Goal: Complete application form: Complete application form

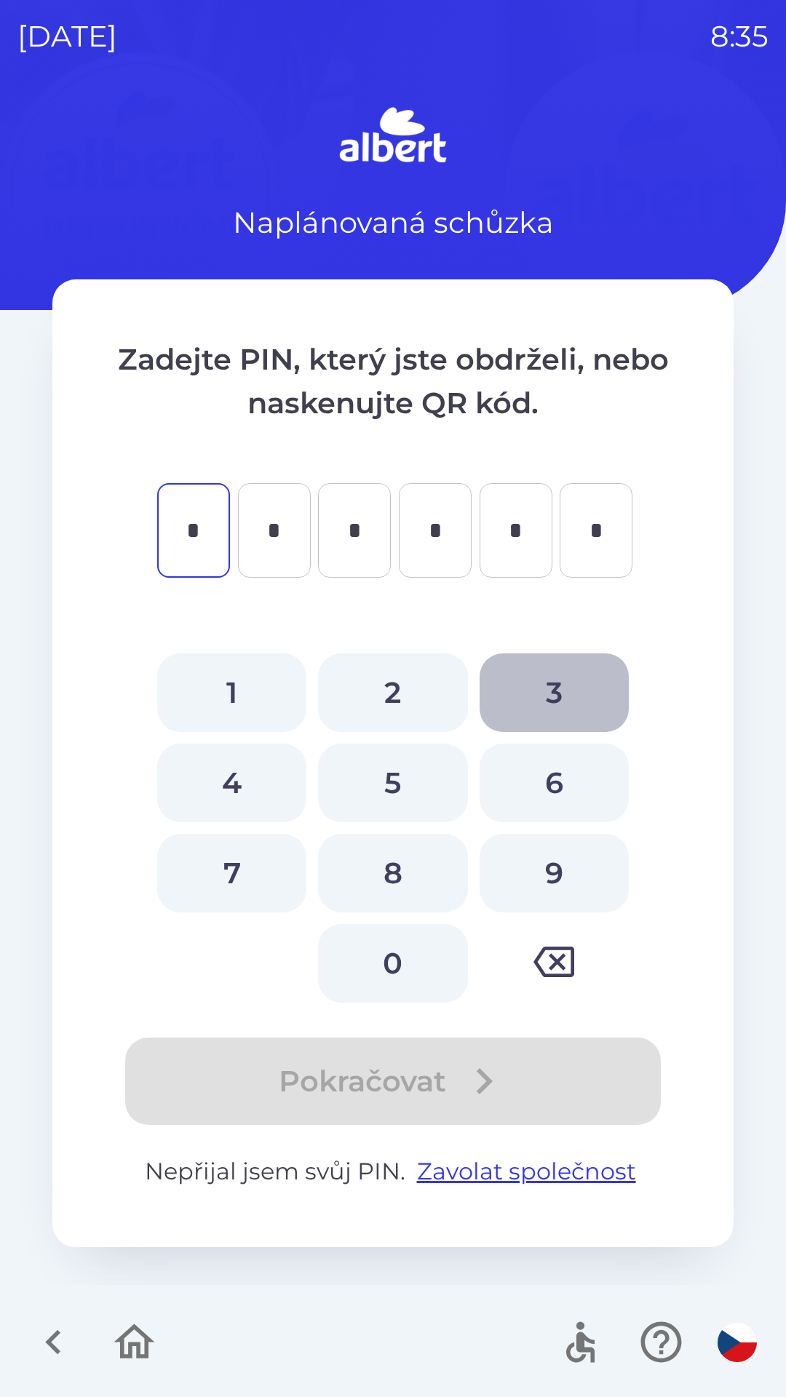
click at [532, 695] on button "3" at bounding box center [553, 692] width 149 height 79
type input "*"
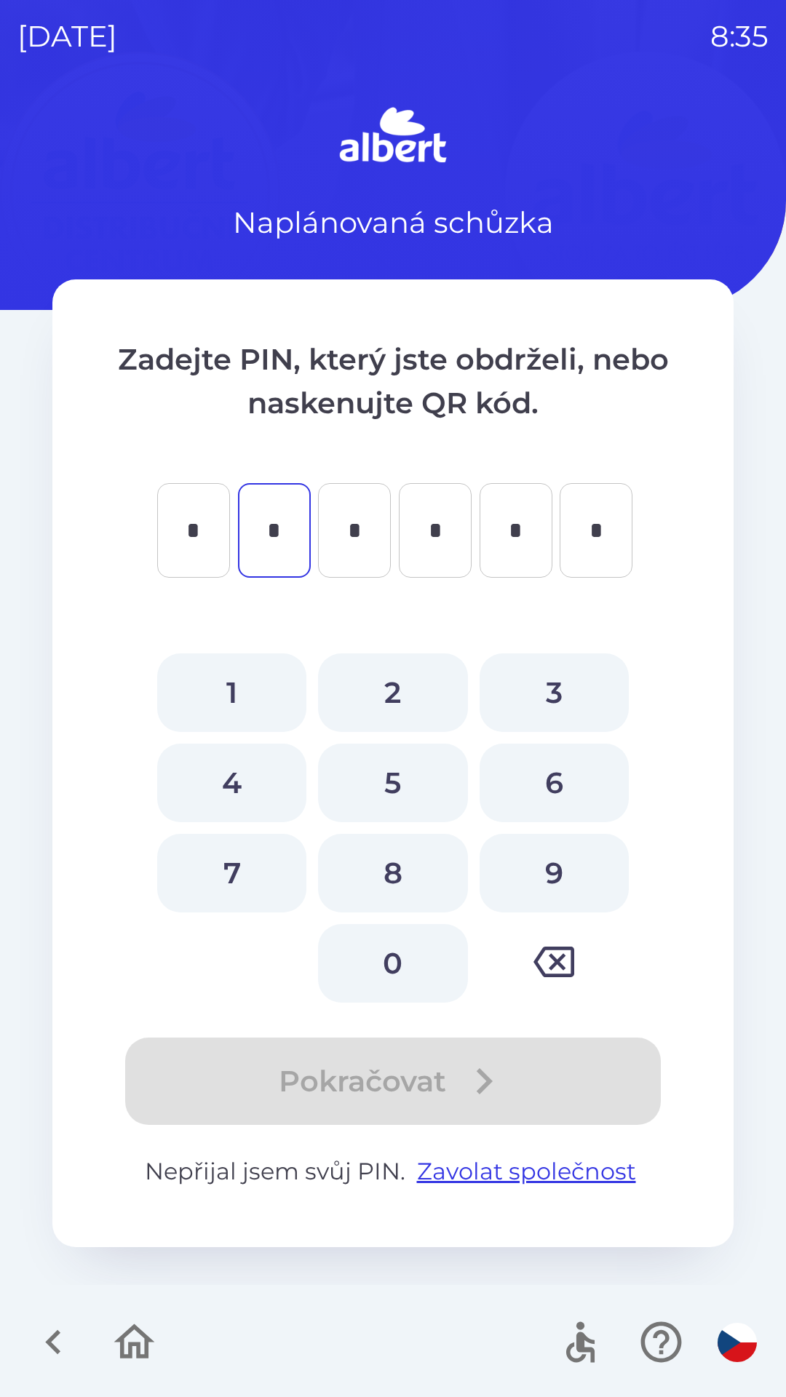
click at [379, 784] on button "5" at bounding box center [392, 782] width 149 height 79
type input "*"
click at [382, 776] on button "5" at bounding box center [392, 782] width 149 height 79
type input "*"
click at [235, 862] on button "7" at bounding box center [231, 873] width 149 height 79
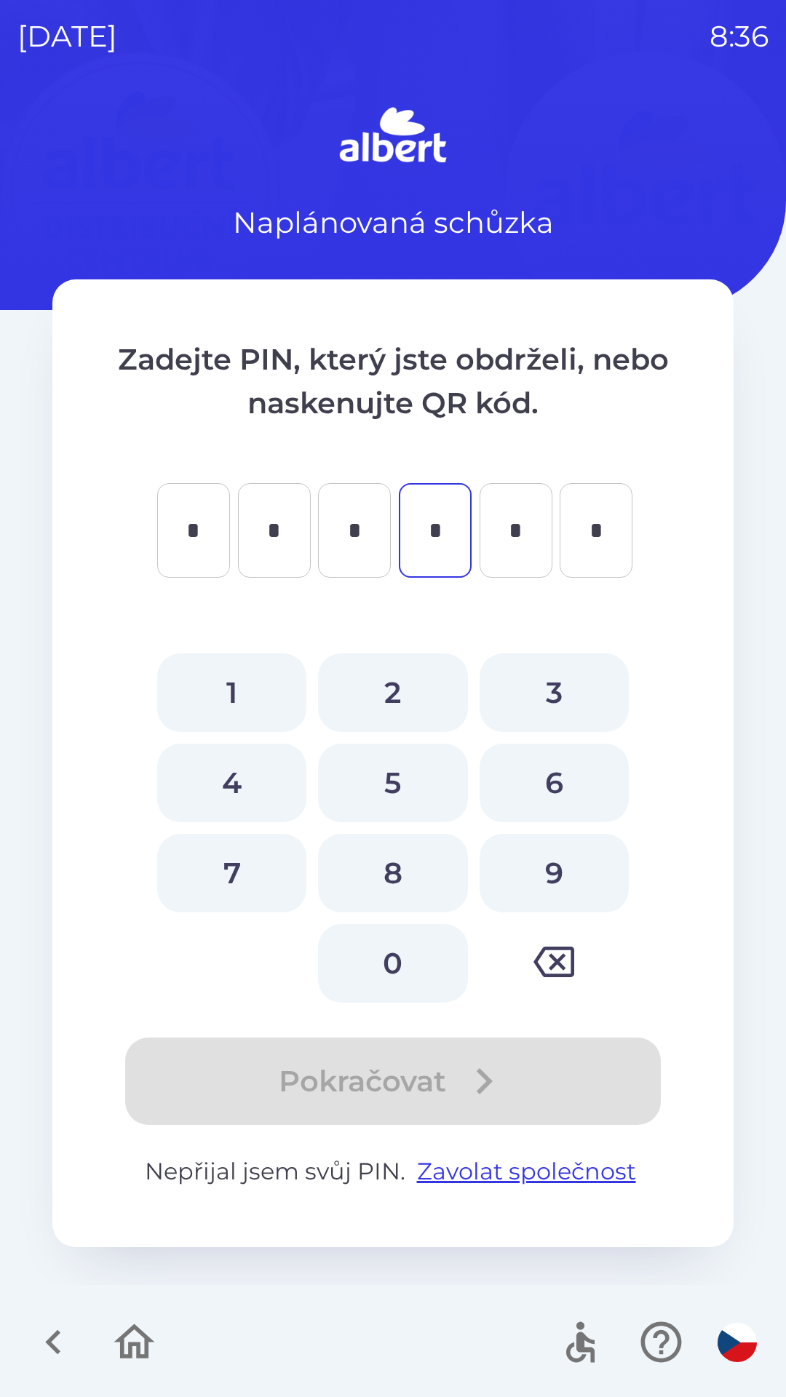
type input "*"
click at [541, 770] on button "6" at bounding box center [553, 782] width 149 height 79
type input "*"
click at [399, 872] on button "8" at bounding box center [392, 873] width 149 height 79
type input "*"
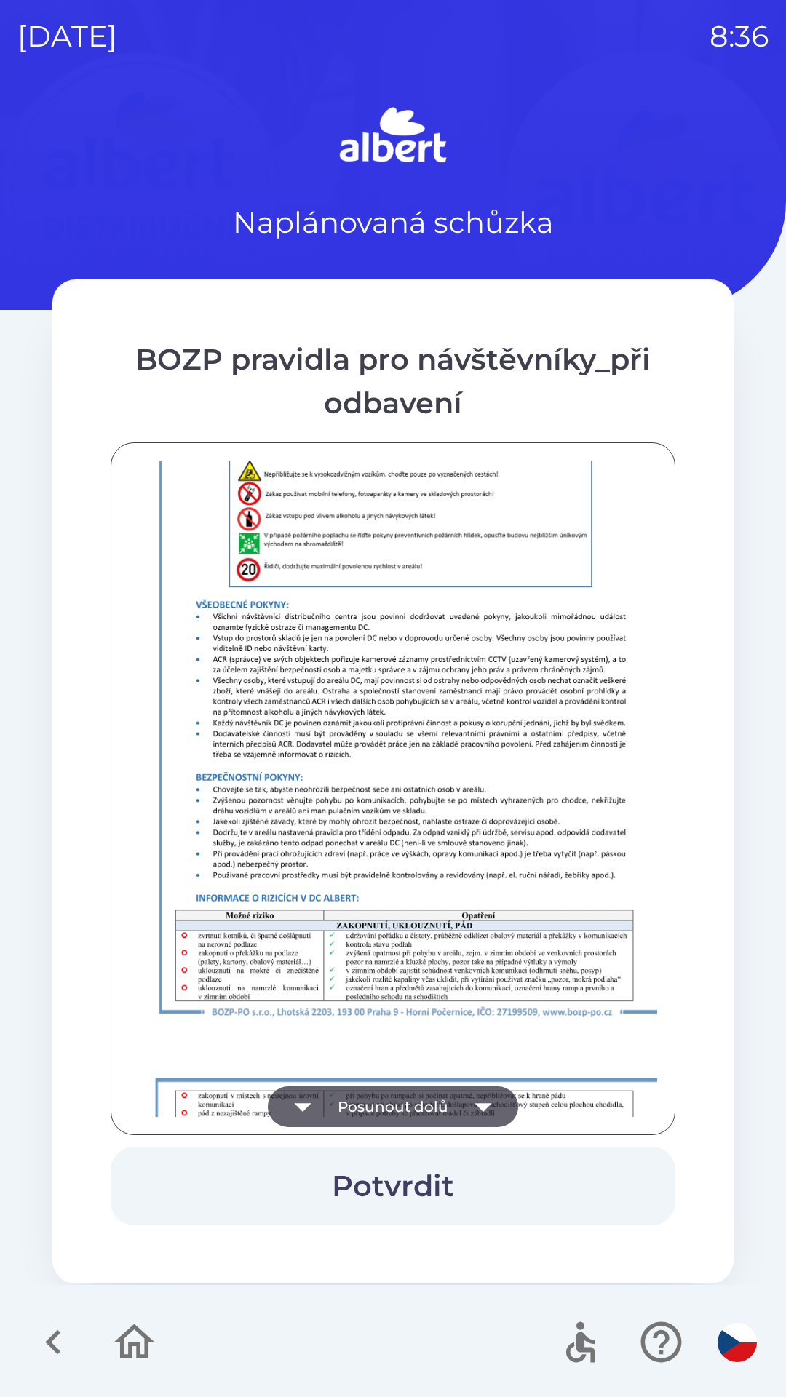
scroll to position [1021, 0]
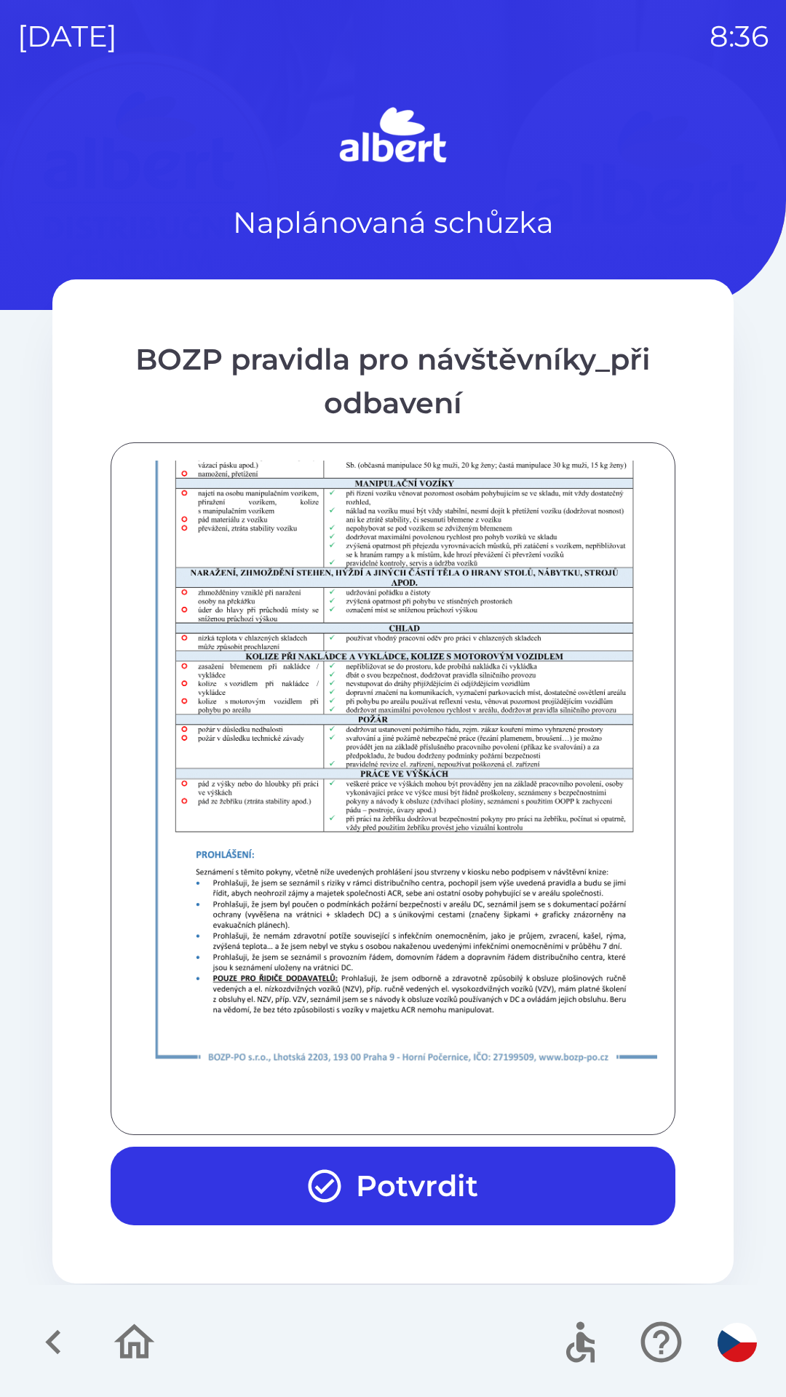
click at [409, 1172] on button "Potvrdit" at bounding box center [393, 1185] width 564 height 79
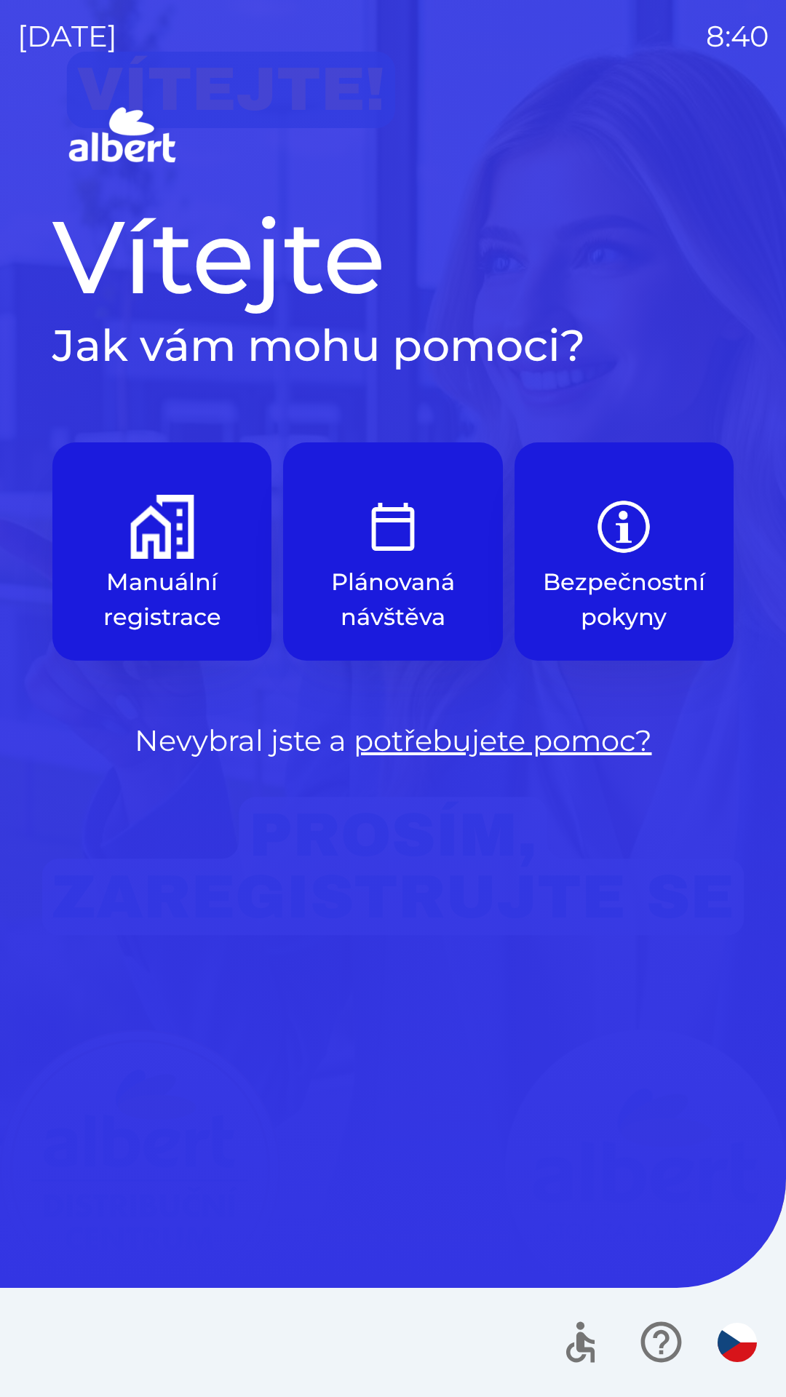
click at [392, 581] on p "Plánovaná návštěva" at bounding box center [392, 599] width 149 height 70
click at [382, 597] on p "Plánovaná návštěva" at bounding box center [392, 599] width 149 height 70
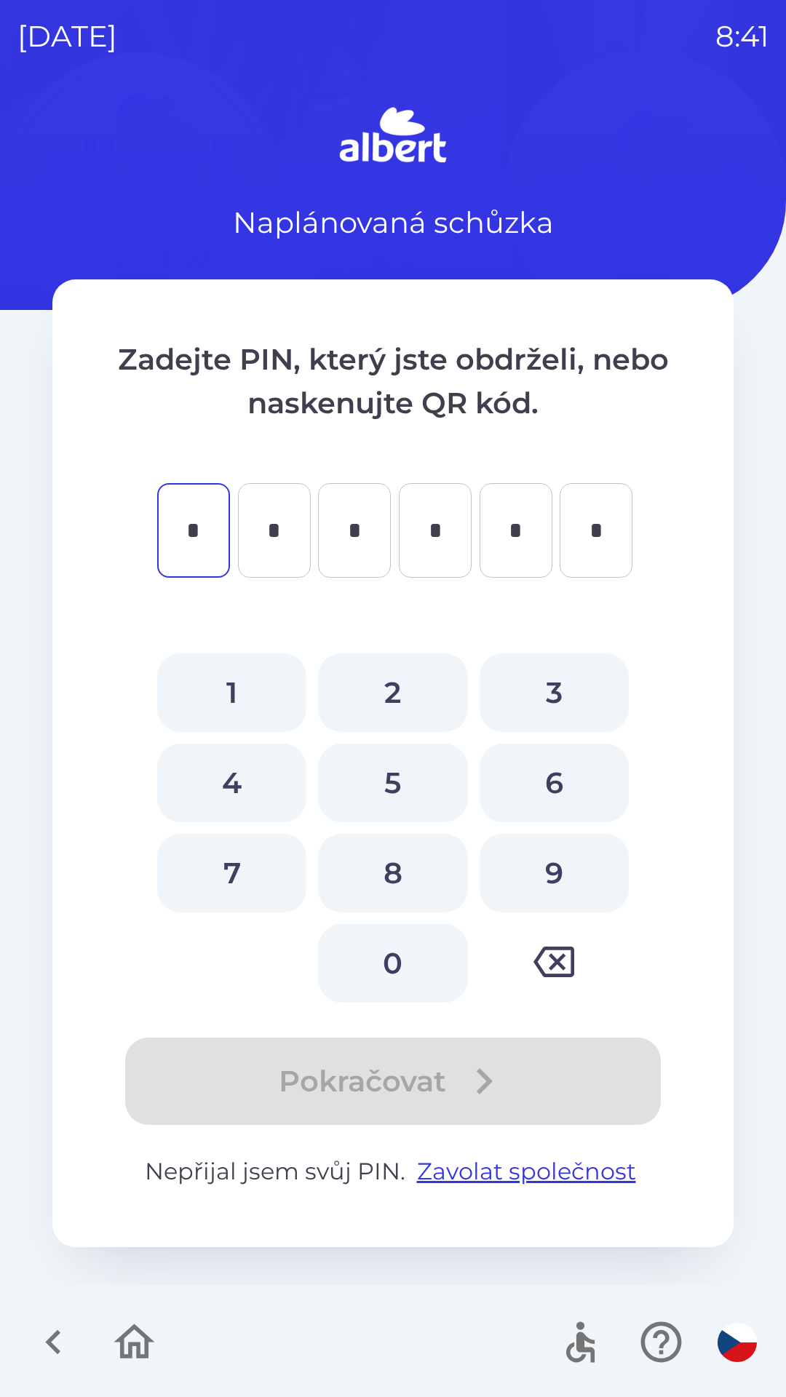
click at [399, 964] on button "0" at bounding box center [392, 963] width 149 height 79
type input "*"
click at [411, 783] on button "5" at bounding box center [392, 782] width 149 height 79
type input "*"
click at [413, 786] on button "5" at bounding box center [392, 782] width 149 height 79
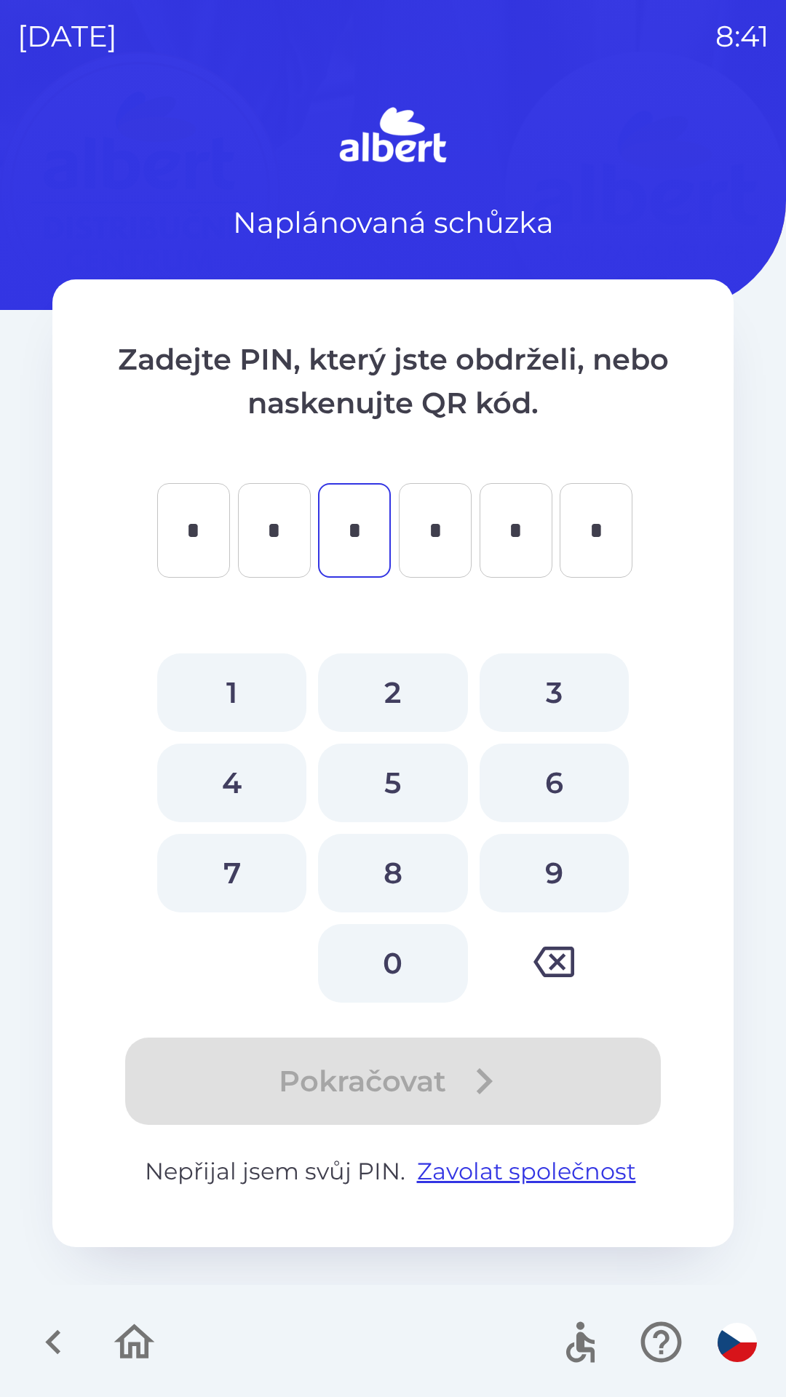
type input "*"
click at [565, 876] on button "9" at bounding box center [553, 873] width 149 height 79
type input "*"
click at [413, 967] on button "0" at bounding box center [392, 963] width 149 height 79
type input "*"
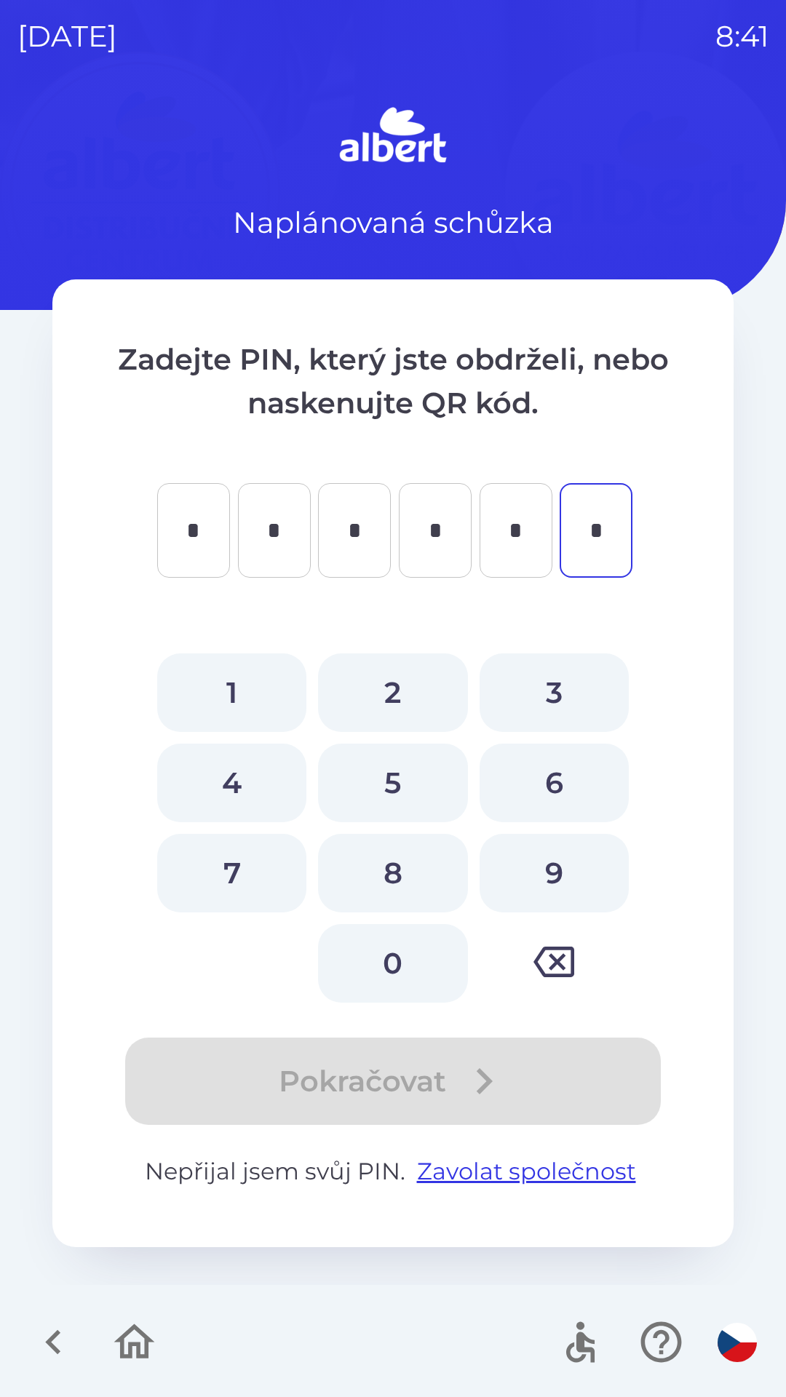
click at [249, 871] on button "7" at bounding box center [231, 873] width 149 height 79
type input "*"
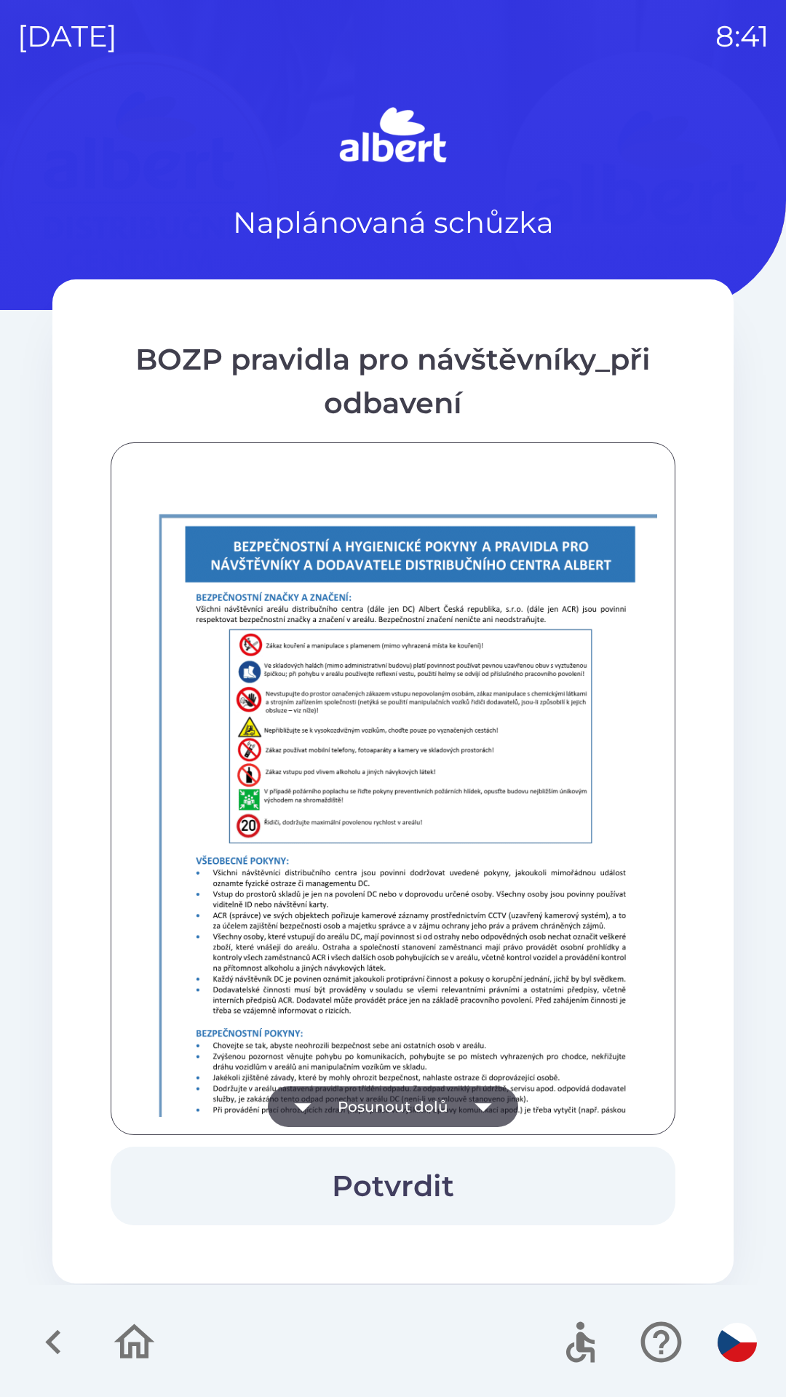
click at [412, 1100] on button "Posunout dolů" at bounding box center [393, 1106] width 250 height 41
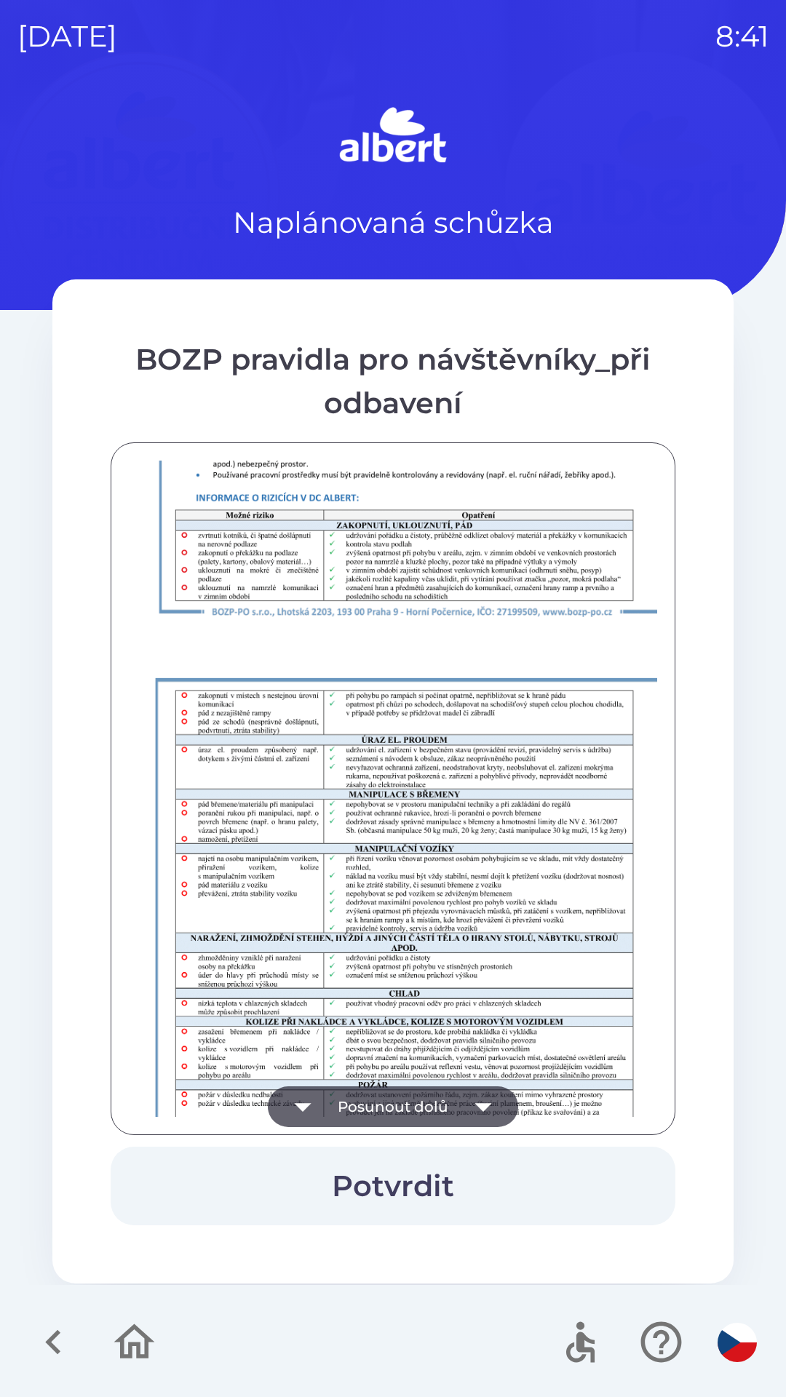
click at [443, 1111] on button "Posunout dolů" at bounding box center [393, 1106] width 250 height 41
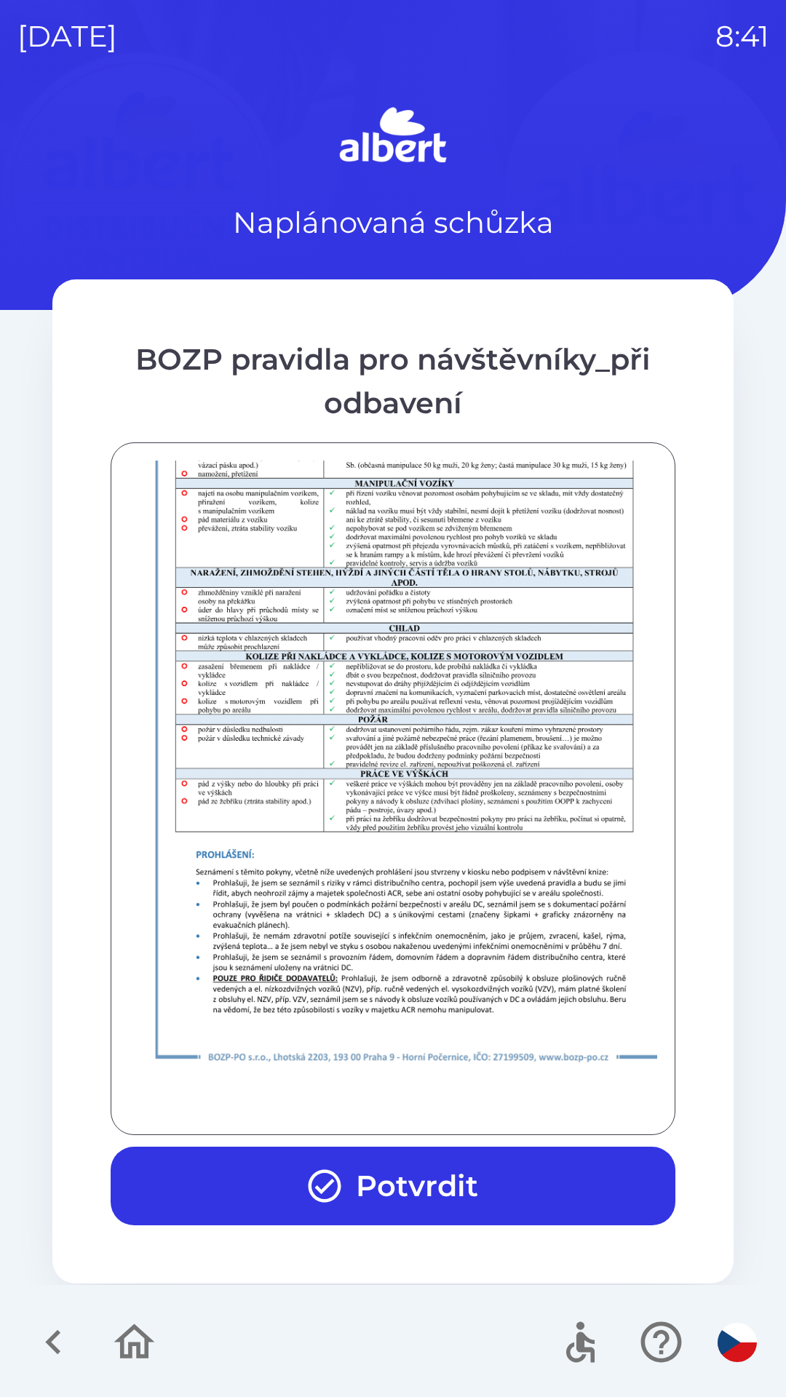
click at [454, 1111] on div at bounding box center [393, 788] width 528 height 656
click at [458, 1102] on div at bounding box center [393, 788] width 528 height 656
click at [438, 1199] on button "Potvrdit" at bounding box center [393, 1185] width 564 height 79
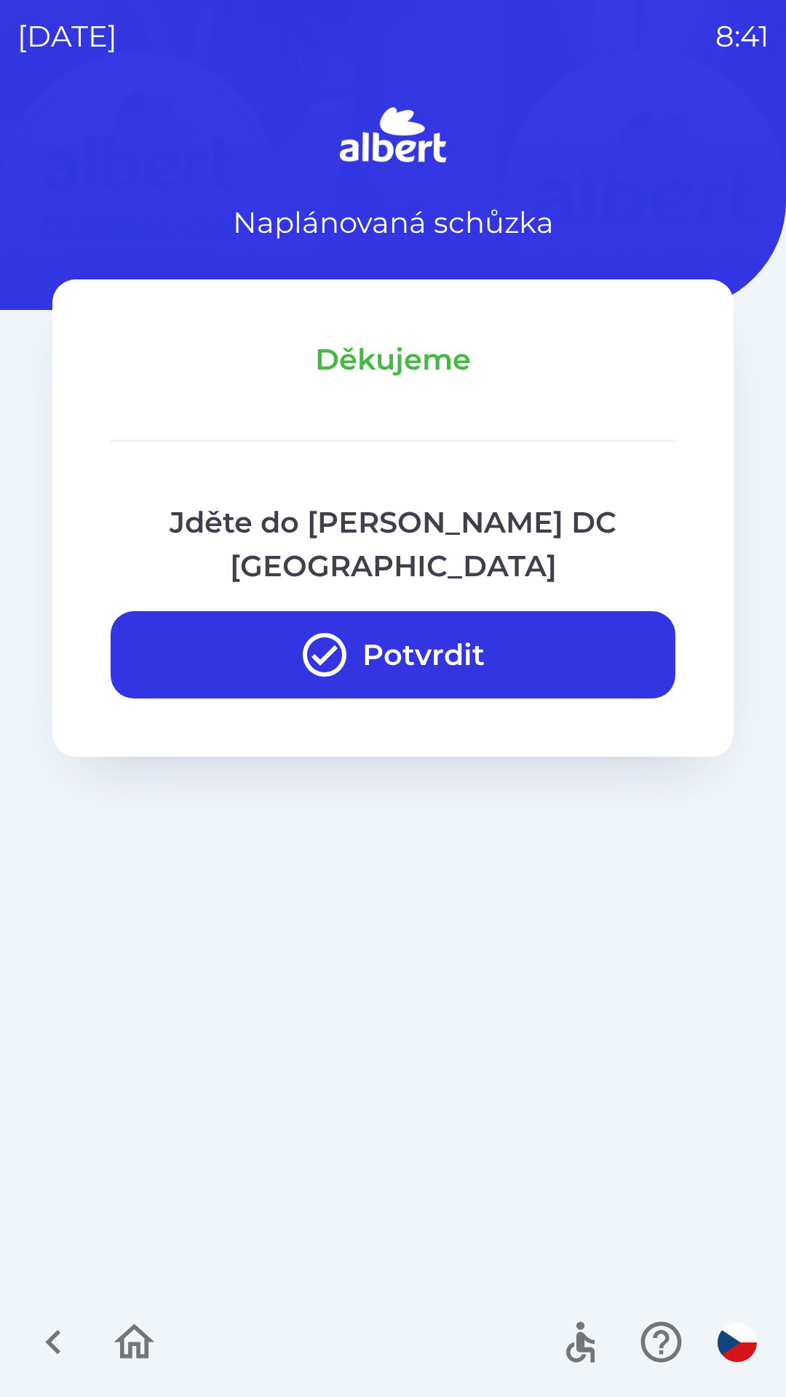
click at [491, 611] on button "Potvrdit" at bounding box center [393, 654] width 564 height 87
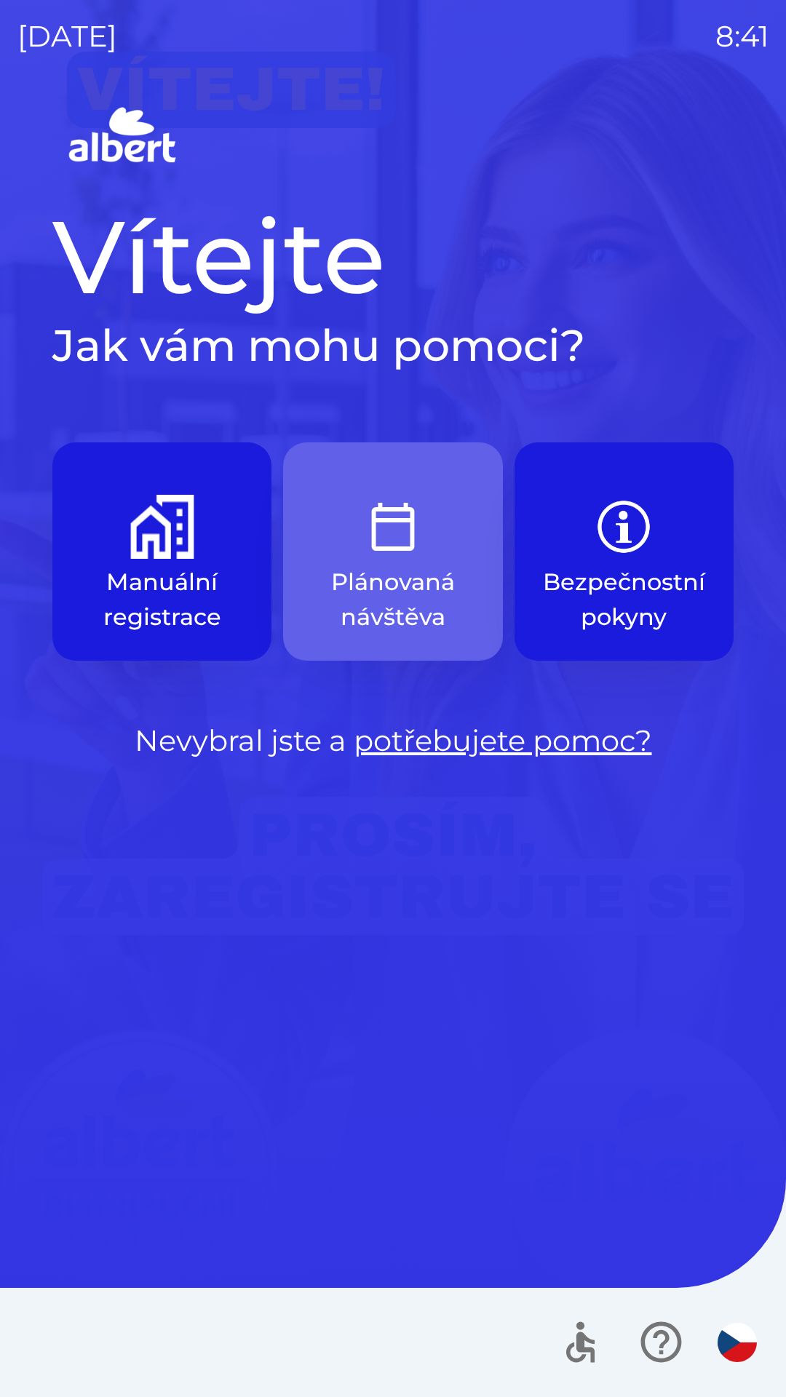
click at [401, 547] on img "button" at bounding box center [393, 527] width 64 height 64
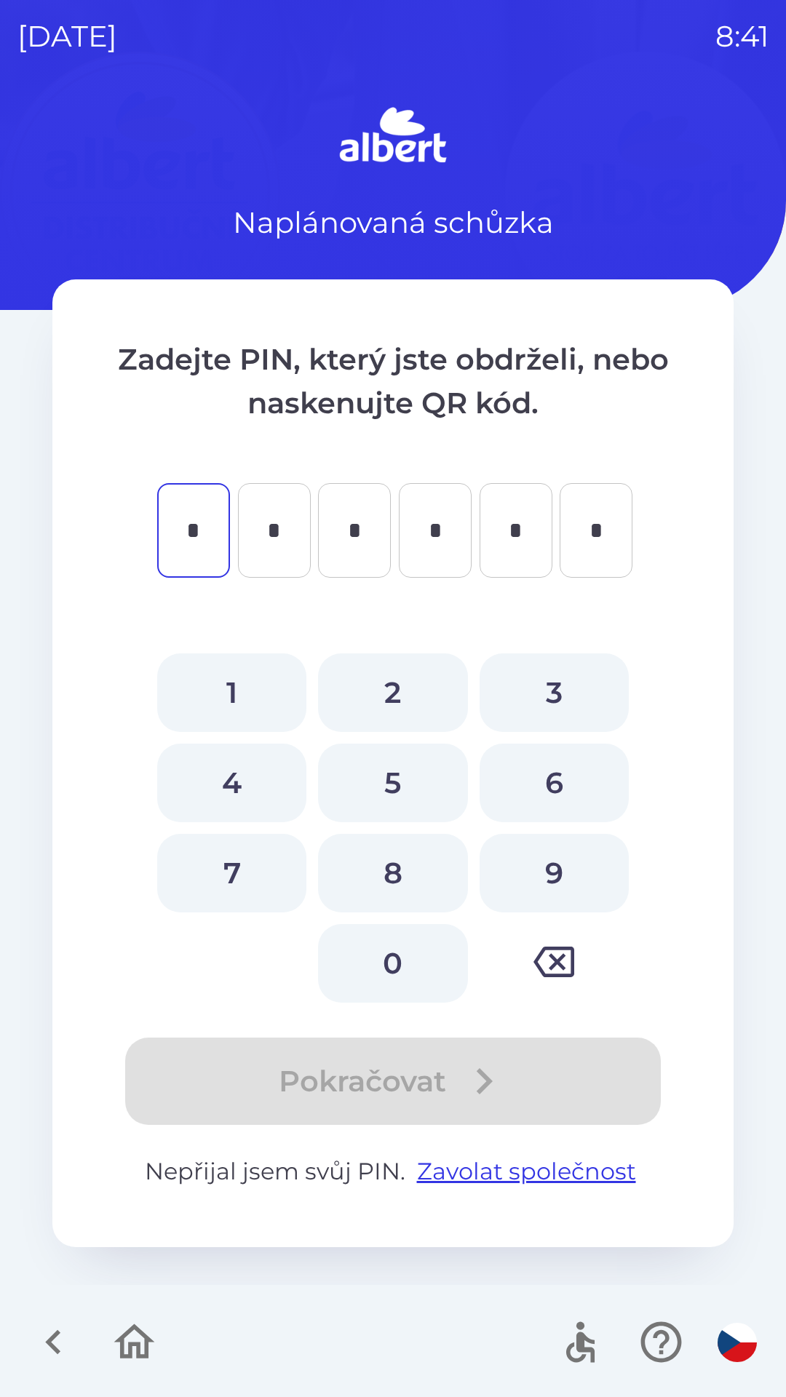
click at [557, 786] on button "6" at bounding box center [553, 782] width 149 height 79
type input "*"
click at [411, 964] on button "0" at bounding box center [392, 963] width 149 height 79
type input "*"
click at [546, 880] on button "9" at bounding box center [553, 873] width 149 height 79
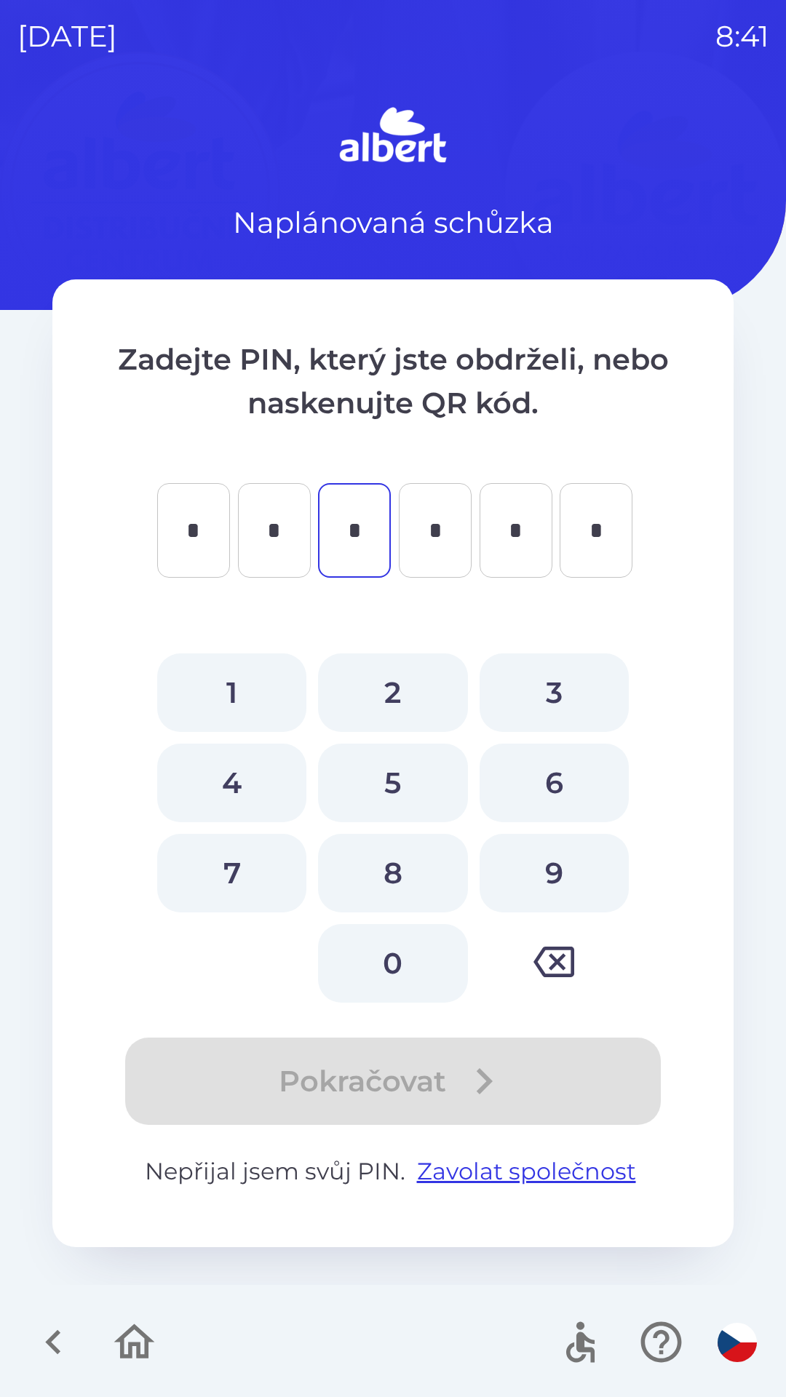
type input "*"
click at [250, 693] on button "1" at bounding box center [231, 692] width 149 height 79
type input "*"
click at [556, 874] on button "9" at bounding box center [553, 873] width 149 height 79
type input "*"
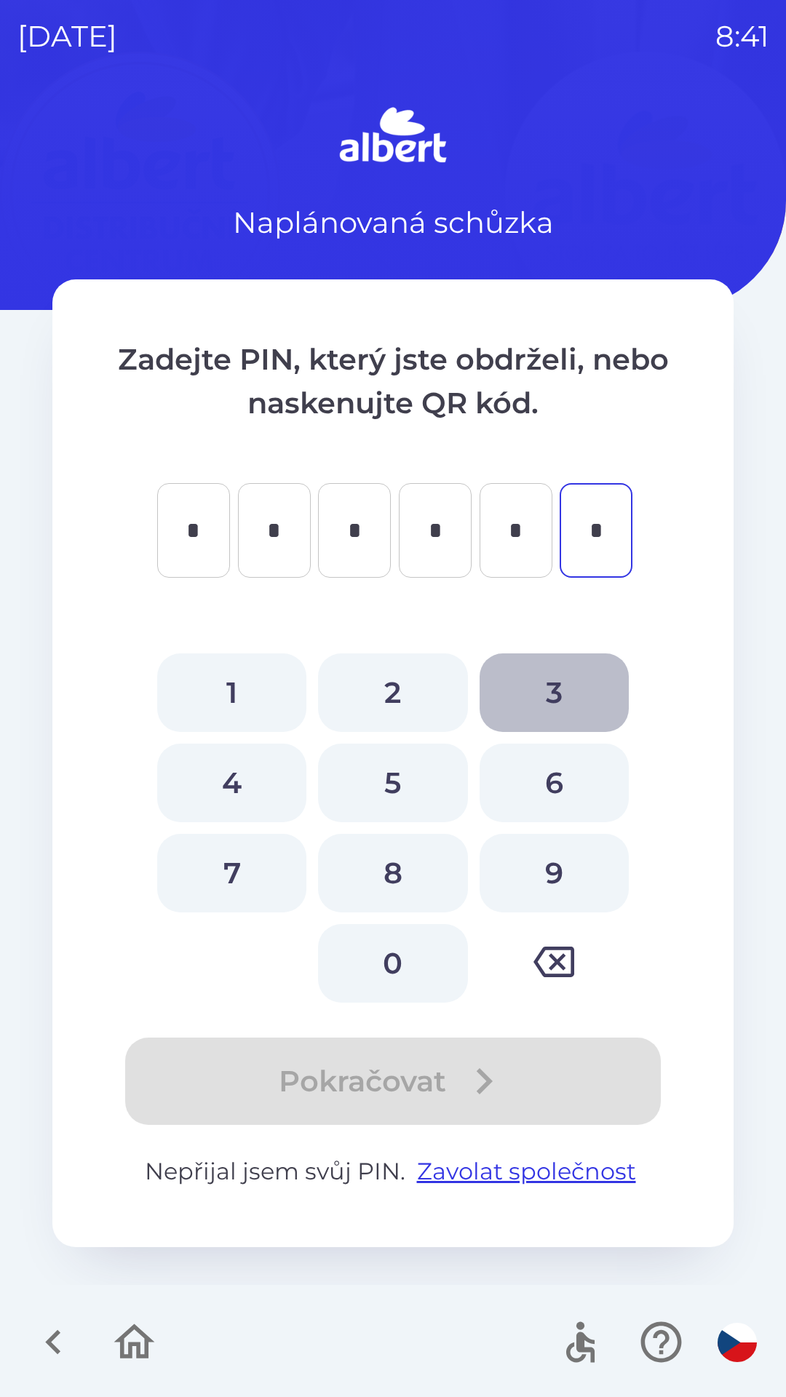
click at [558, 693] on button "3" at bounding box center [553, 692] width 149 height 79
type input "*"
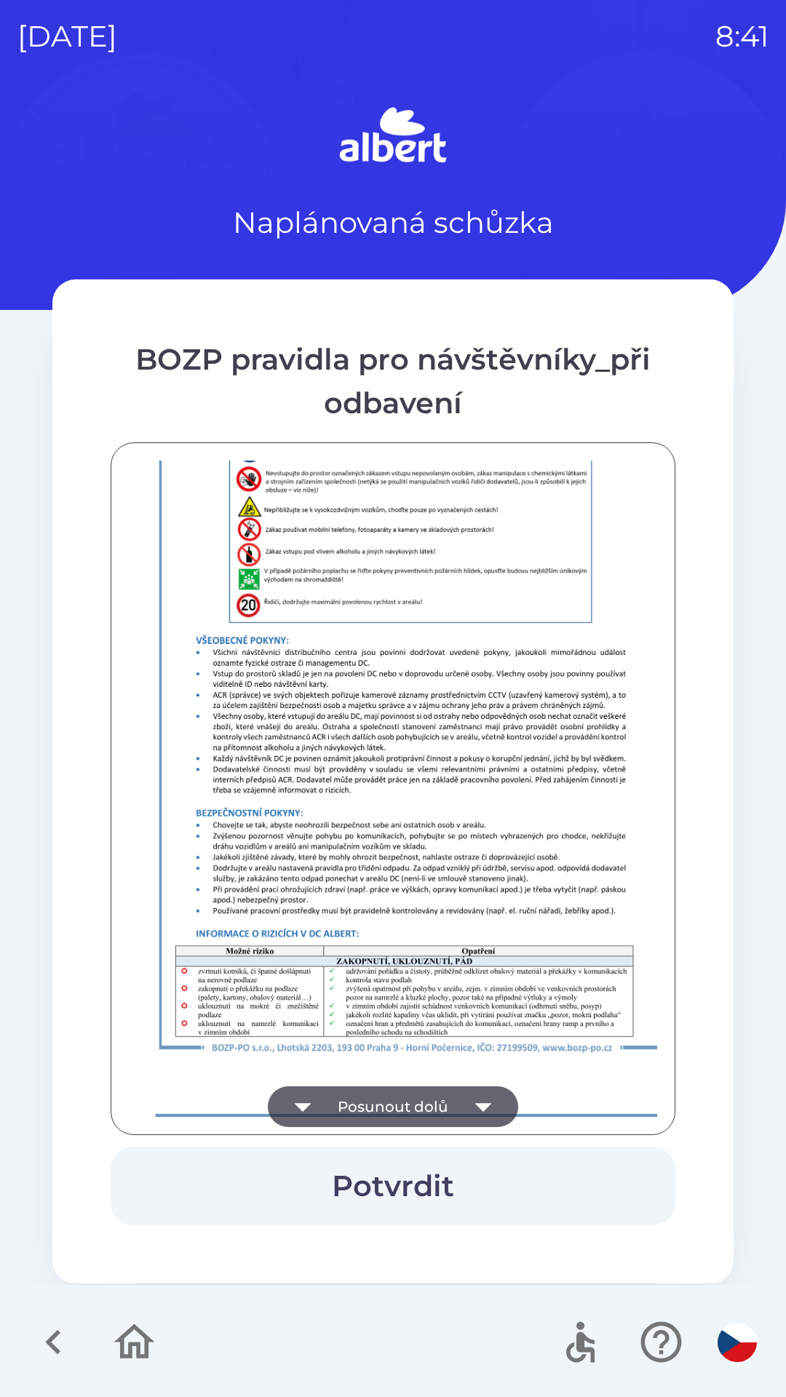
scroll to position [1021, 0]
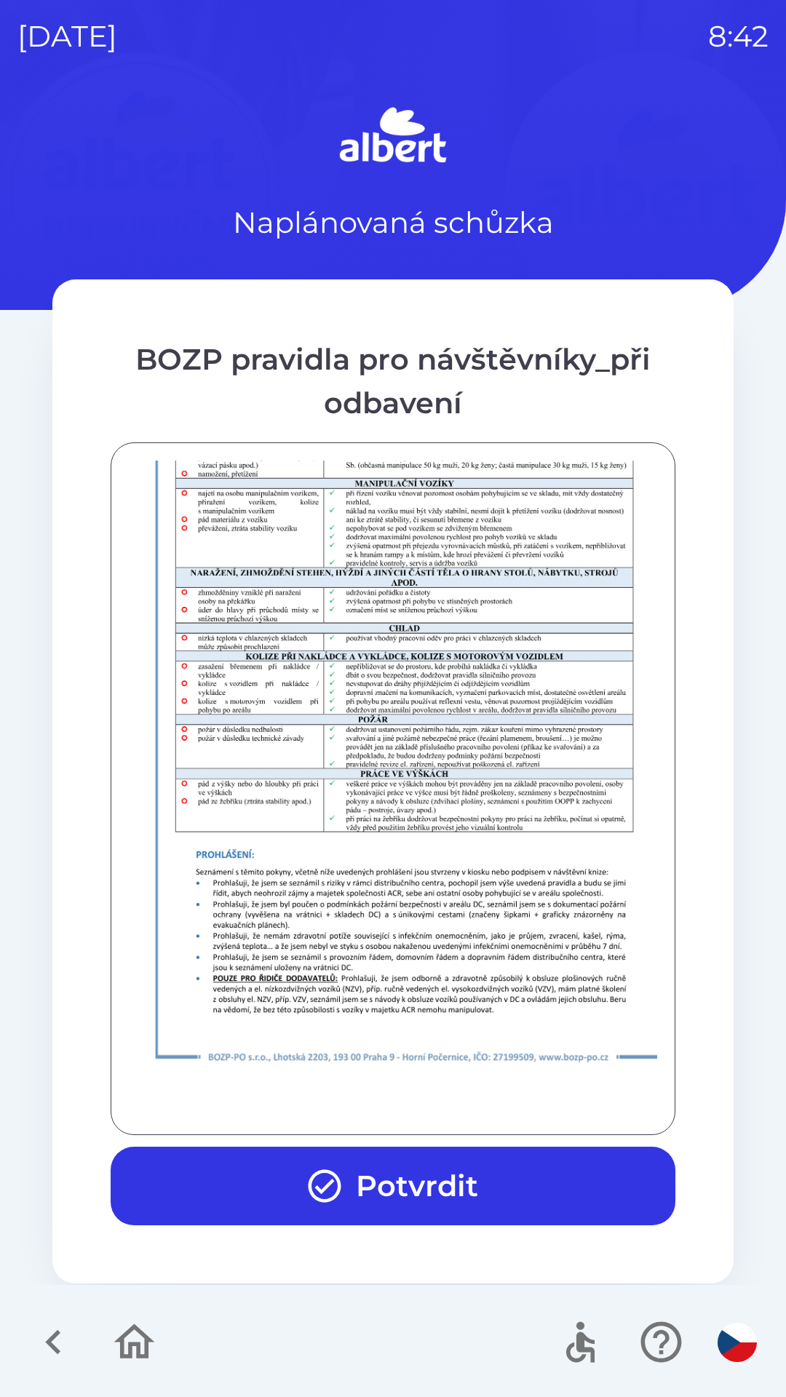
click at [417, 1178] on button "Potvrdit" at bounding box center [393, 1185] width 564 height 79
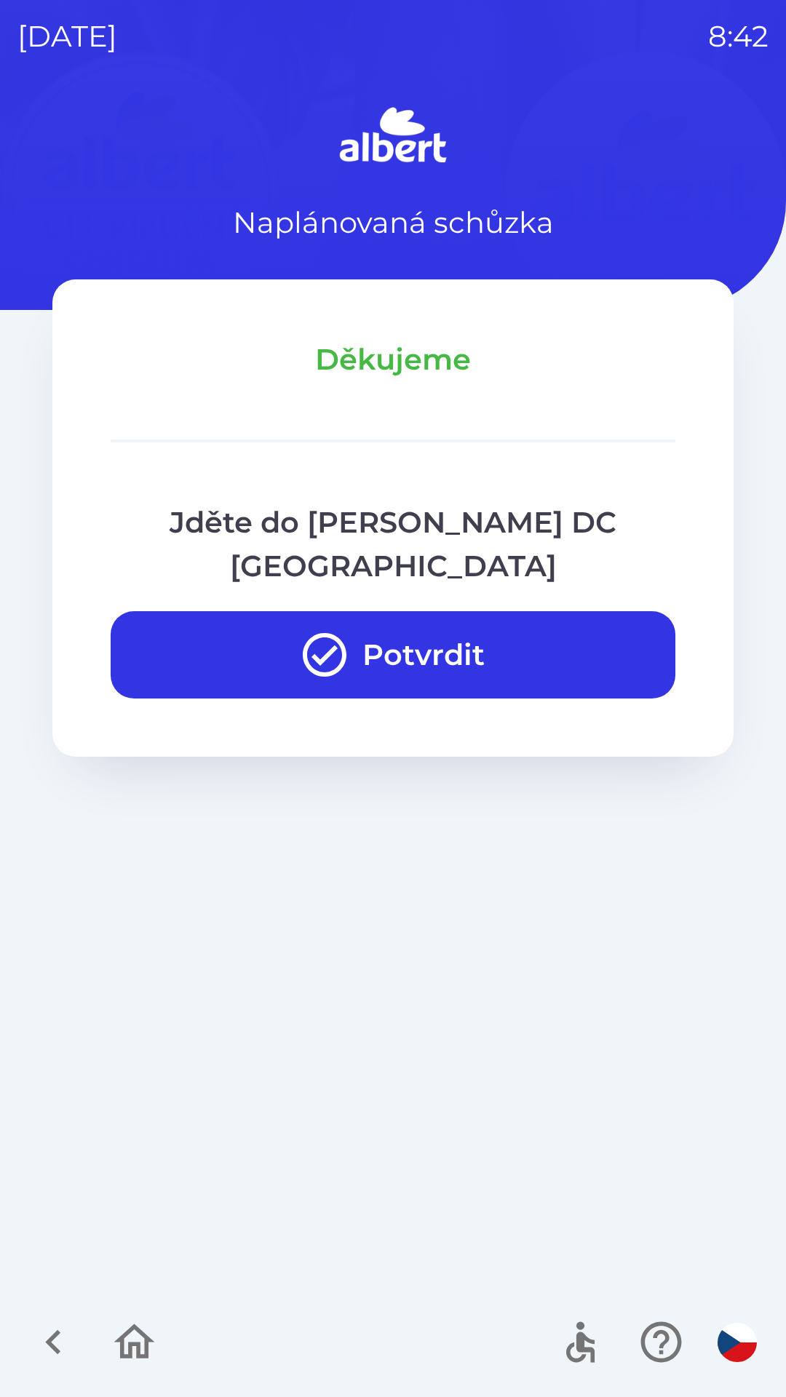
click at [544, 611] on button "Potvrdit" at bounding box center [393, 654] width 564 height 87
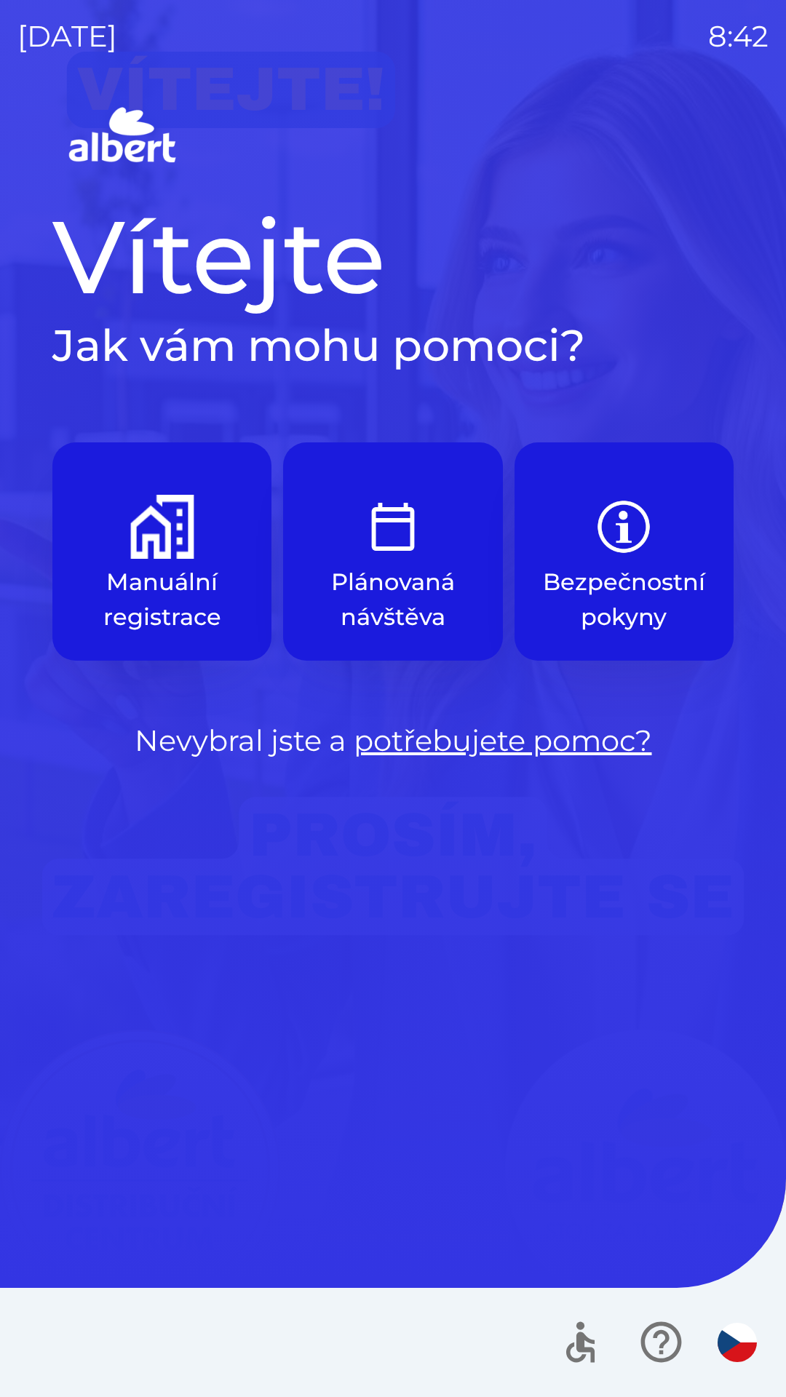
click at [427, 559] on button "Plánovaná návštěva" at bounding box center [392, 551] width 219 height 218
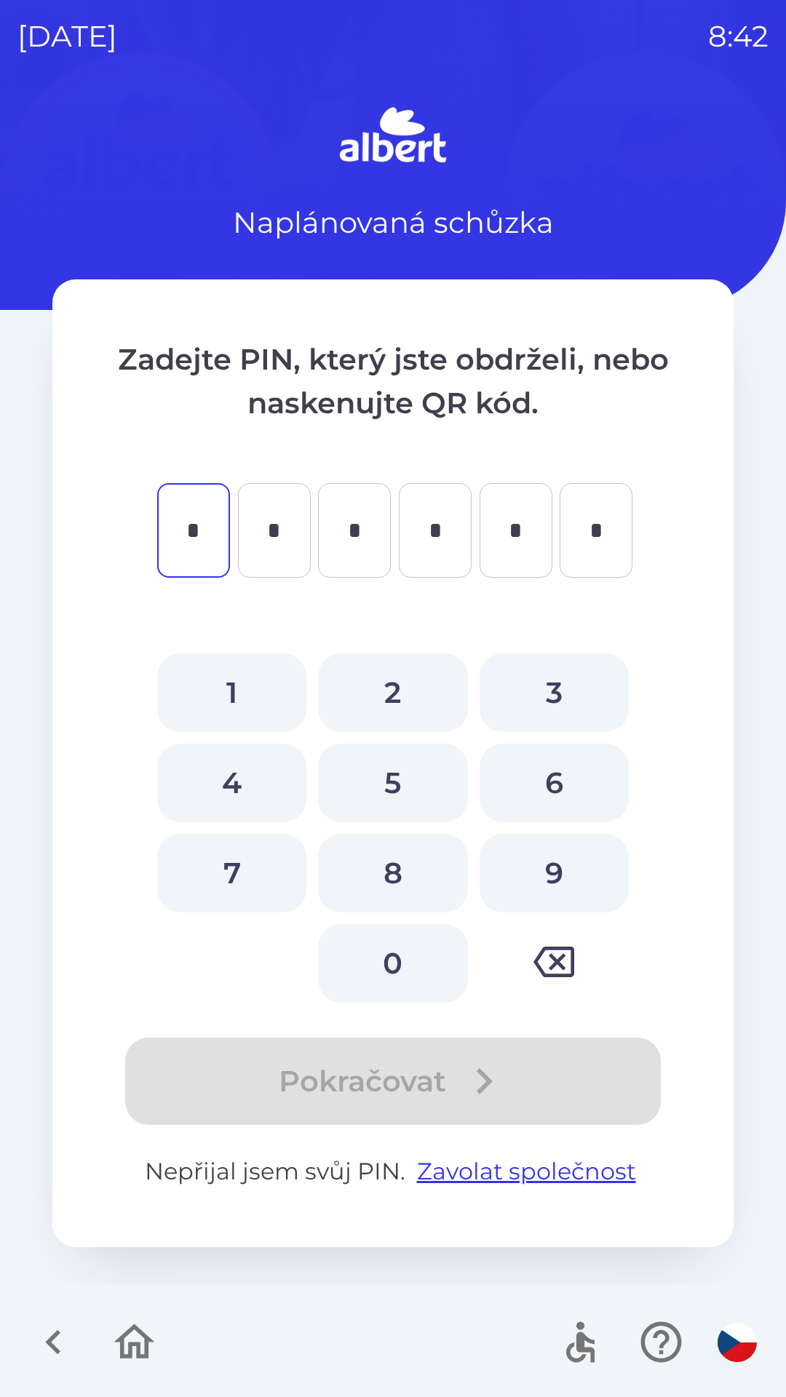
click at [548, 785] on button "6" at bounding box center [553, 782] width 149 height 79
type input "*"
click at [556, 693] on button "3" at bounding box center [553, 692] width 149 height 79
type input "*"
click at [547, 684] on button "3" at bounding box center [553, 692] width 149 height 79
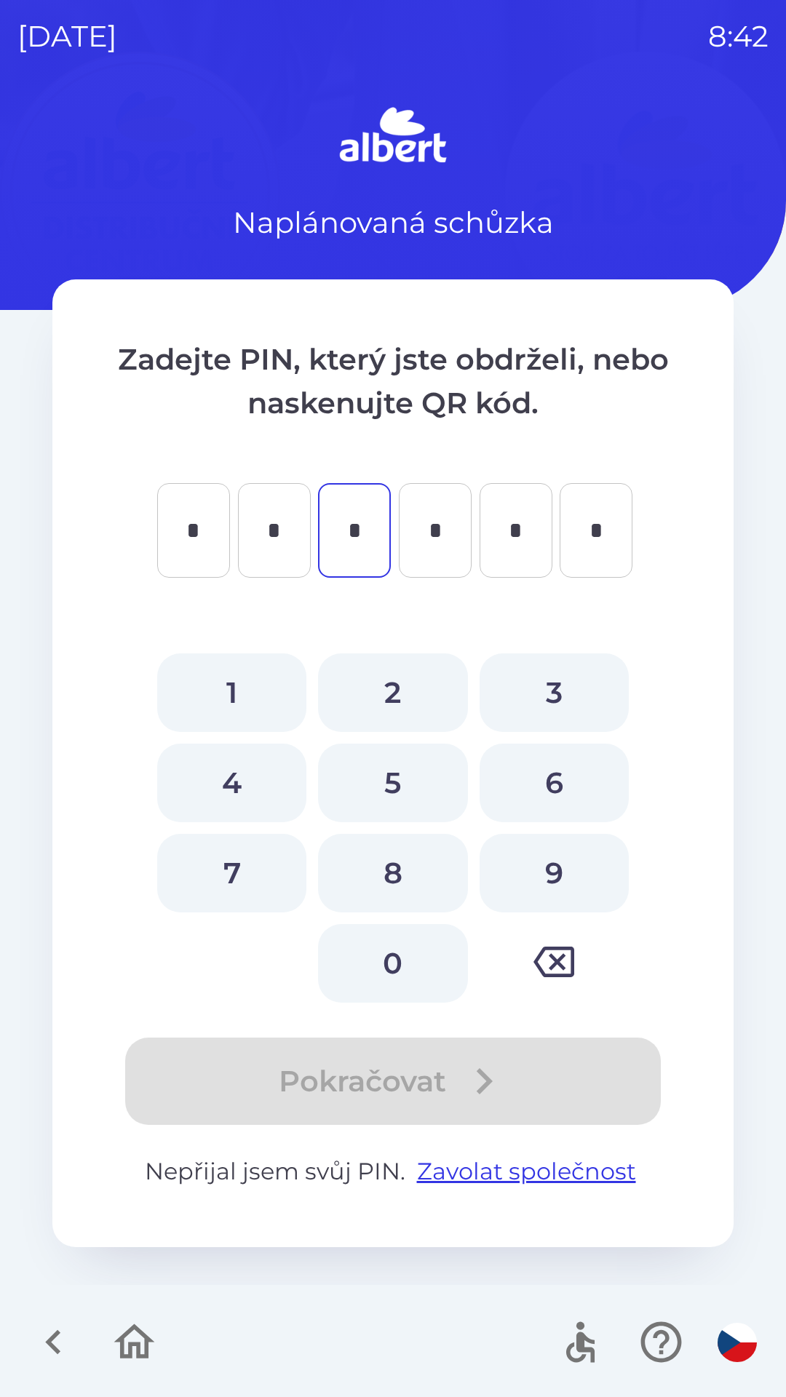
type input "*"
click at [425, 797] on button "5" at bounding box center [392, 782] width 149 height 79
type input "*"
click at [237, 693] on button "1" at bounding box center [231, 692] width 149 height 79
type input "*"
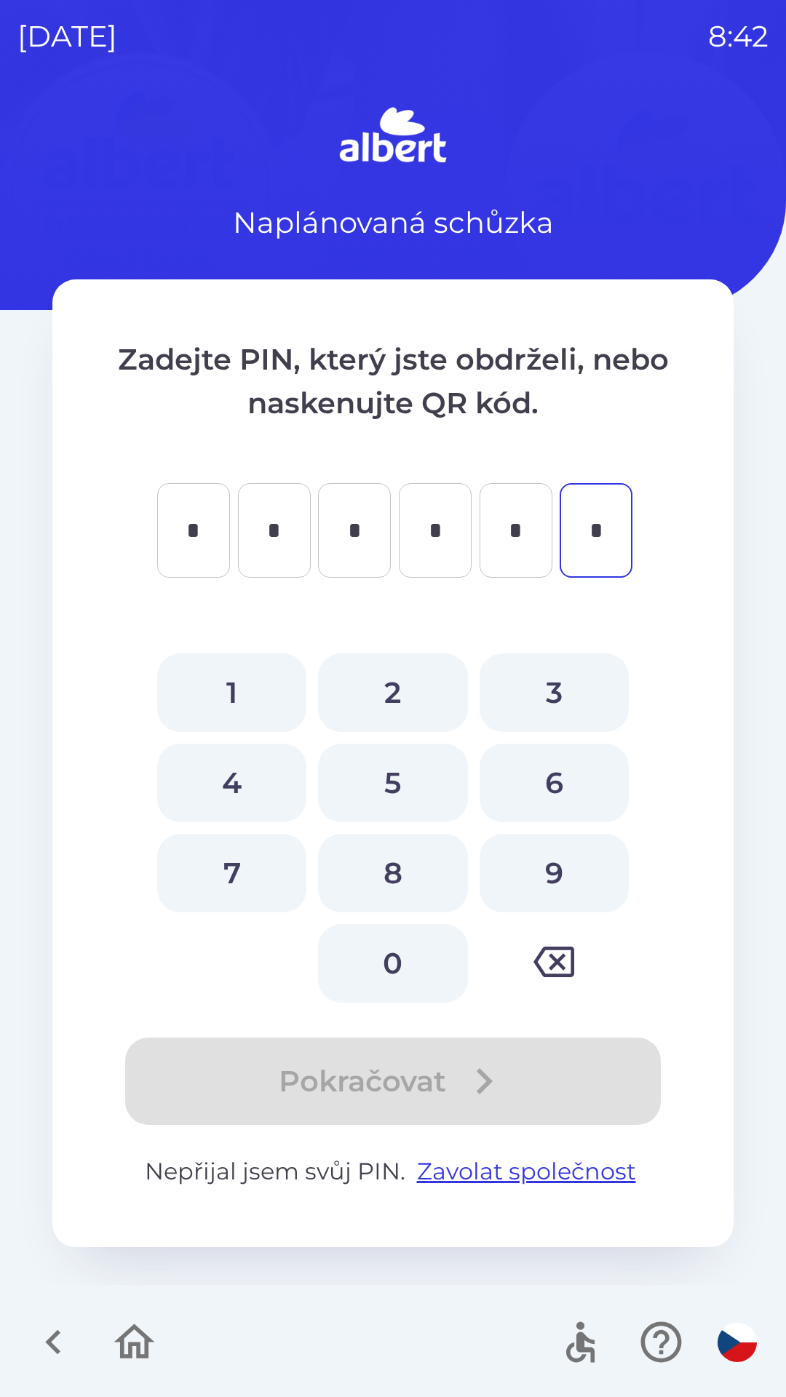
click at [395, 962] on button "0" at bounding box center [392, 963] width 149 height 79
type input "*"
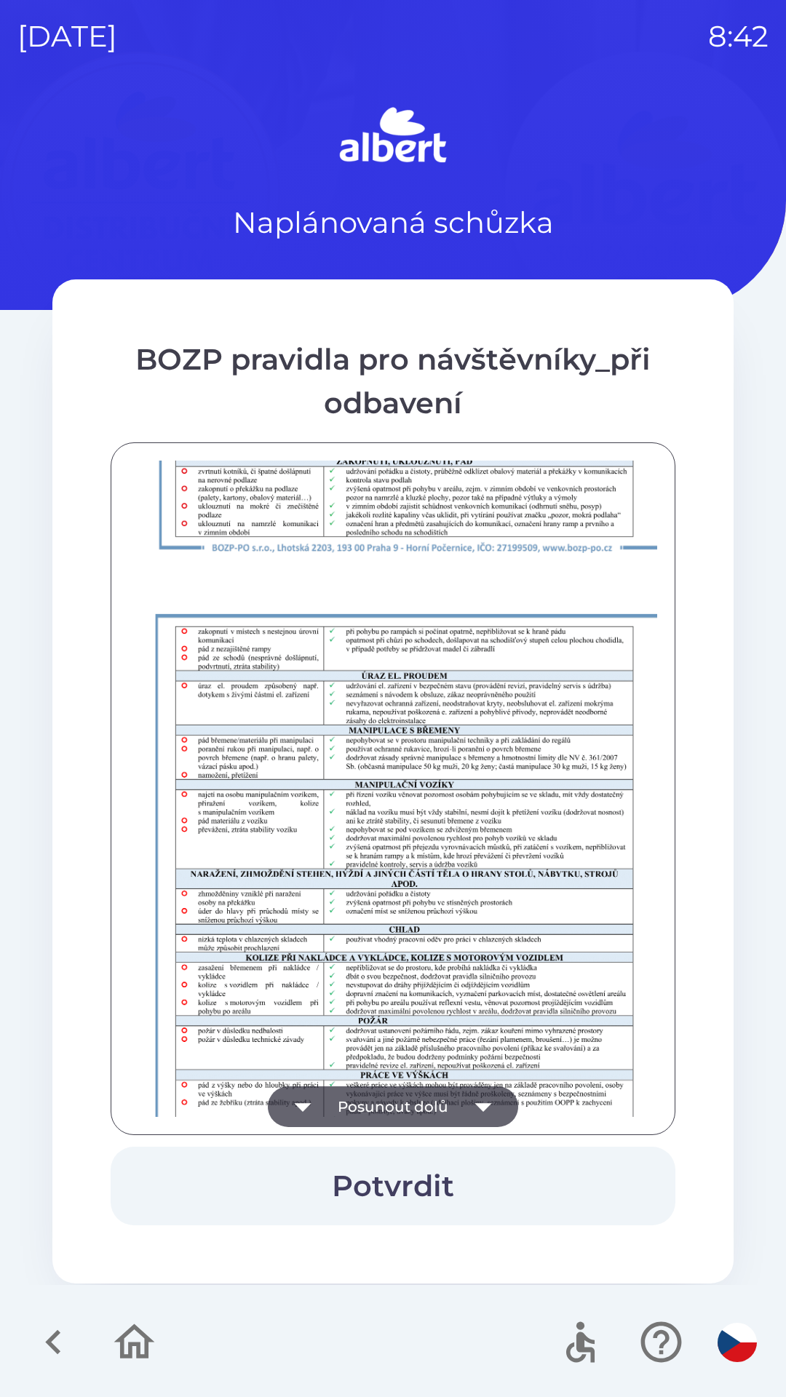
scroll to position [1021, 0]
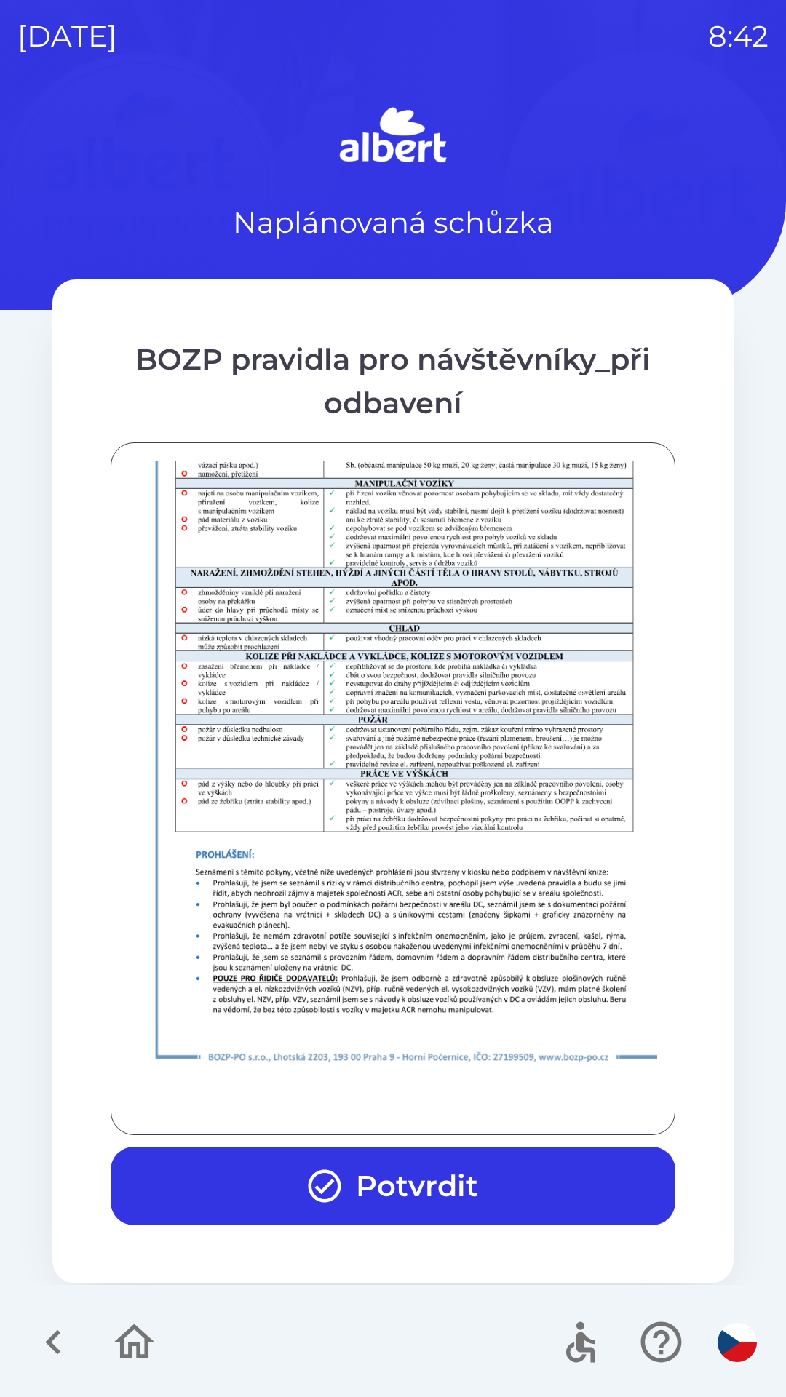
click at [409, 1177] on button "Potvrdit" at bounding box center [393, 1185] width 564 height 79
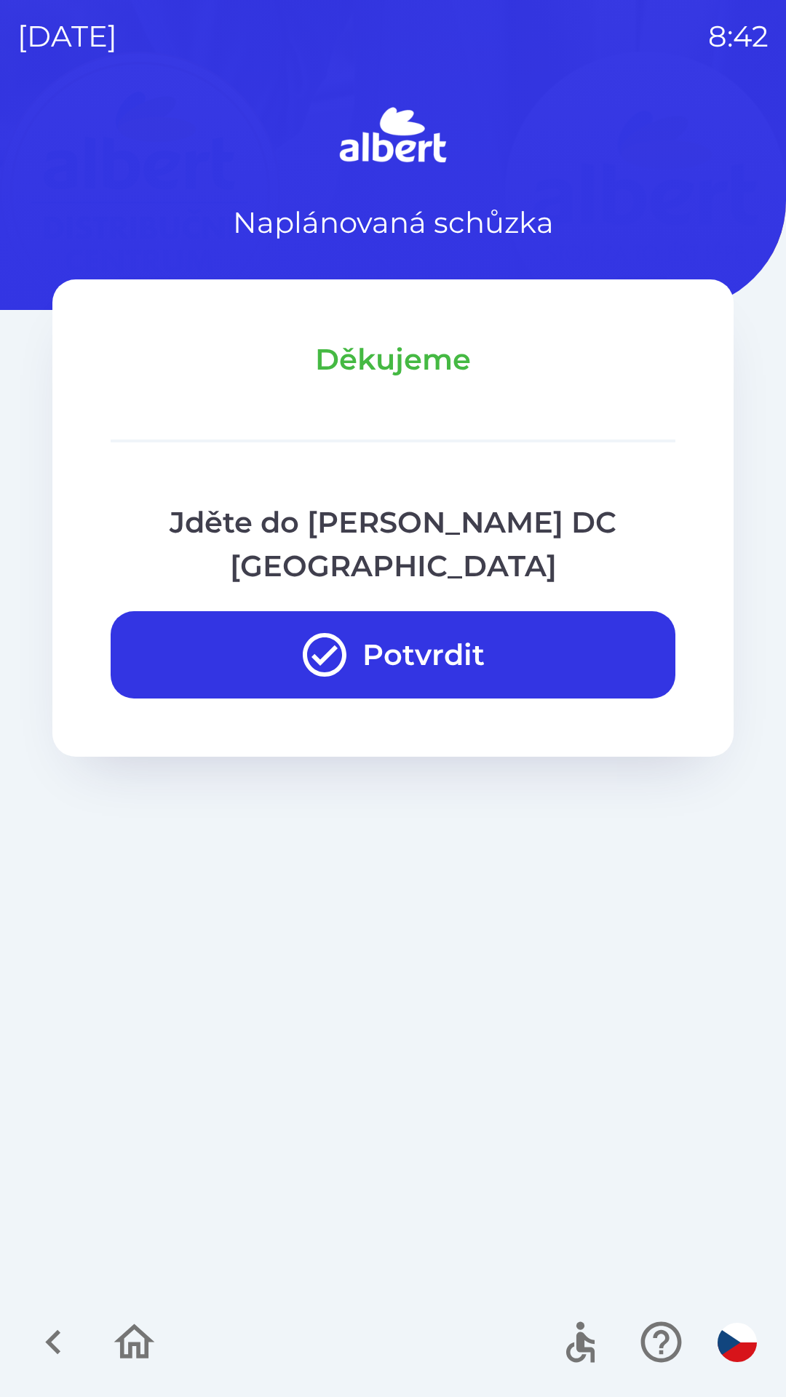
click at [428, 611] on button "Potvrdit" at bounding box center [393, 654] width 564 height 87
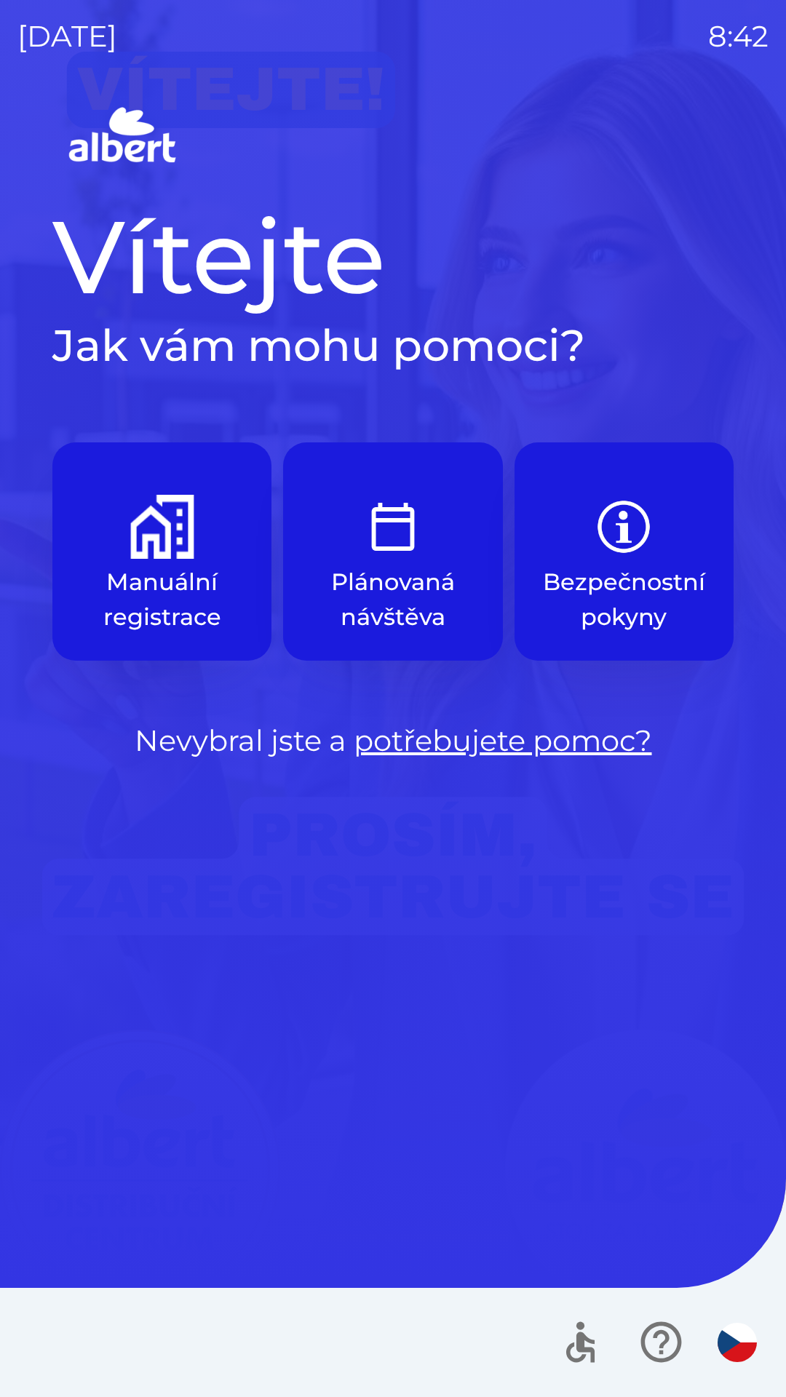
click at [158, 574] on p "Manuální registrace" at bounding box center [161, 599] width 149 height 70
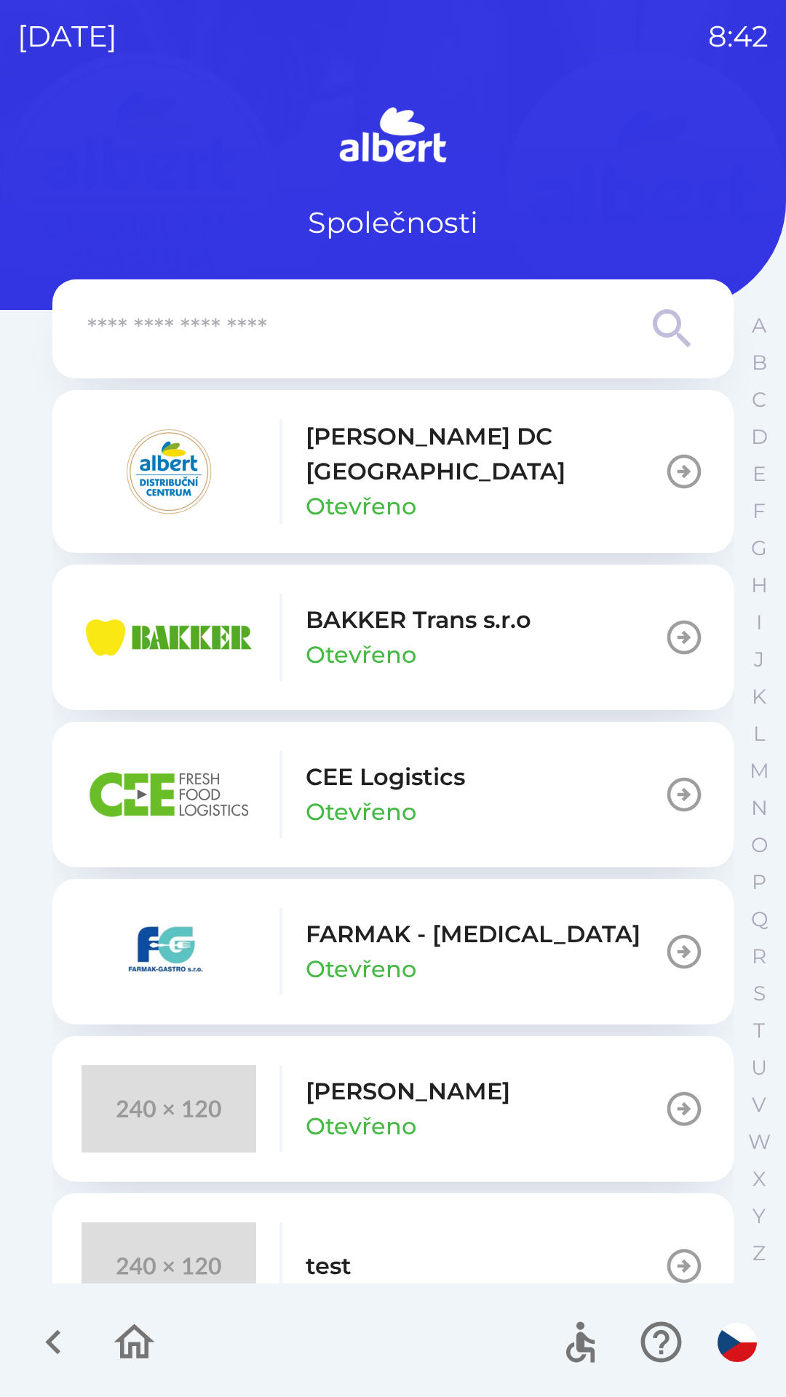
click at [359, 449] on p "[PERSON_NAME] DC [GEOGRAPHIC_DATA]" at bounding box center [484, 454] width 358 height 70
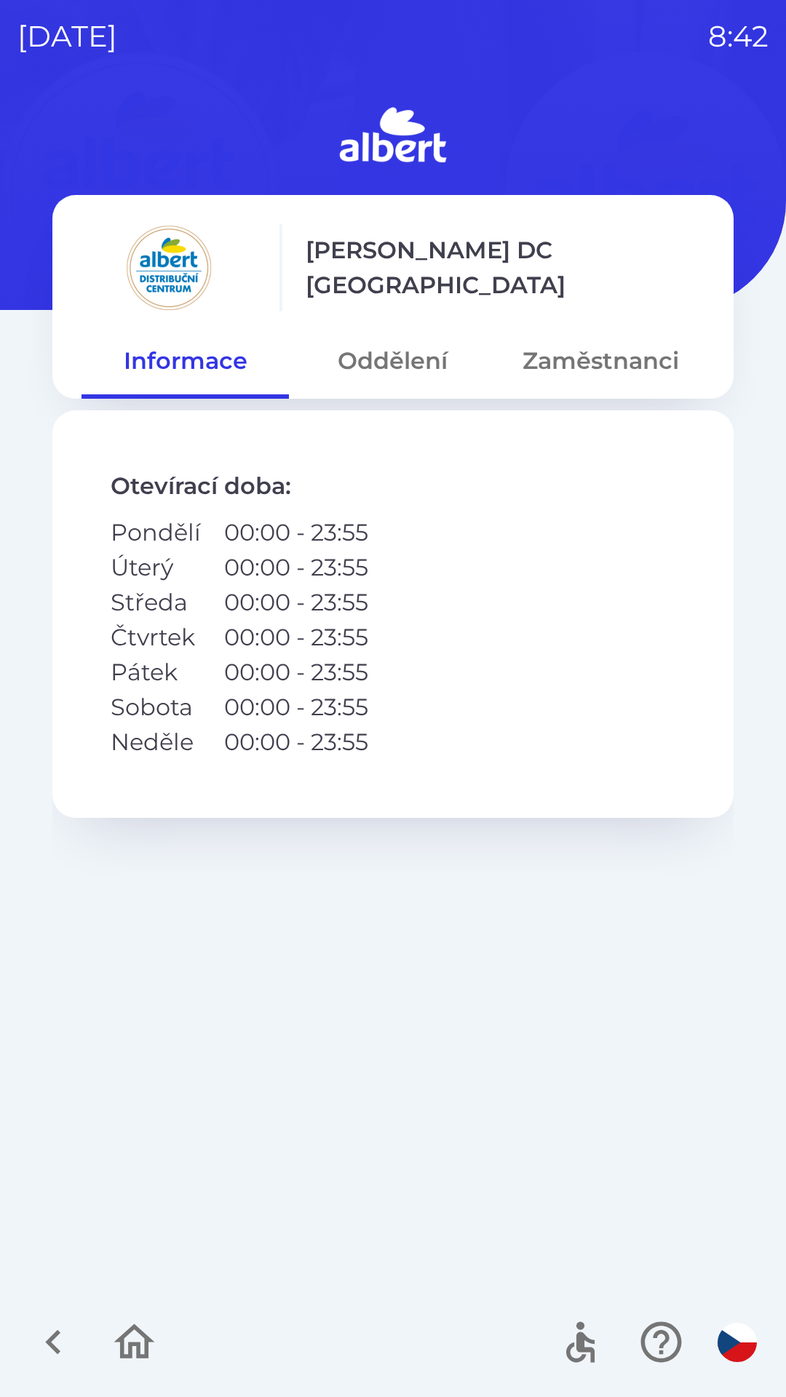
click at [427, 357] on button "Oddělení" at bounding box center [392, 361] width 207 height 52
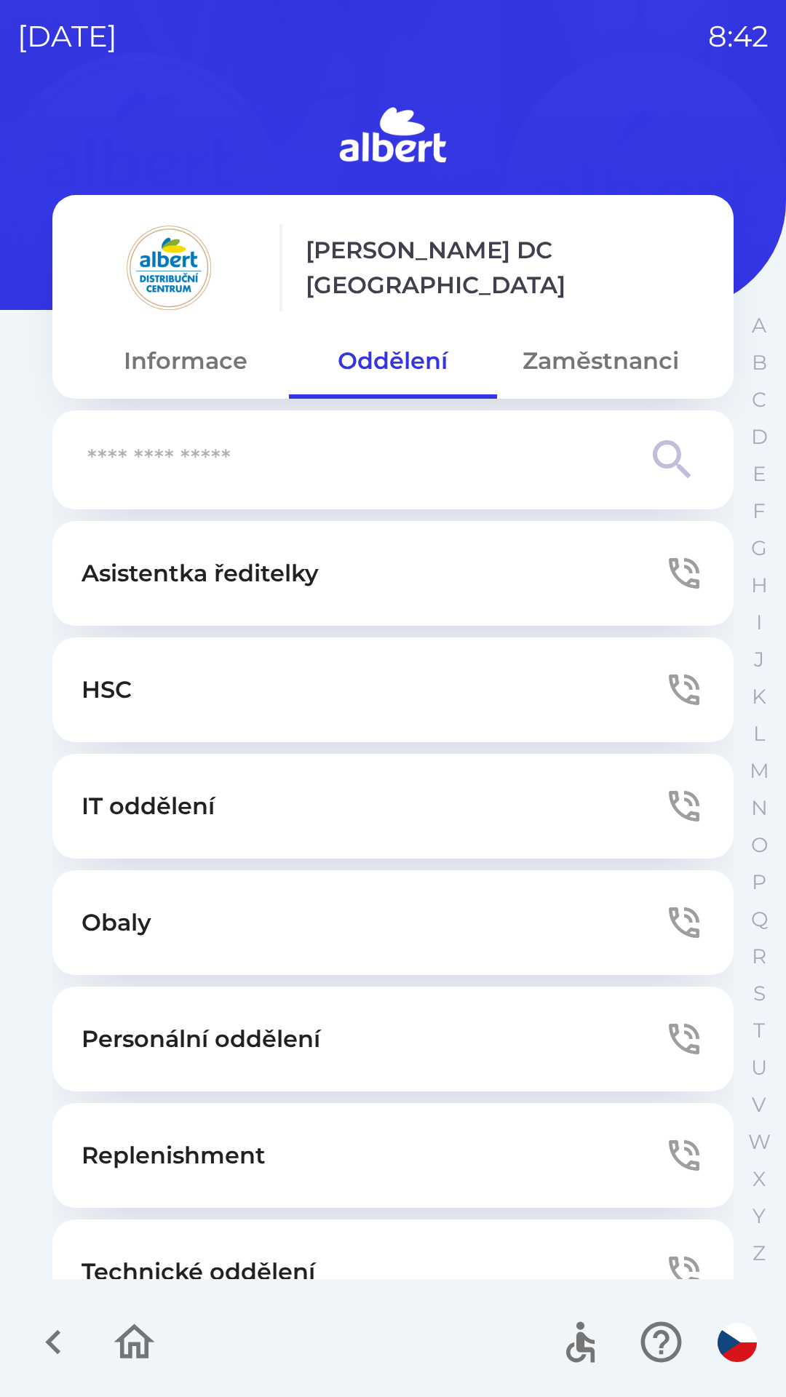
click at [253, 1237] on button "Technické oddělení" at bounding box center [392, 1271] width 681 height 105
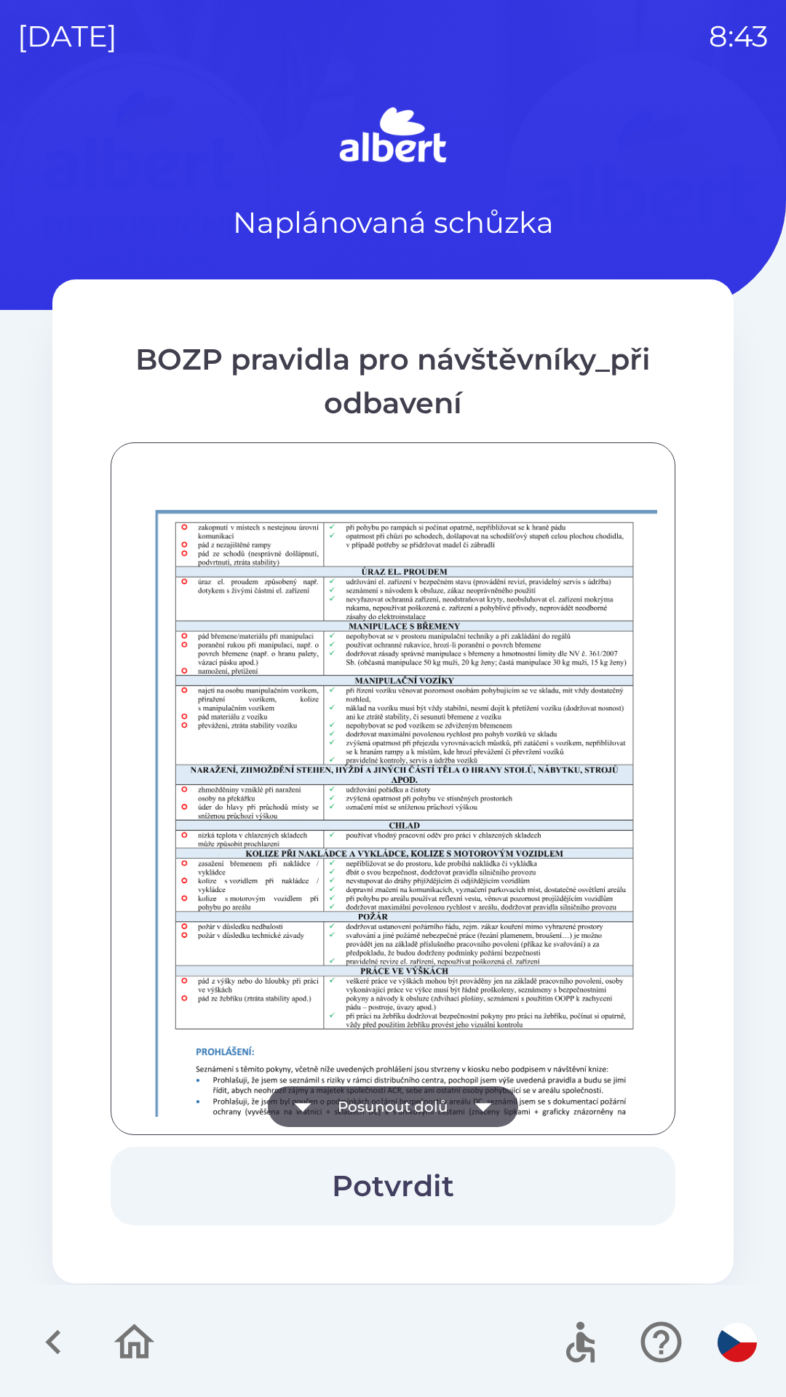
scroll to position [1021, 0]
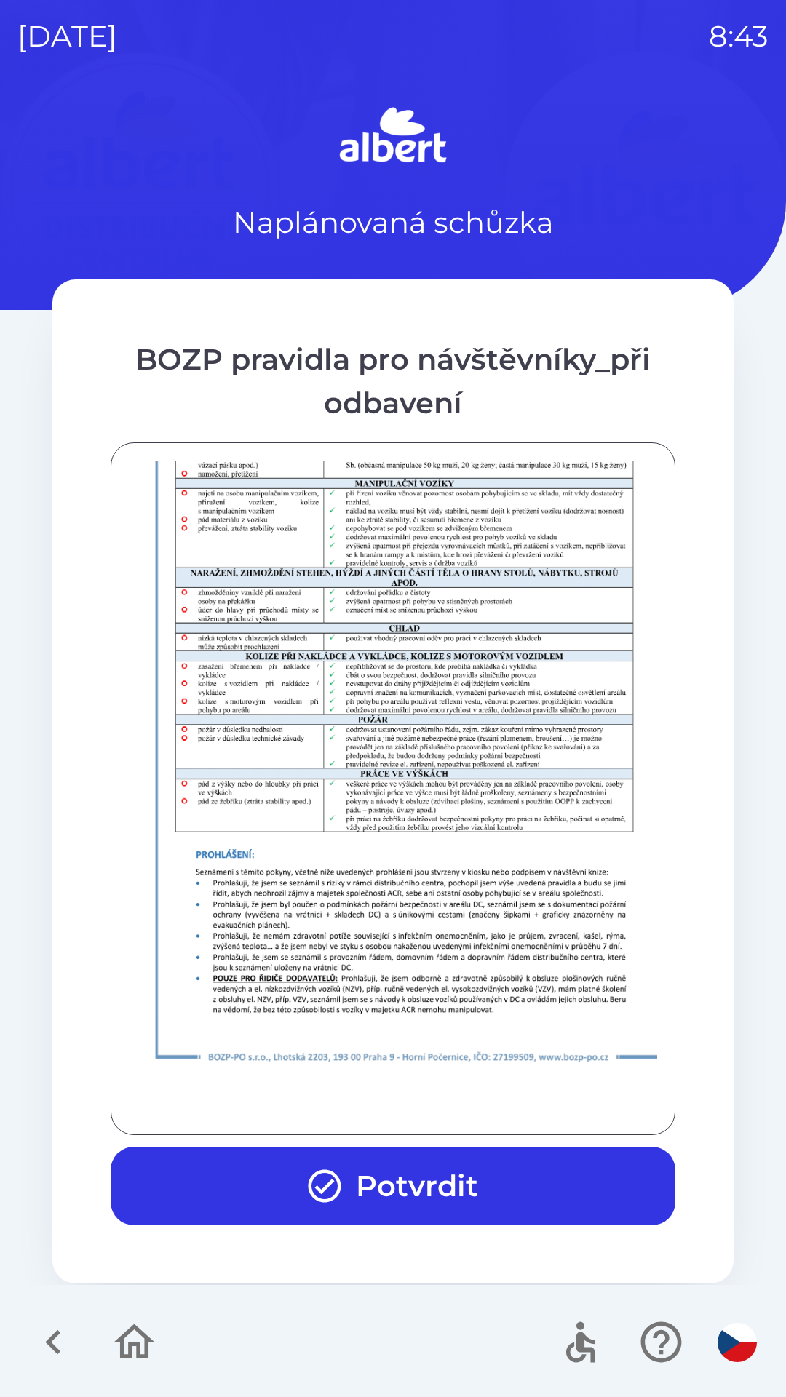
click at [373, 1180] on button "Potvrdit" at bounding box center [393, 1185] width 564 height 79
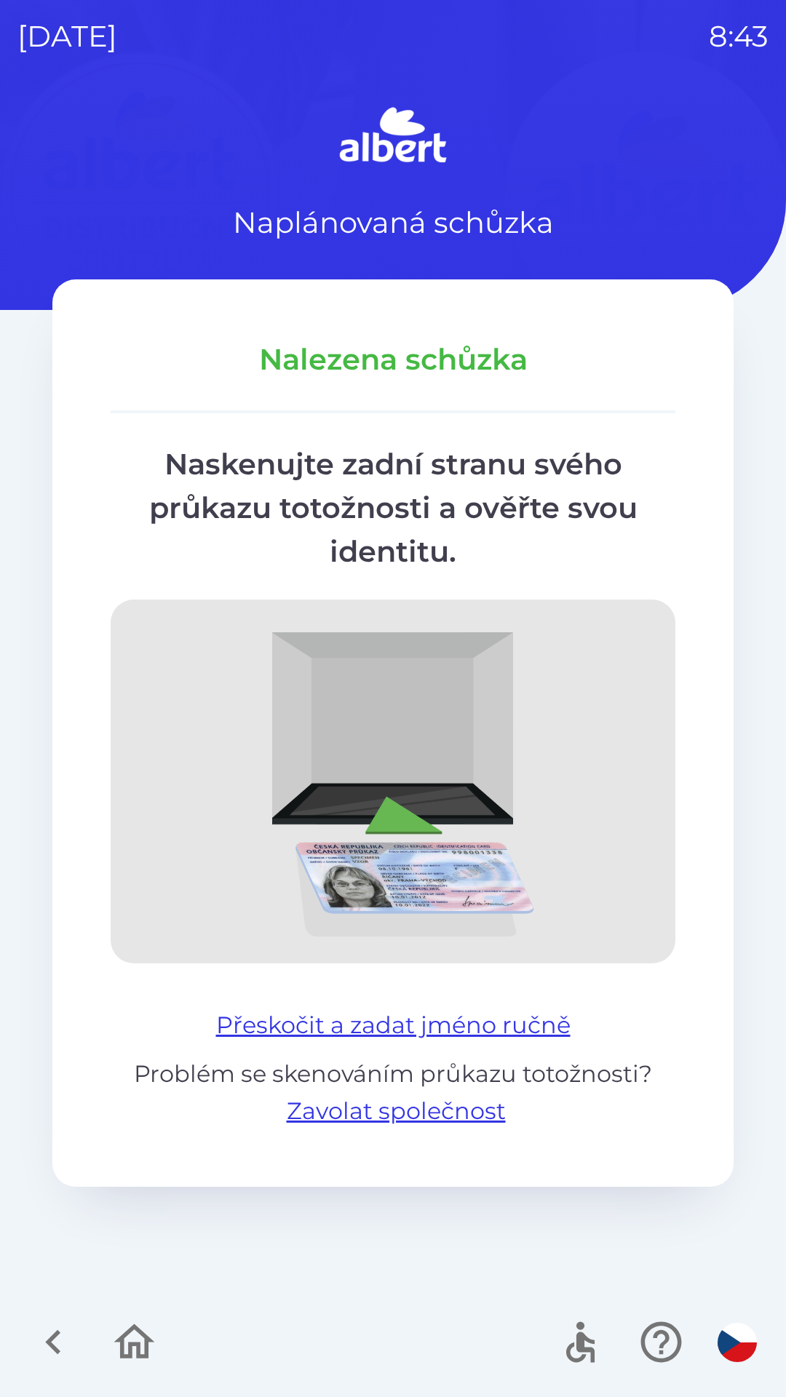
click at [462, 1020] on button "Přeskočit a zadat jméno ručně" at bounding box center [393, 1024] width 366 height 35
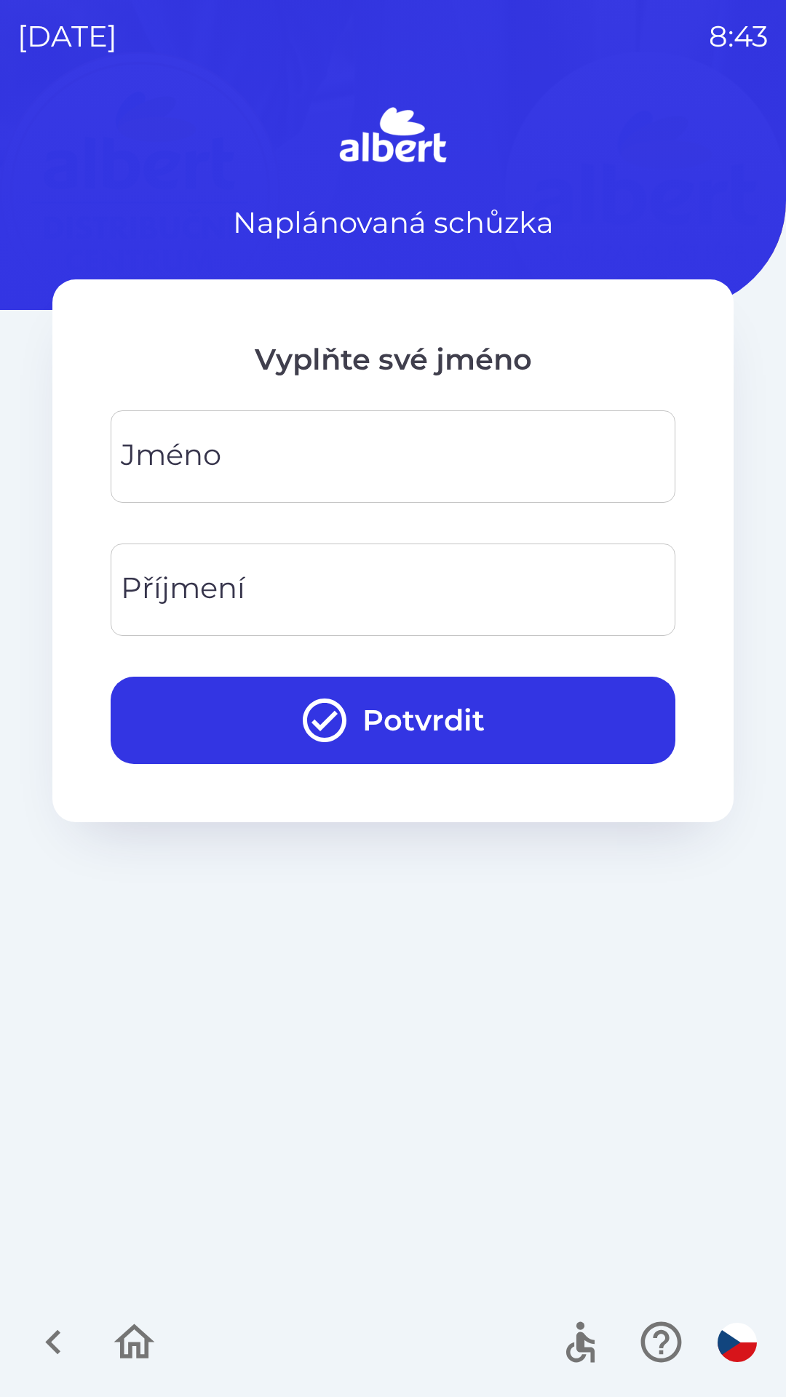
click at [335, 433] on input "Jméno" at bounding box center [393, 456] width 530 height 57
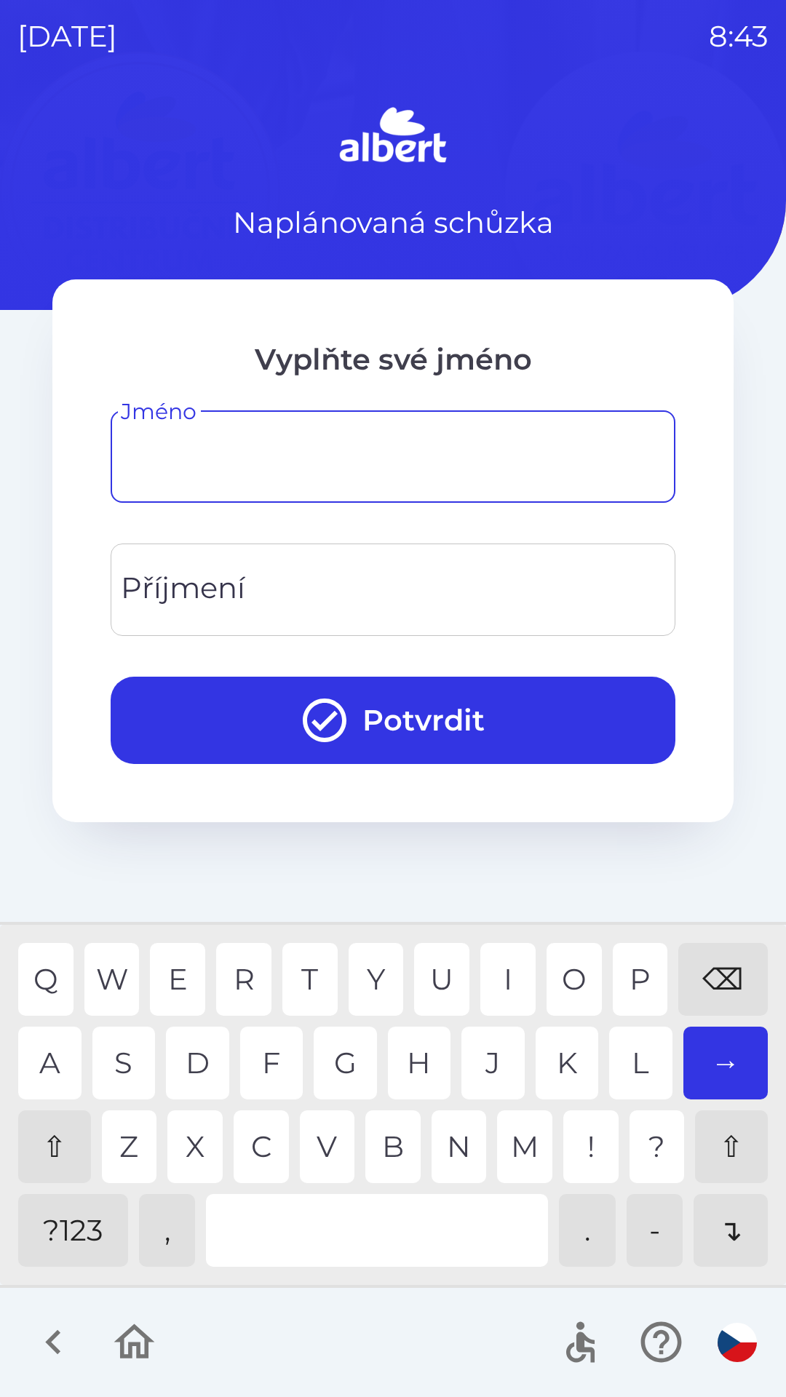
click at [54, 1143] on div "⇧" at bounding box center [54, 1146] width 73 height 73
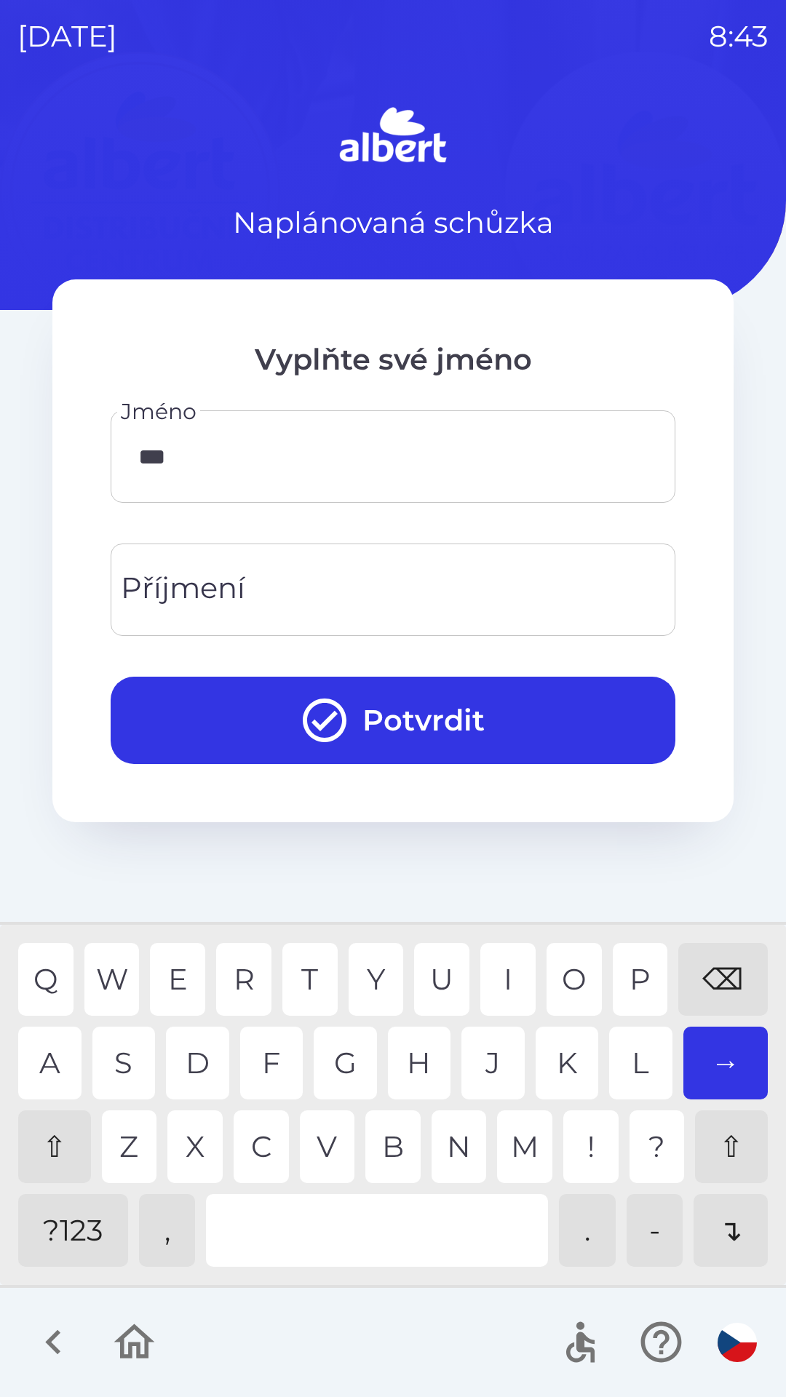
click at [253, 1148] on div "C" at bounding box center [260, 1146] width 55 height 73
click at [38, 1071] on div "A" at bounding box center [49, 1062] width 63 height 73
type input "*******"
click at [224, 546] on div "Příjmení" at bounding box center [393, 589] width 564 height 92
click at [709, 948] on div "⌫" at bounding box center [722, 979] width 89 height 73
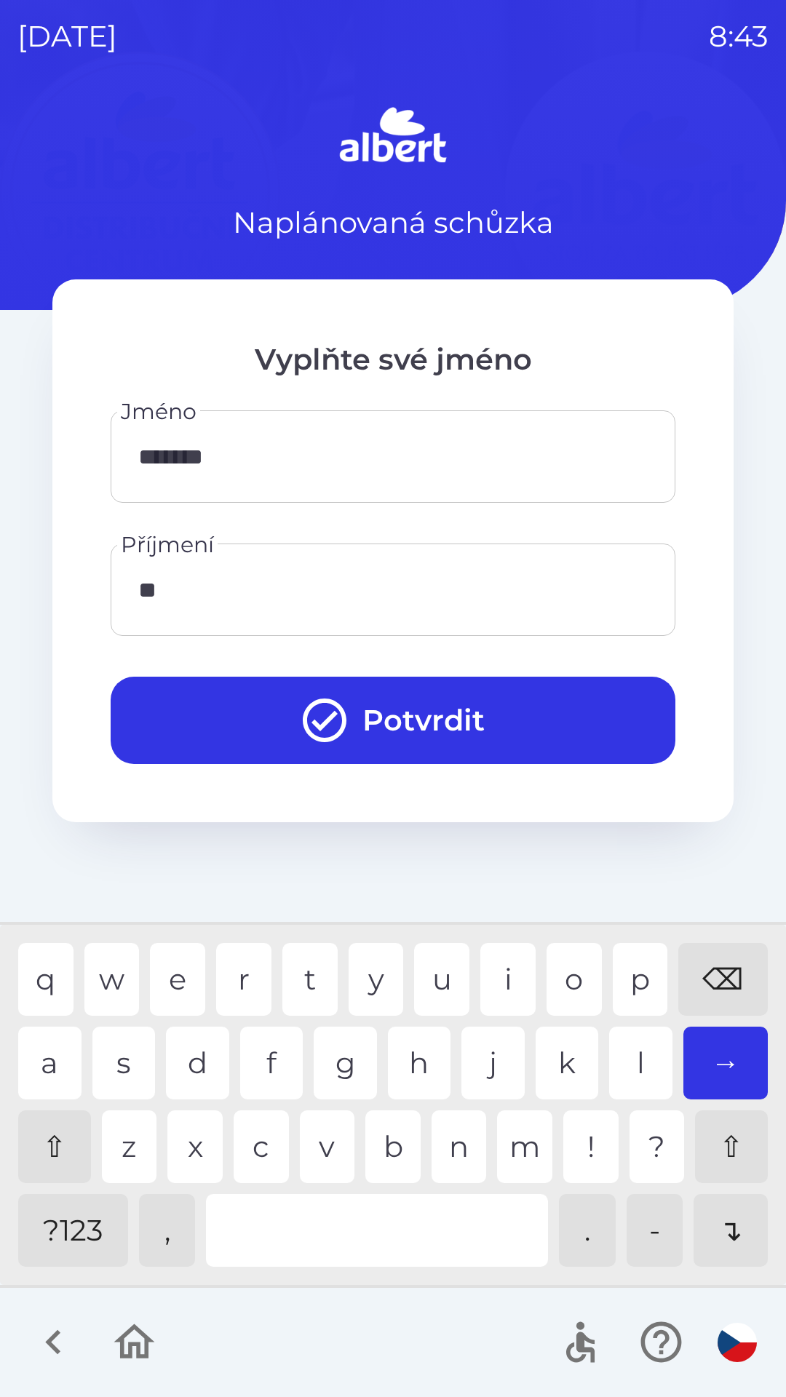
type input "*"
click at [708, 949] on div "⌫" at bounding box center [722, 979] width 89 height 73
click at [38, 1145] on div "⇧" at bounding box center [54, 1146] width 73 height 73
click at [636, 1040] on div "L" at bounding box center [640, 1062] width 63 height 73
click at [175, 978] on div "e" at bounding box center [177, 979] width 55 height 73
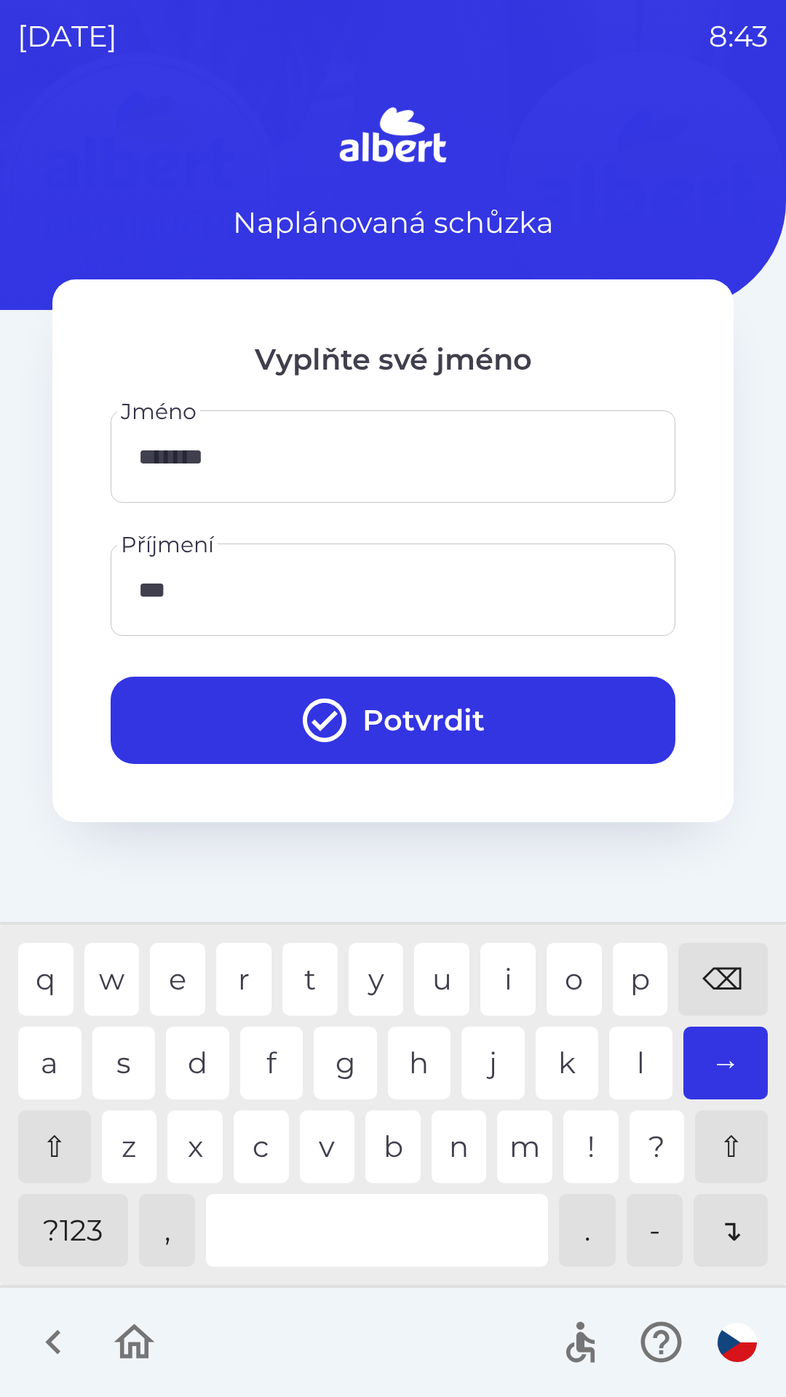
click at [413, 1040] on div "h" at bounding box center [419, 1062] width 63 height 73
click at [722, 967] on div "⌫" at bounding box center [722, 979] width 89 height 73
click at [724, 961] on div "⌫" at bounding box center [722, 979] width 89 height 73
click at [719, 954] on div "⌫" at bounding box center [722, 979] width 89 height 73
type input "*****"
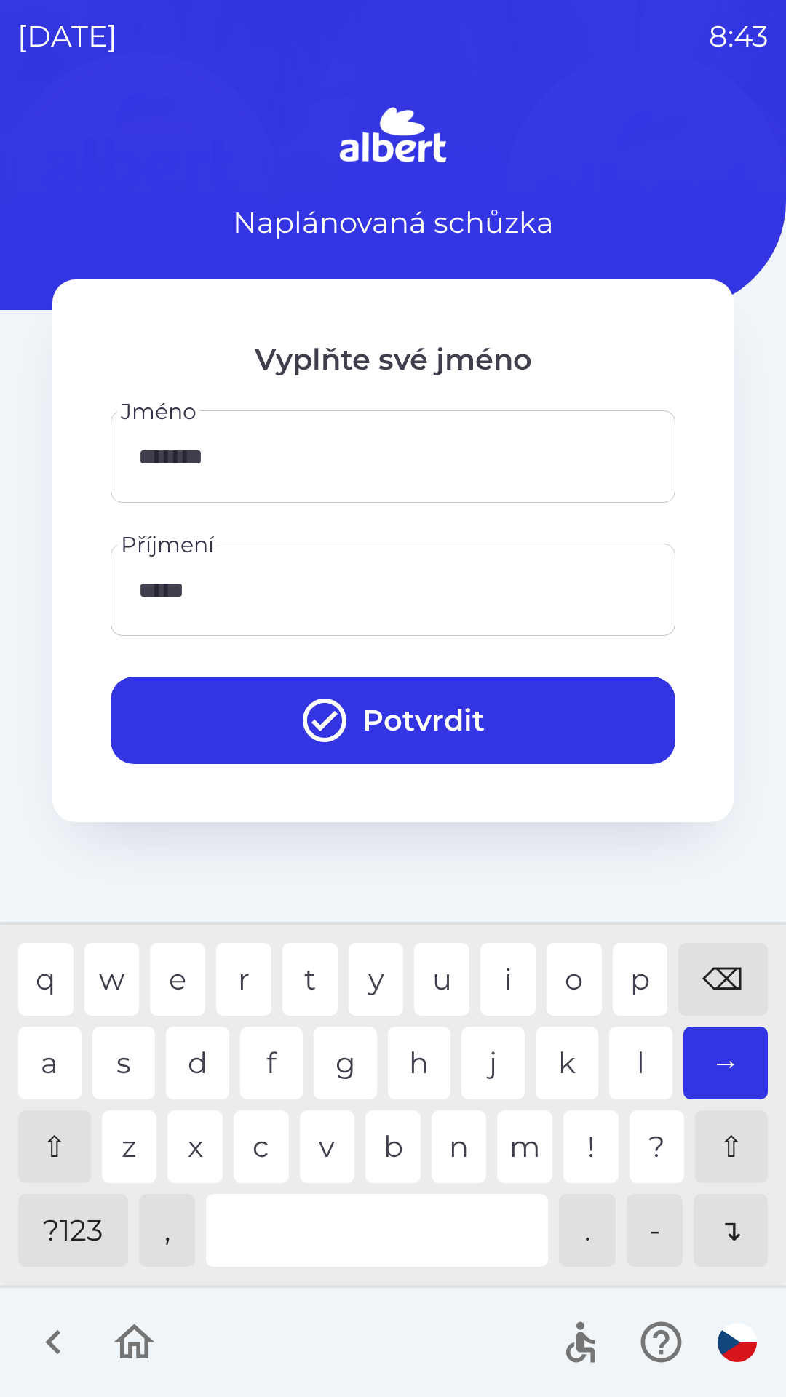
click at [368, 711] on button "Potvrdit" at bounding box center [393, 719] width 564 height 87
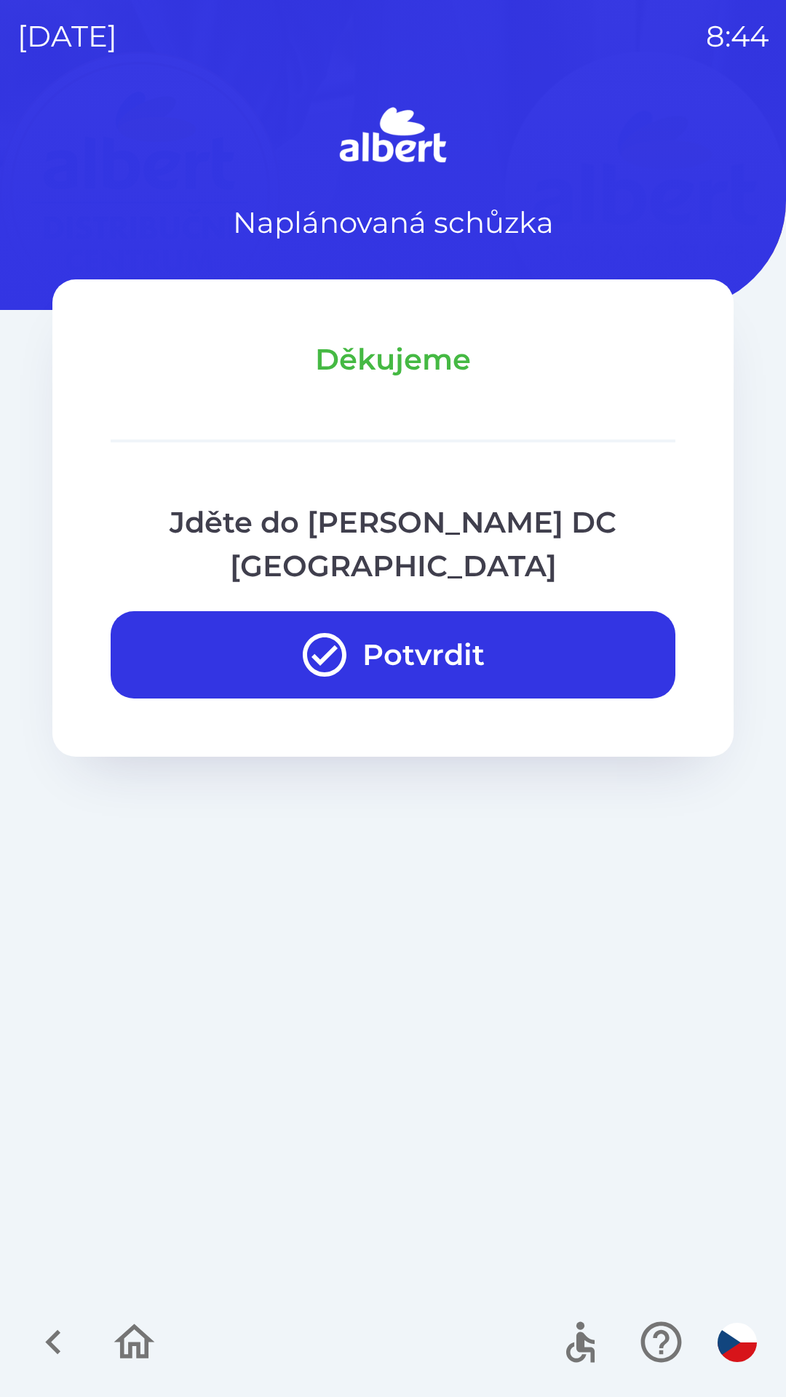
click at [380, 611] on button "Potvrdit" at bounding box center [393, 654] width 564 height 87
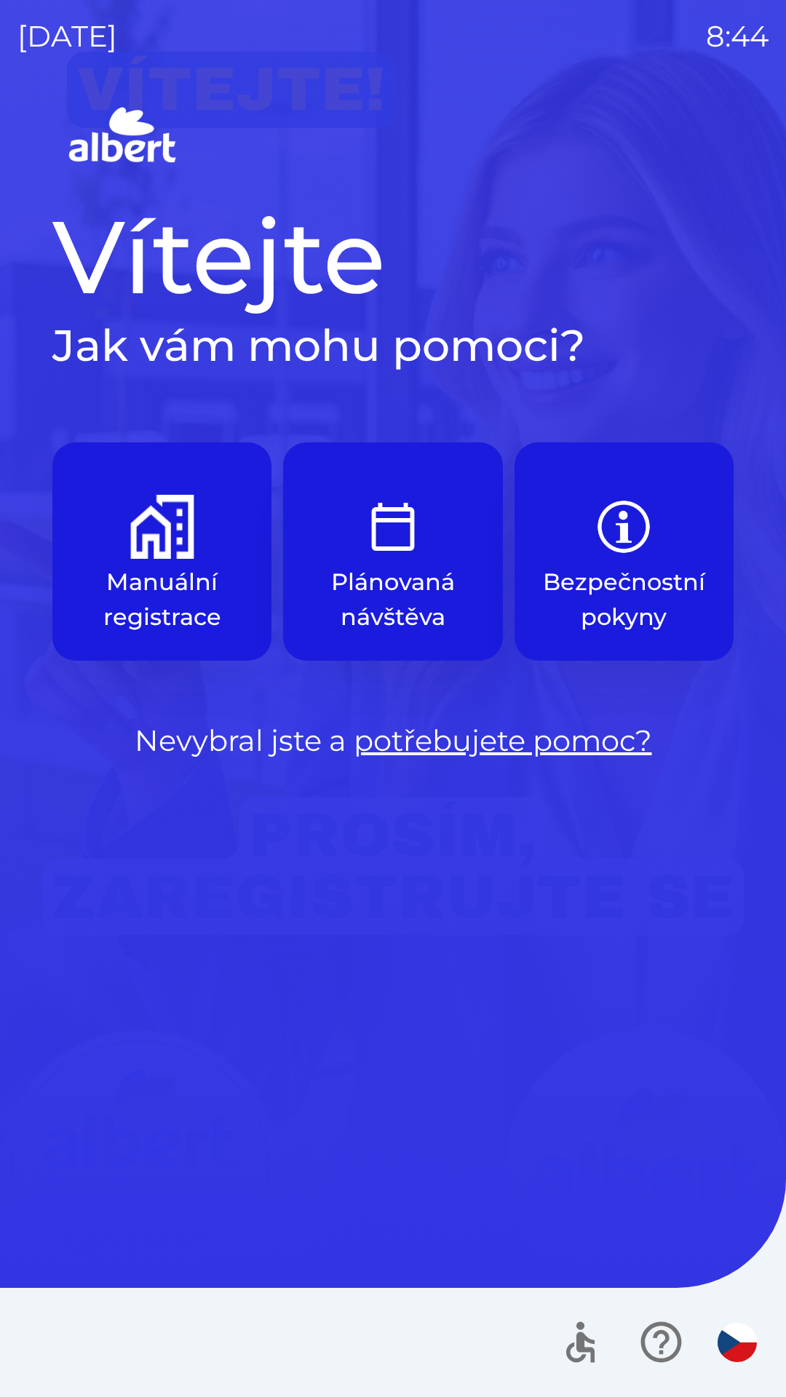
click at [217, 551] on button "Manuální registrace" at bounding box center [161, 551] width 219 height 218
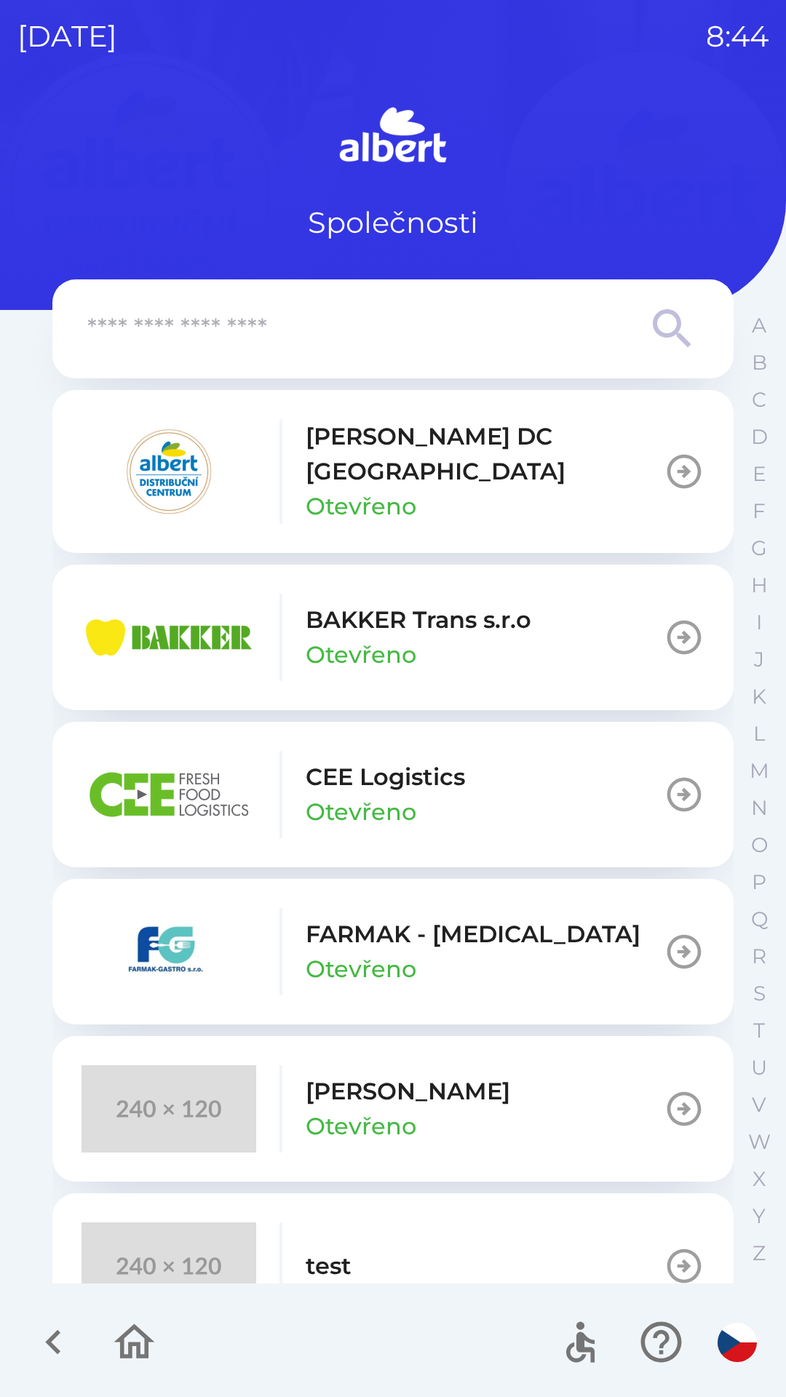
click at [490, 448] on p "[PERSON_NAME] DC [GEOGRAPHIC_DATA]" at bounding box center [484, 454] width 358 height 70
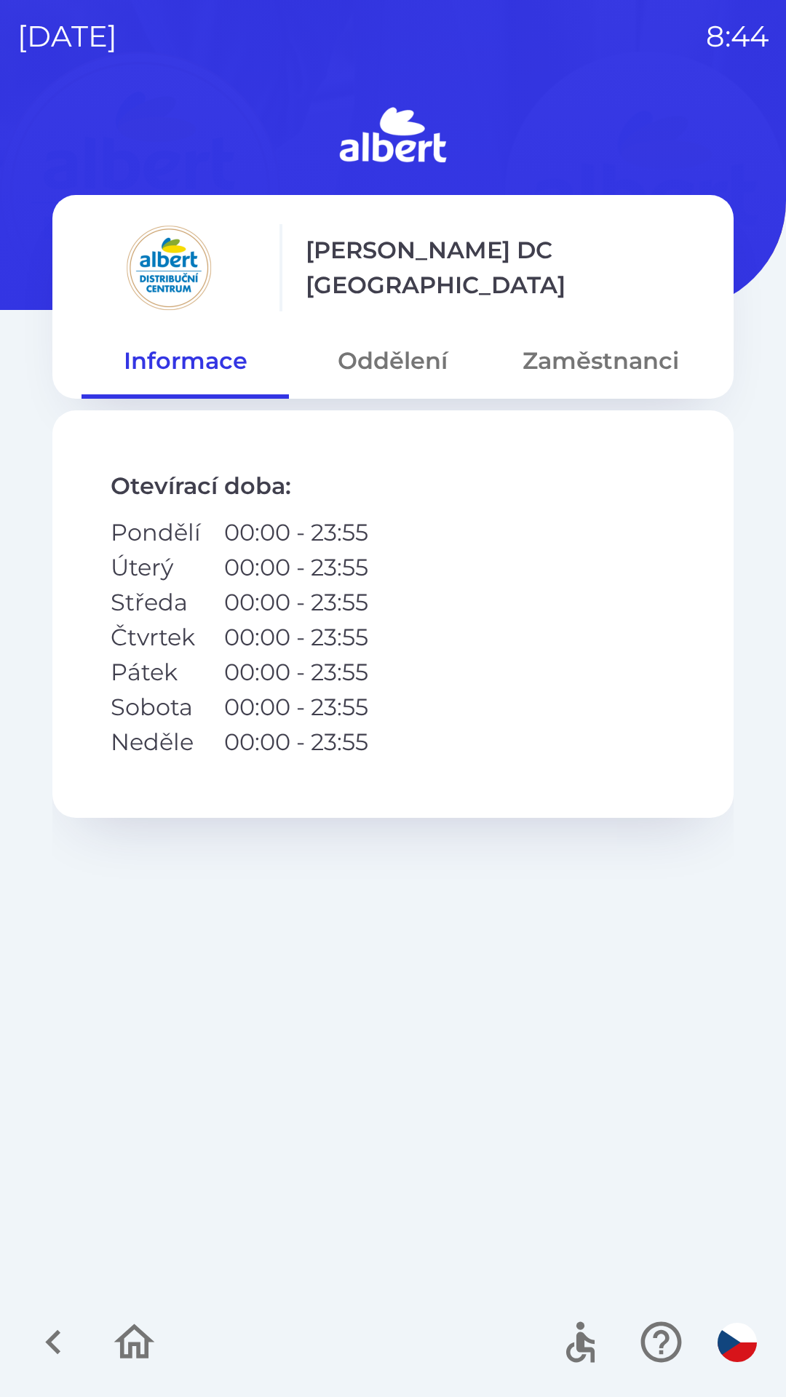
click at [415, 357] on button "Oddělení" at bounding box center [392, 361] width 207 height 52
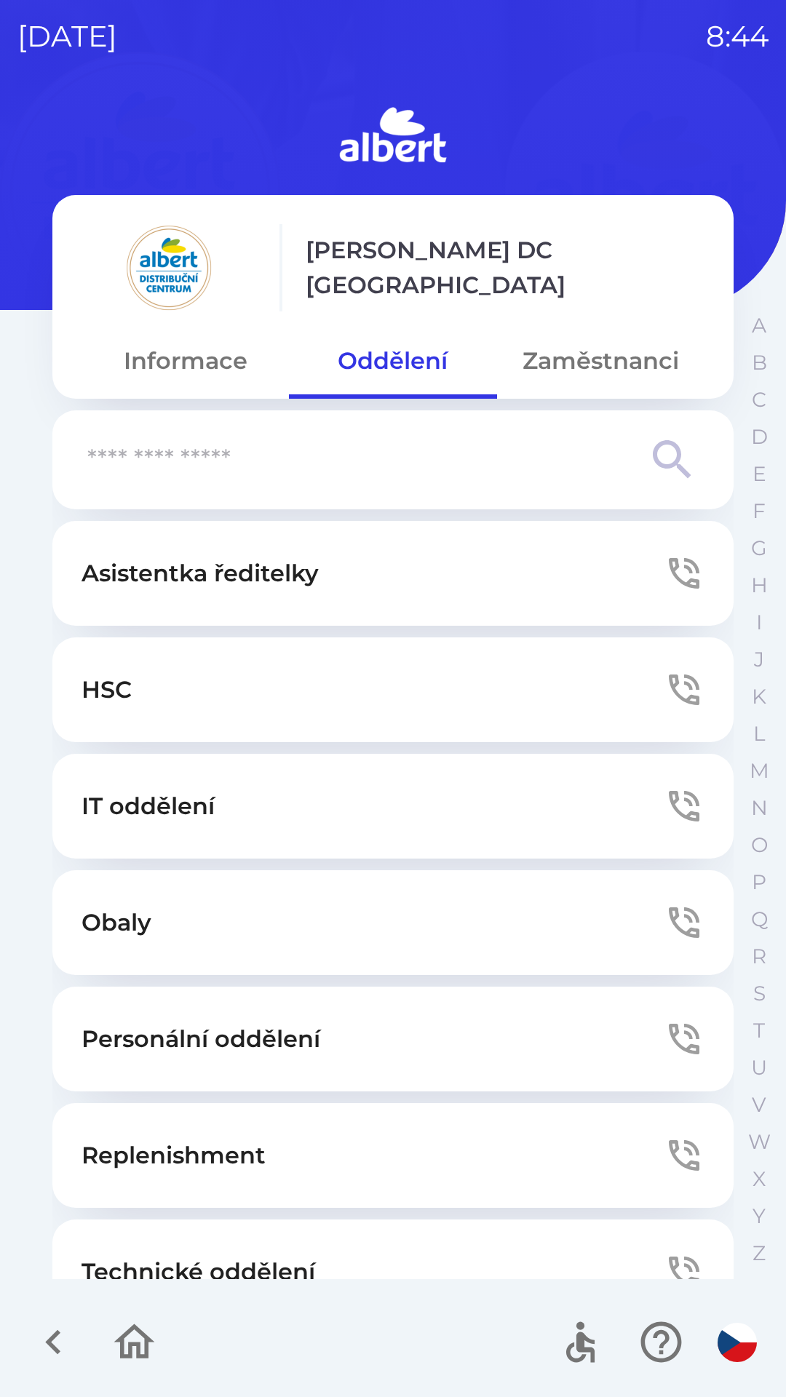
click at [602, 356] on button "Zaměstnanci" at bounding box center [600, 361] width 207 height 52
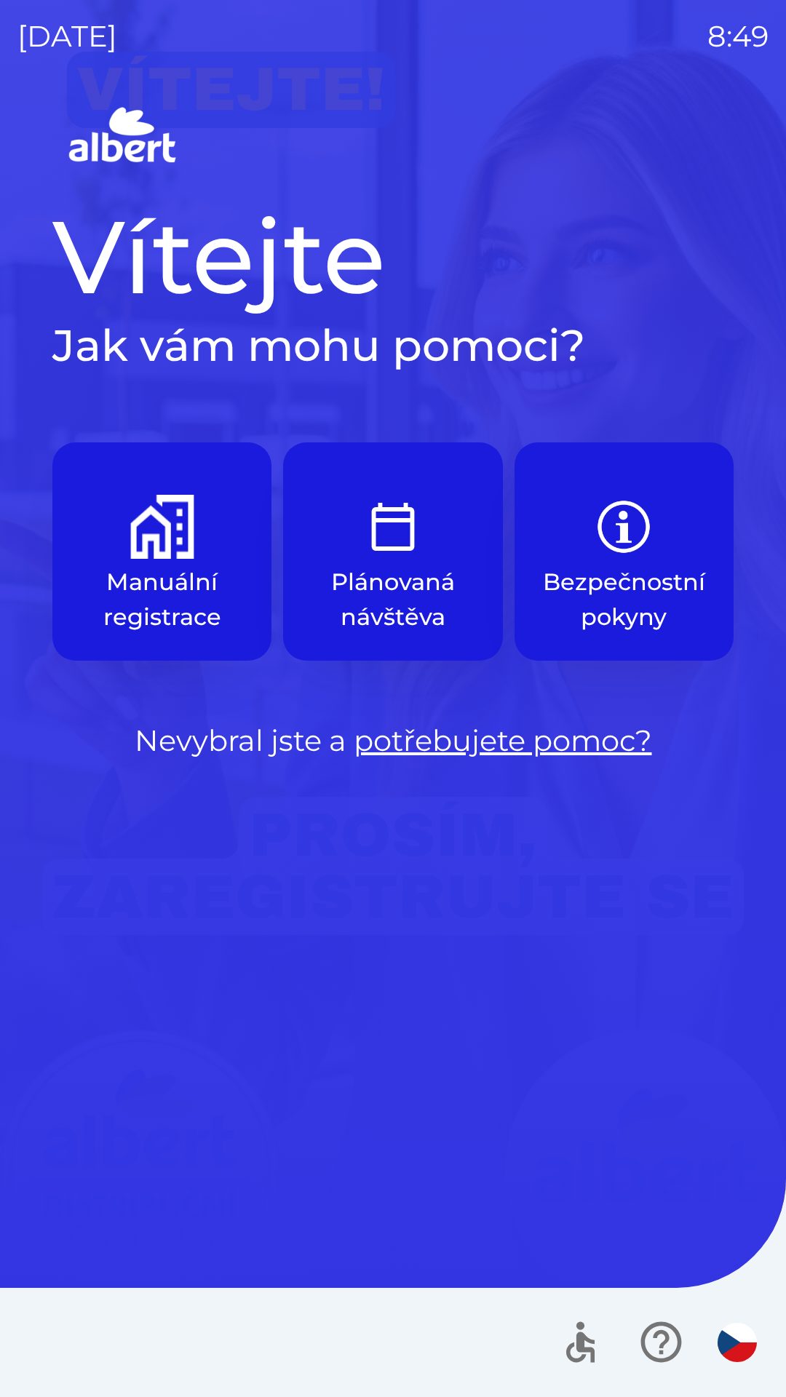
click at [151, 538] on img "button" at bounding box center [162, 527] width 64 height 64
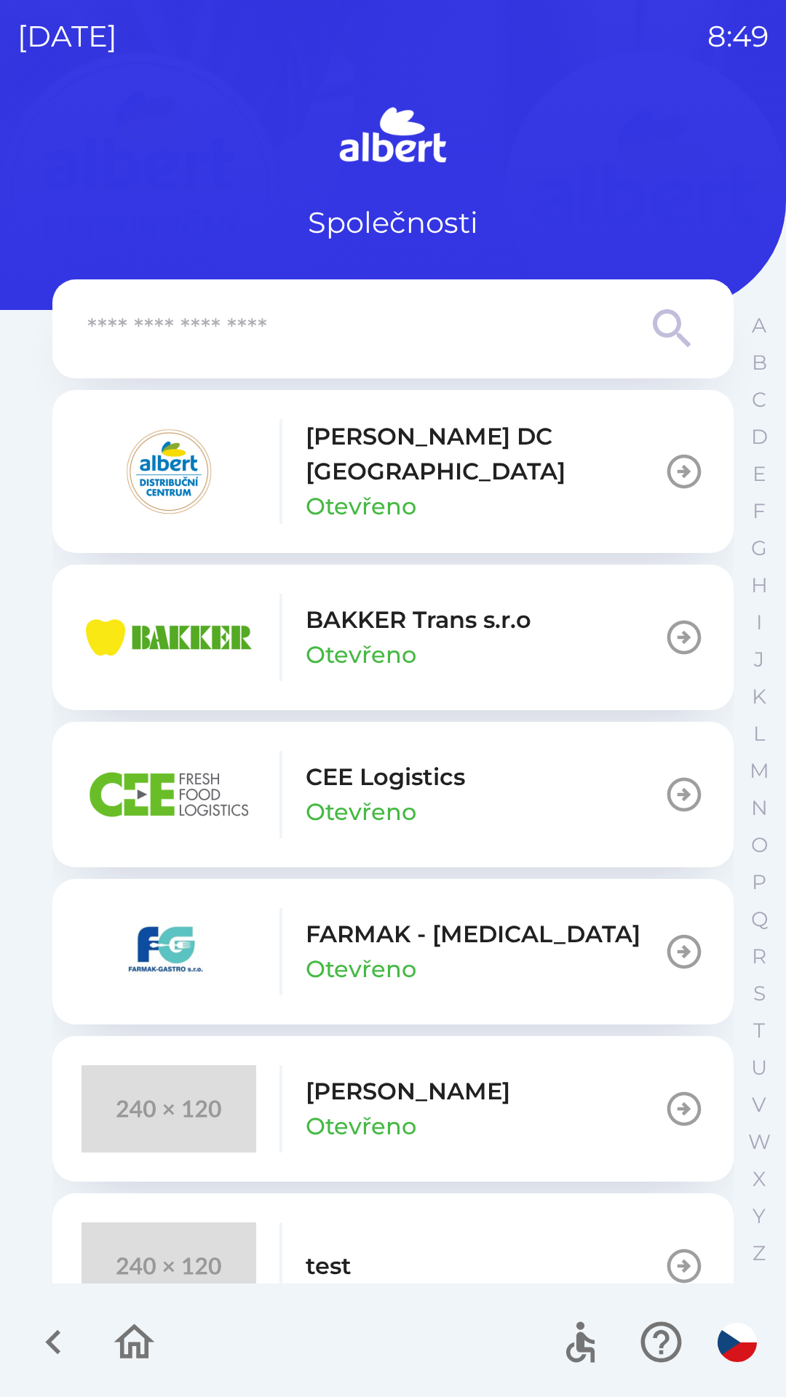
click at [383, 443] on p "[PERSON_NAME] DC [GEOGRAPHIC_DATA]" at bounding box center [484, 454] width 358 height 70
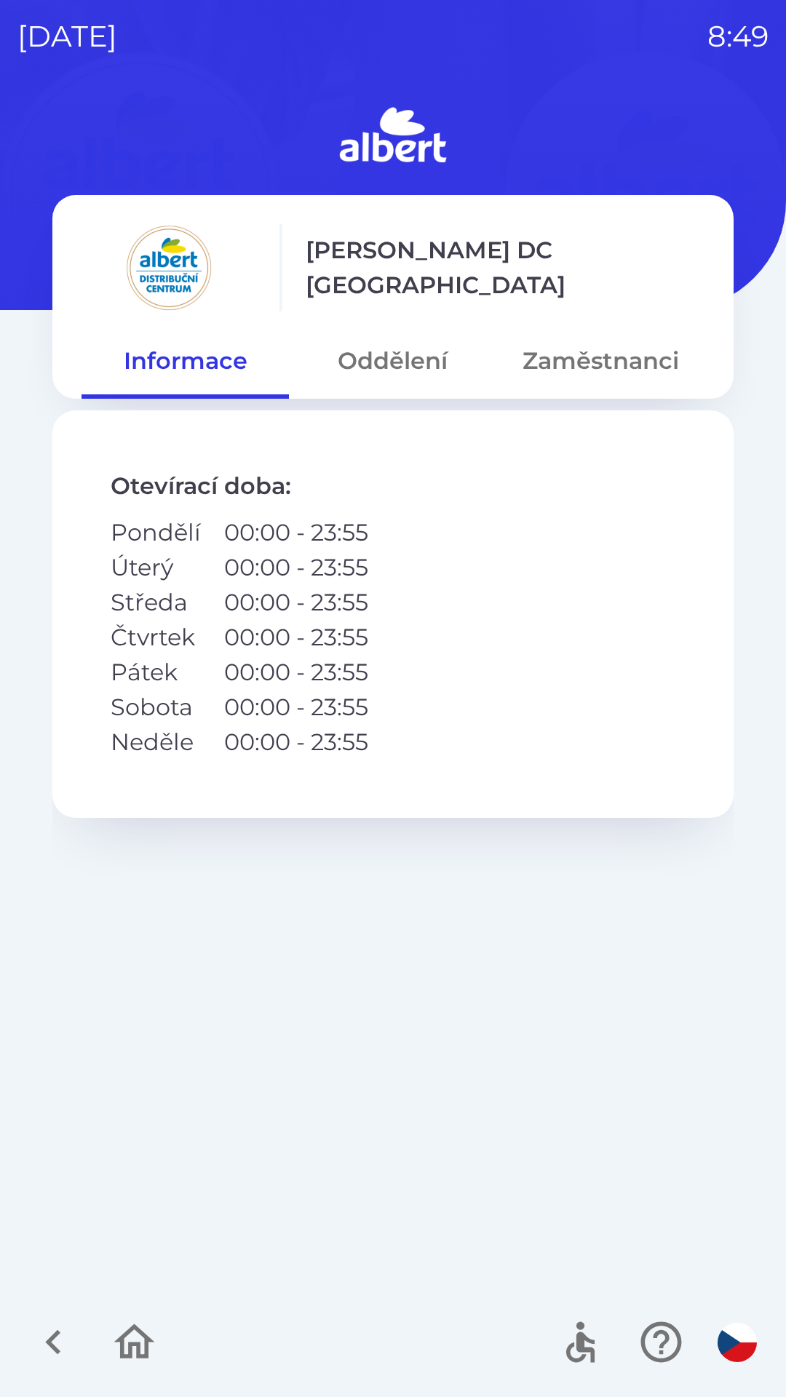
click at [401, 360] on button "Oddělení" at bounding box center [392, 361] width 207 height 52
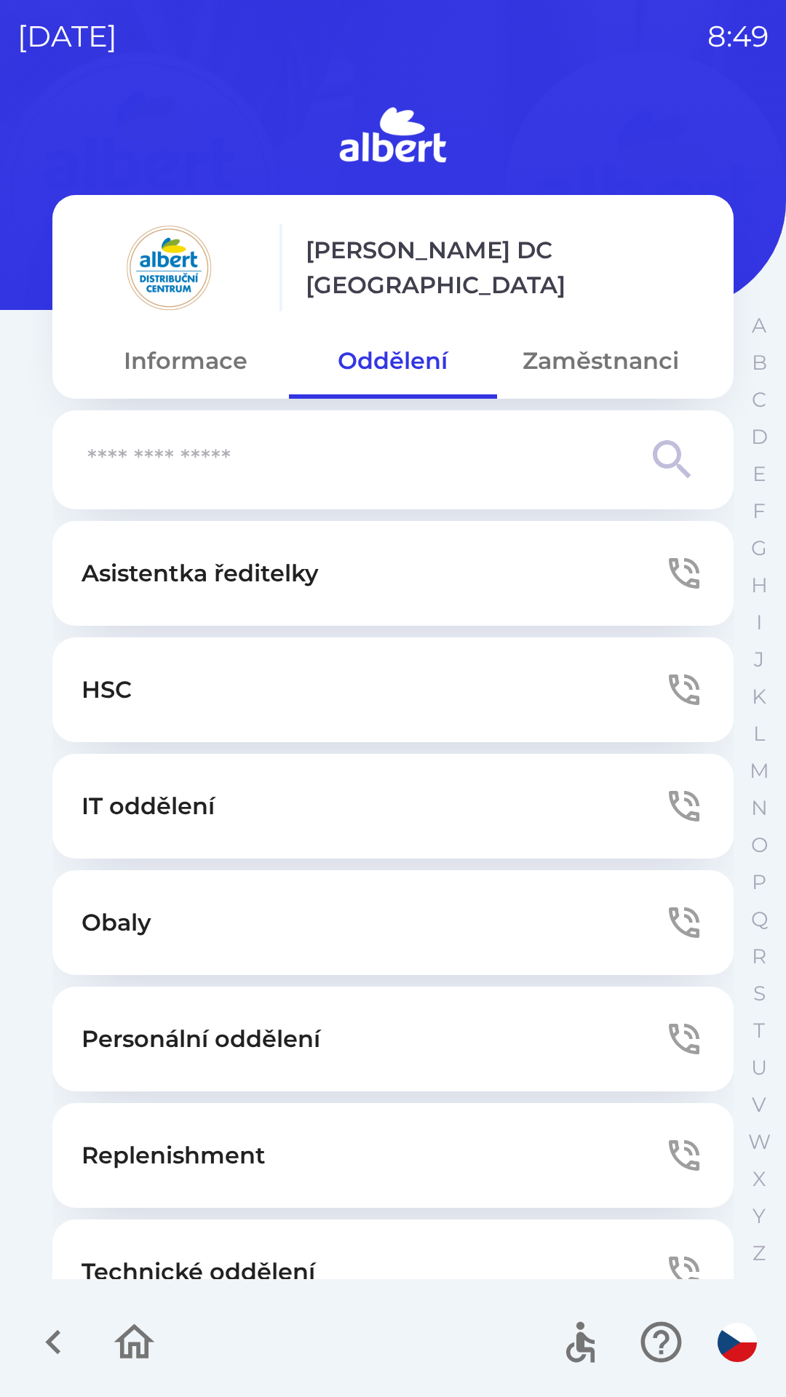
click at [166, 1249] on button "Technické oddělení" at bounding box center [392, 1271] width 681 height 105
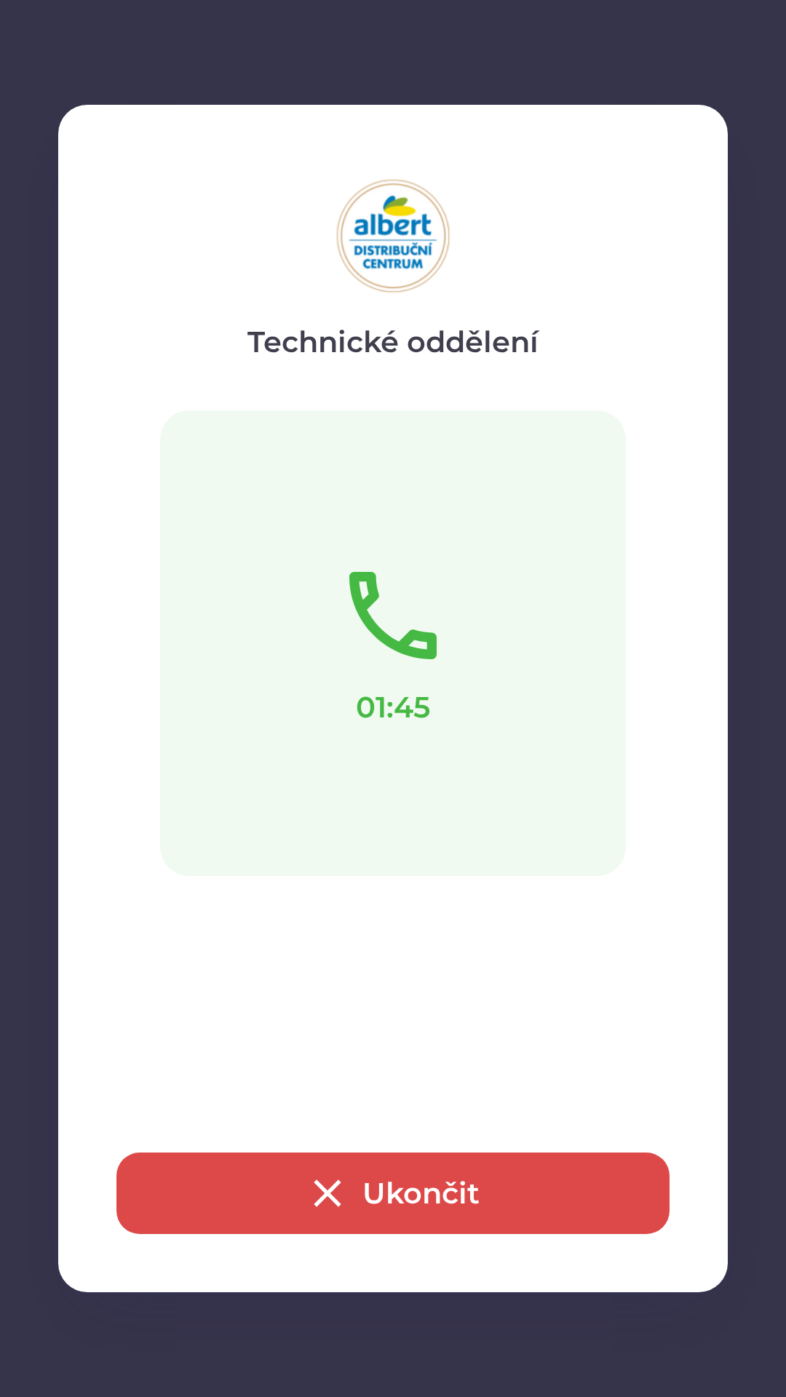
click at [457, 1212] on button "Ukončit" at bounding box center [392, 1192] width 553 height 81
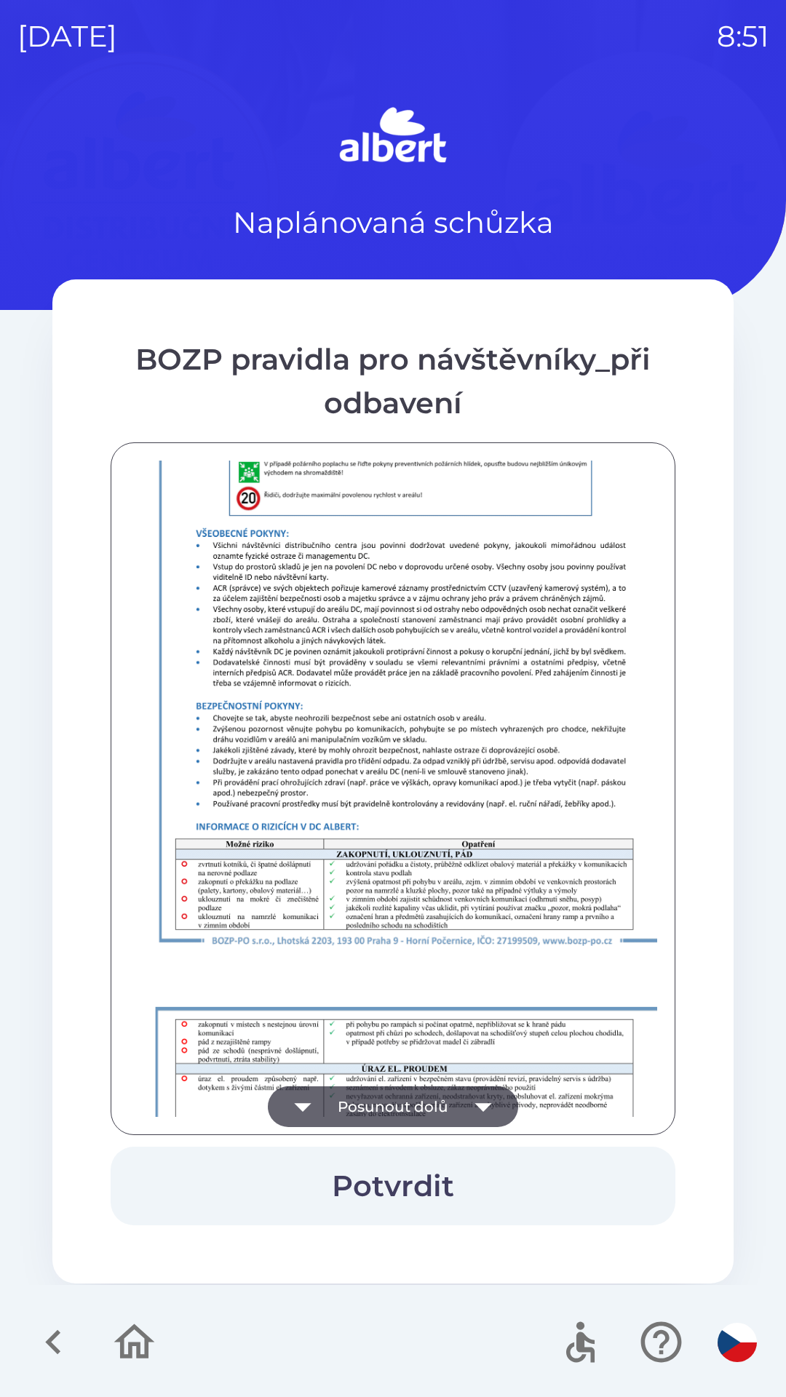
scroll to position [1021, 0]
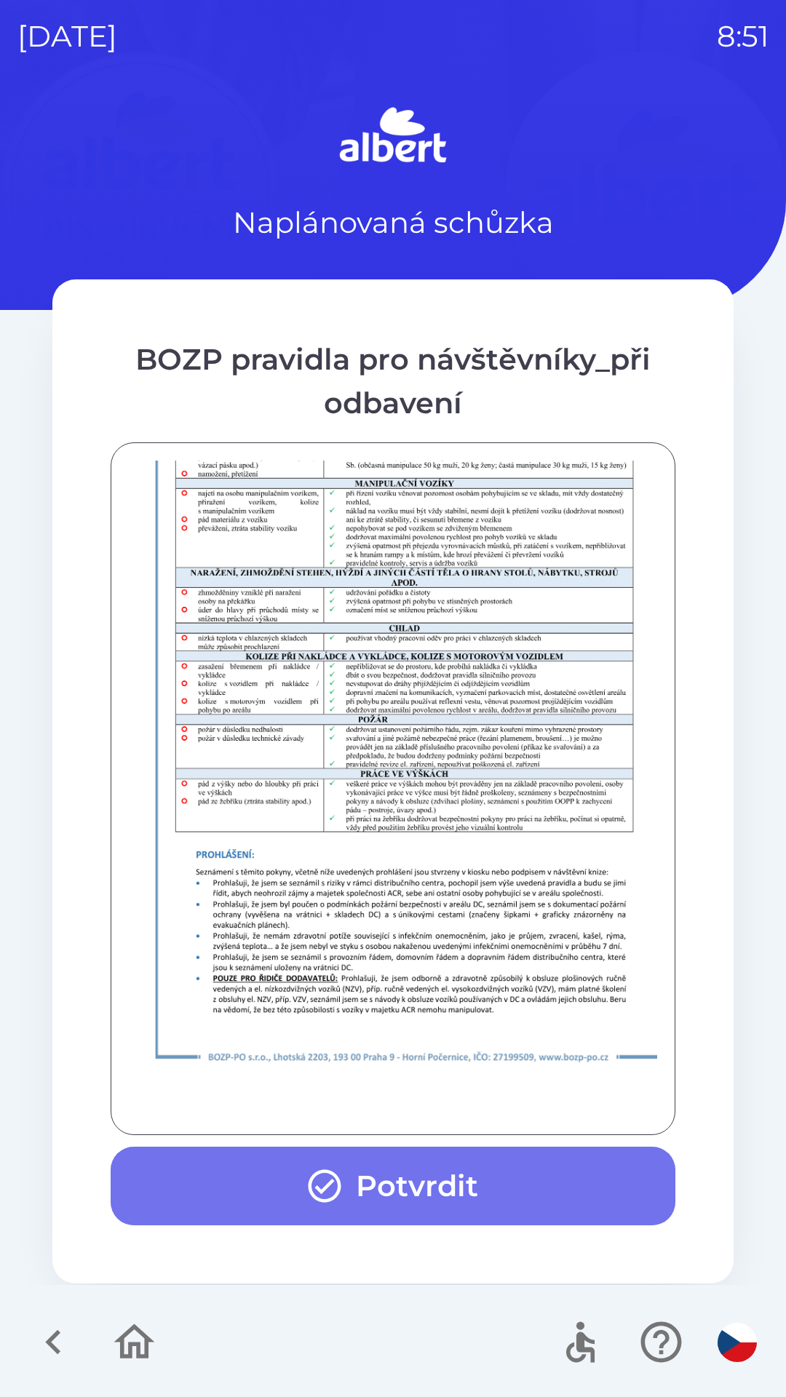
click at [414, 1192] on button "Potvrdit" at bounding box center [393, 1185] width 564 height 79
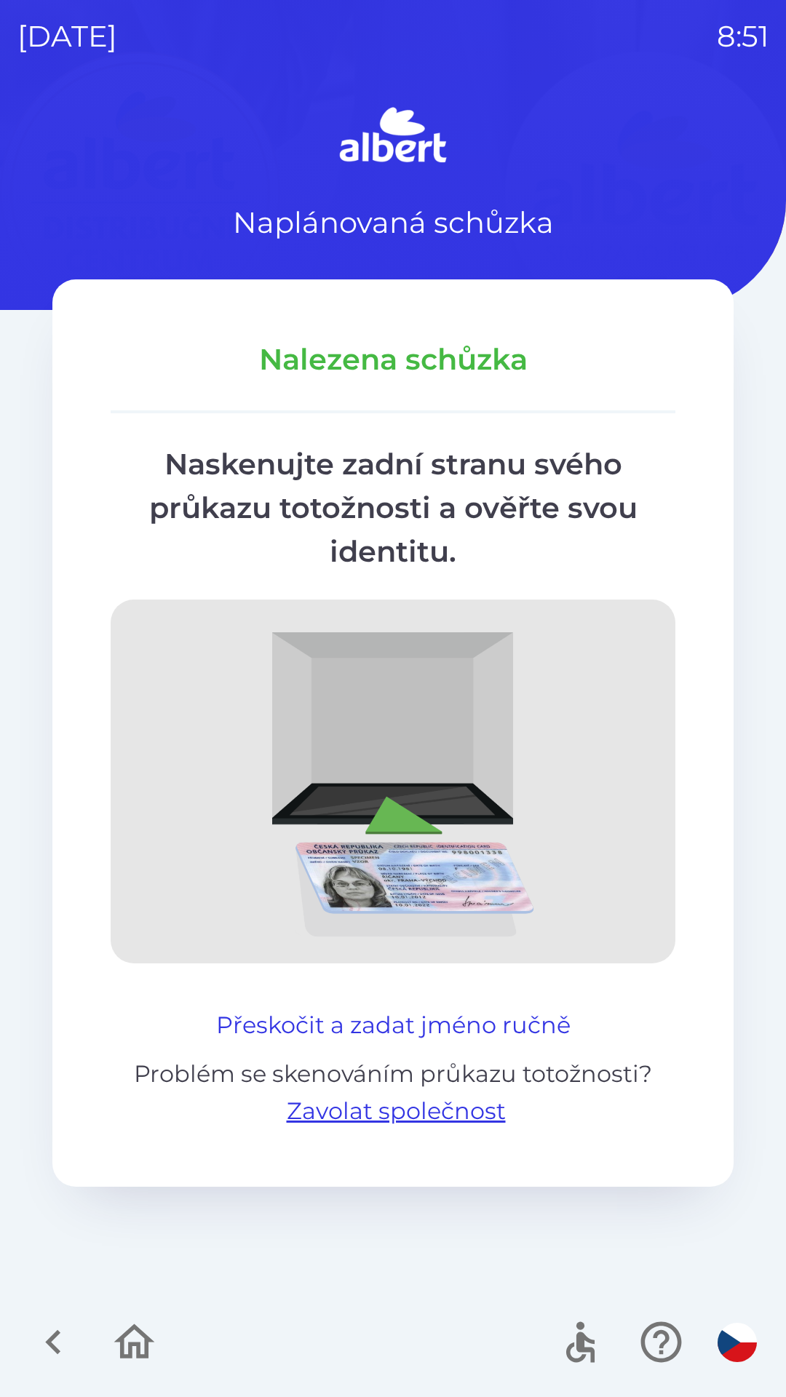
click at [530, 1008] on button "Přeskočit a zadat jméno ručně" at bounding box center [393, 1024] width 366 height 35
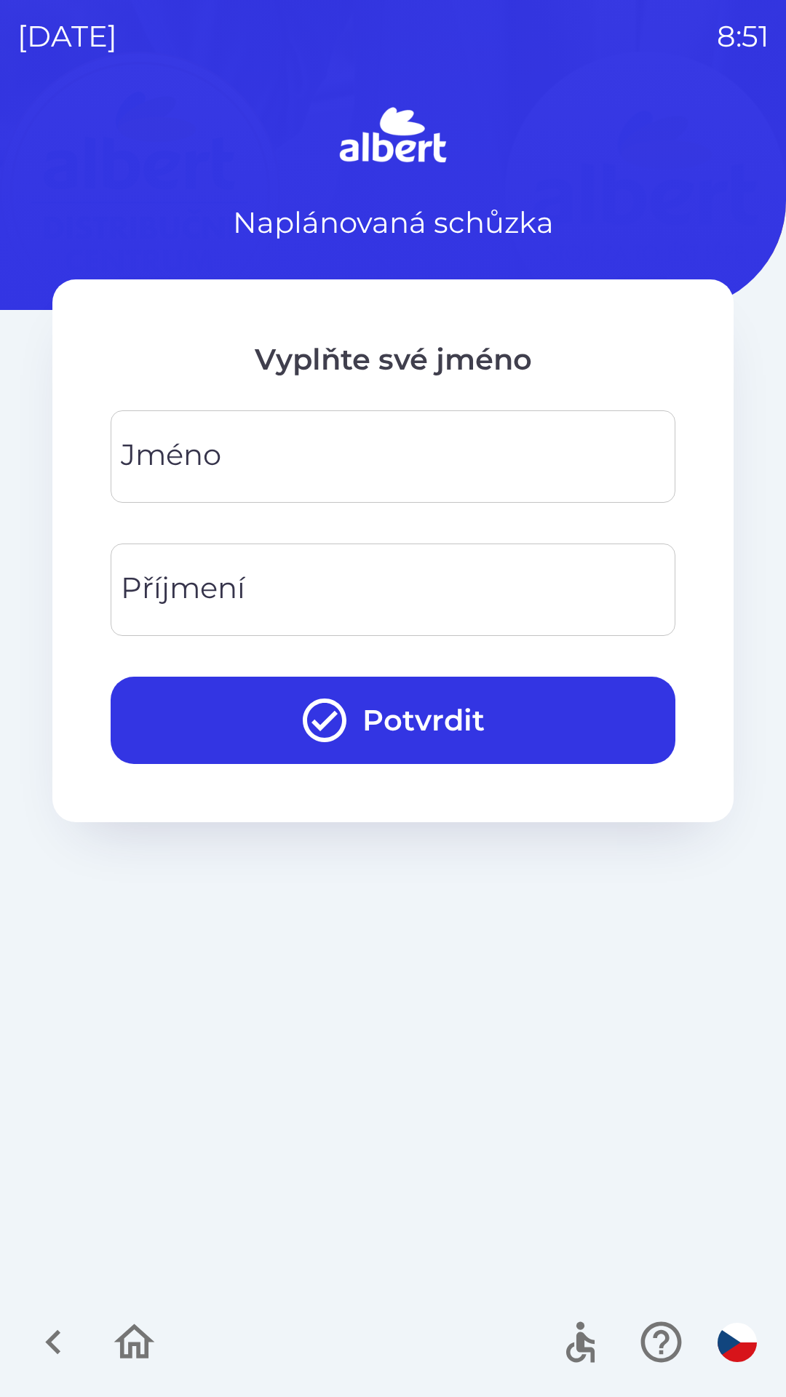
click at [162, 444] on div "[PERSON_NAME]" at bounding box center [393, 456] width 564 height 92
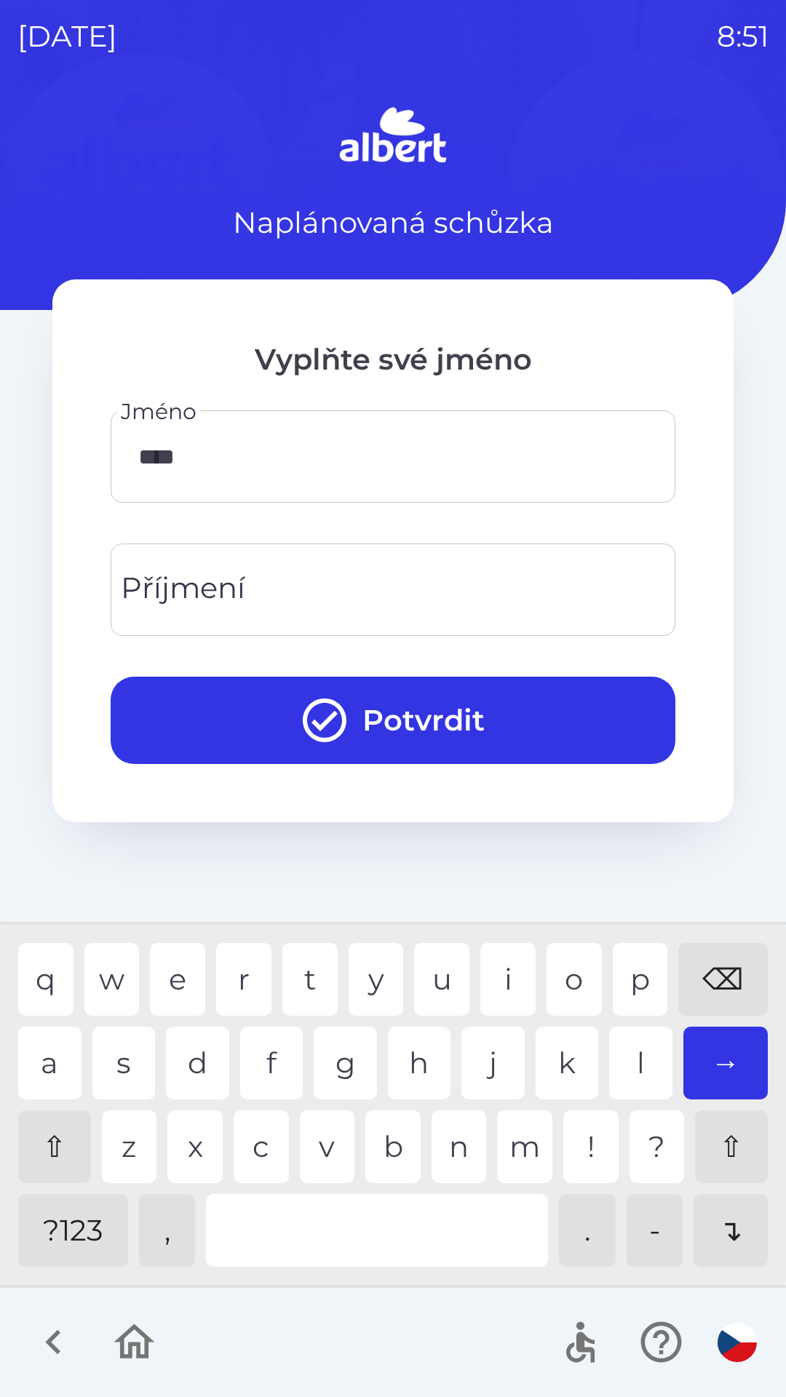
type input "*****"
click at [312, 580] on input "Příjmení" at bounding box center [393, 589] width 530 height 57
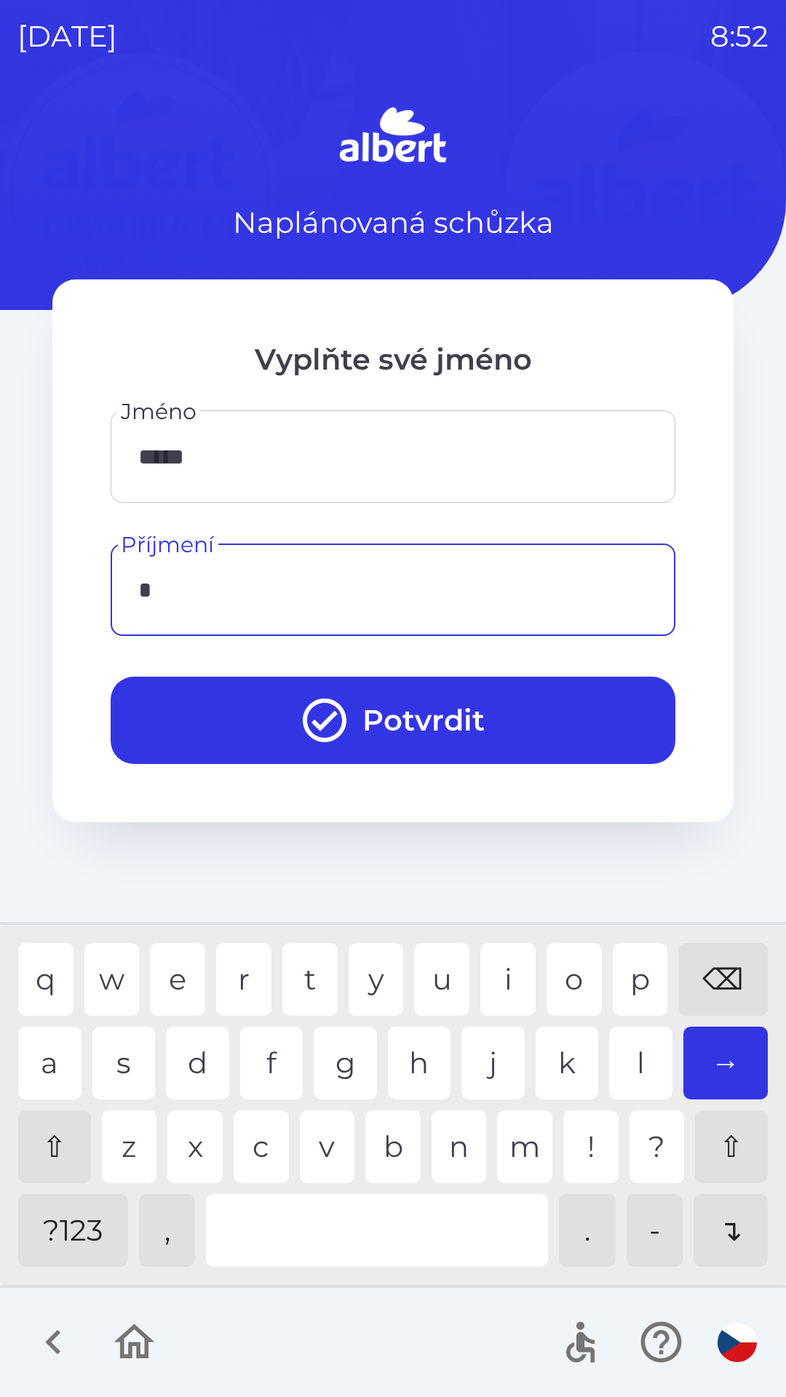
click at [556, 1063] on div "k" at bounding box center [566, 1062] width 63 height 73
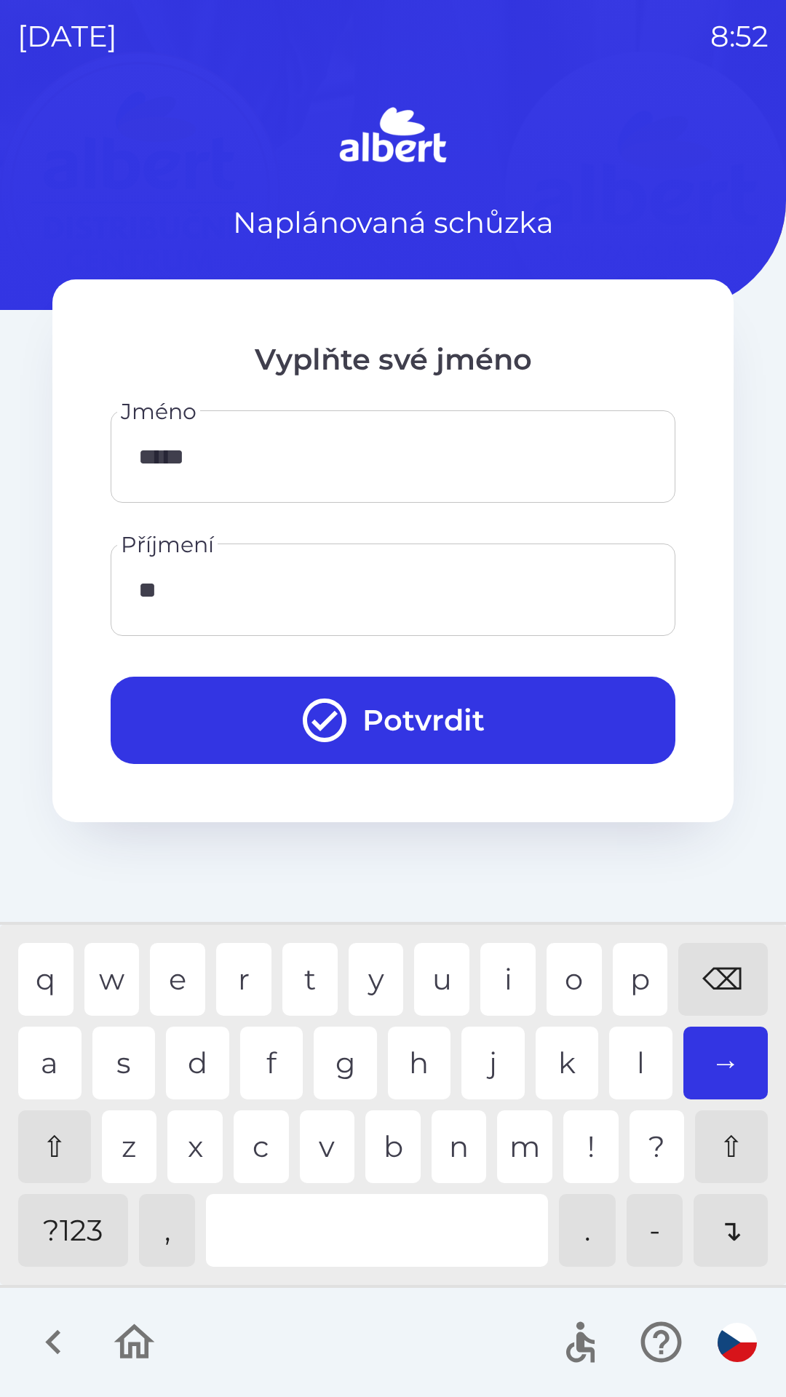
click at [572, 980] on div "o" at bounding box center [573, 979] width 55 height 73
click at [724, 994] on div "⌫" at bounding box center [722, 979] width 89 height 73
click at [710, 996] on div "⌫" at bounding box center [722, 979] width 89 height 73
click at [188, 975] on div "e" at bounding box center [177, 979] width 55 height 73
click at [121, 1050] on div "s" at bounding box center [123, 1062] width 63 height 73
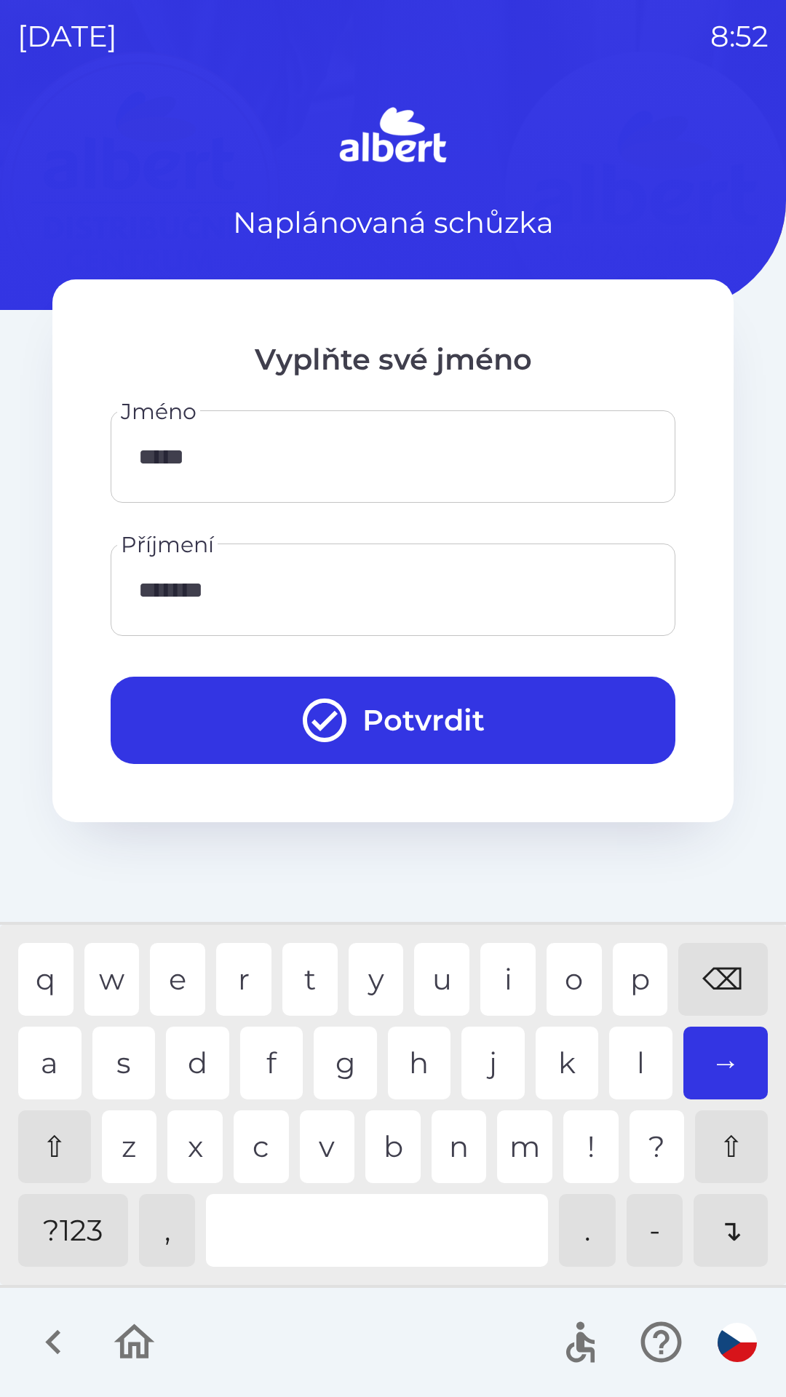
type input "********"
click at [439, 715] on button "Potvrdit" at bounding box center [393, 719] width 564 height 87
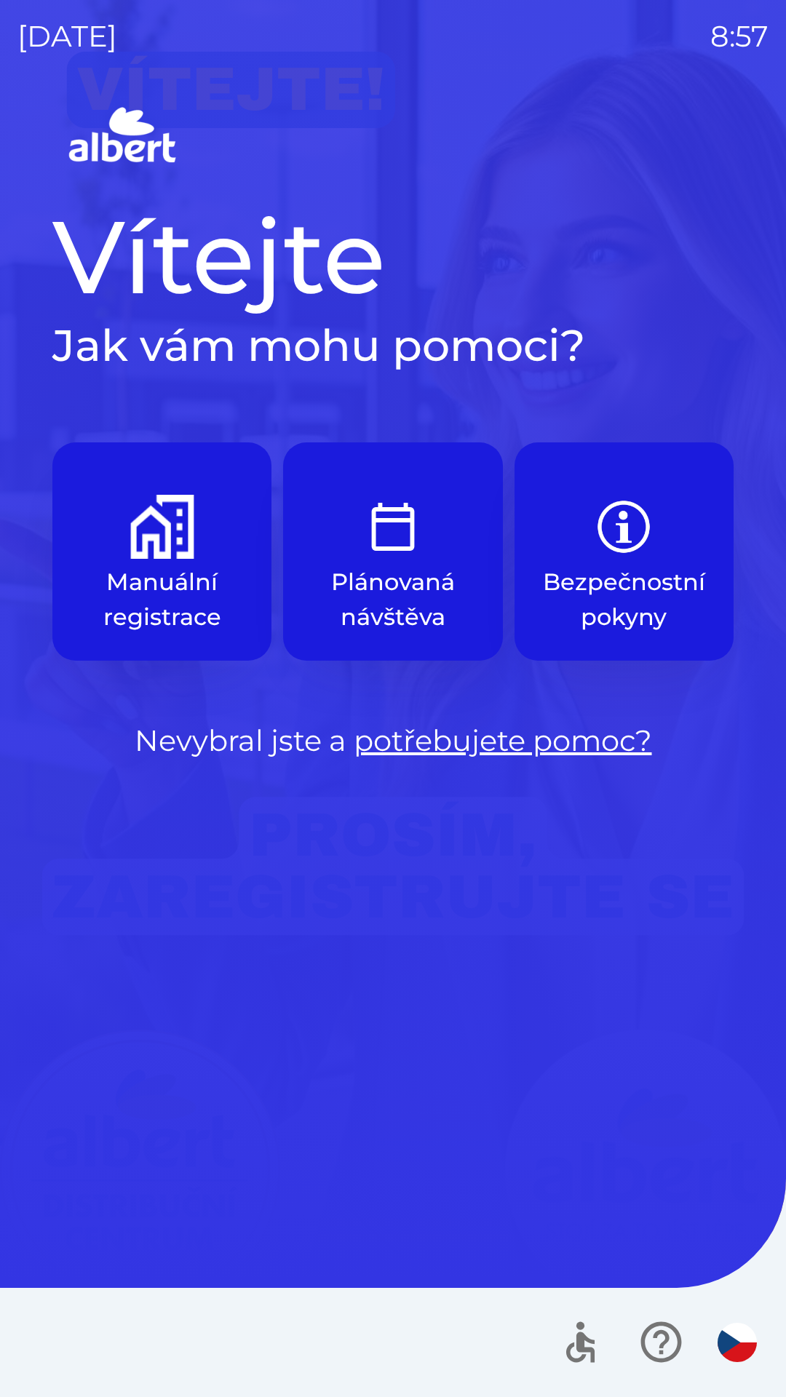
click at [161, 564] on button "Manuální registrace" at bounding box center [161, 551] width 219 height 218
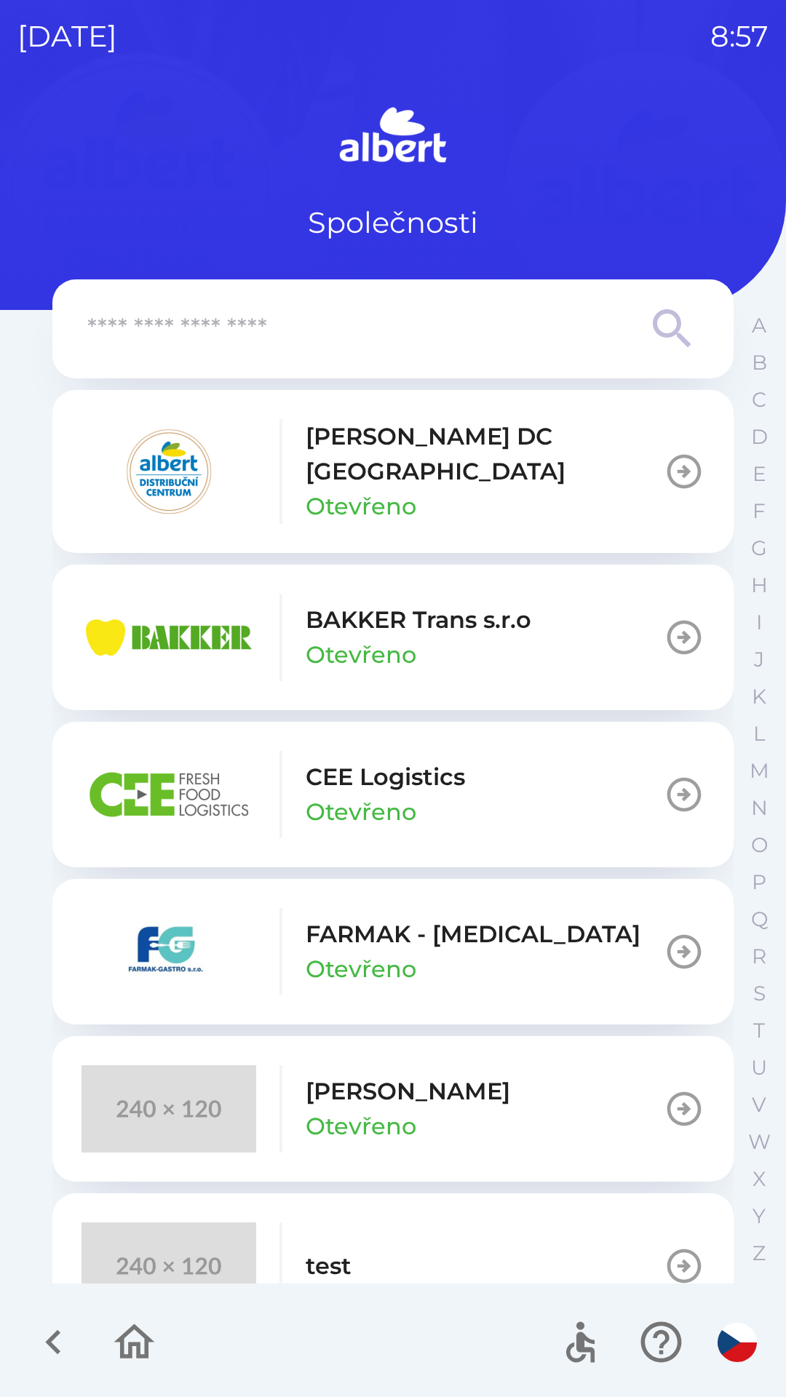
click at [431, 473] on div "[PERSON_NAME] DC [GEOGRAPHIC_DATA] Otevřeno" at bounding box center [484, 471] width 358 height 105
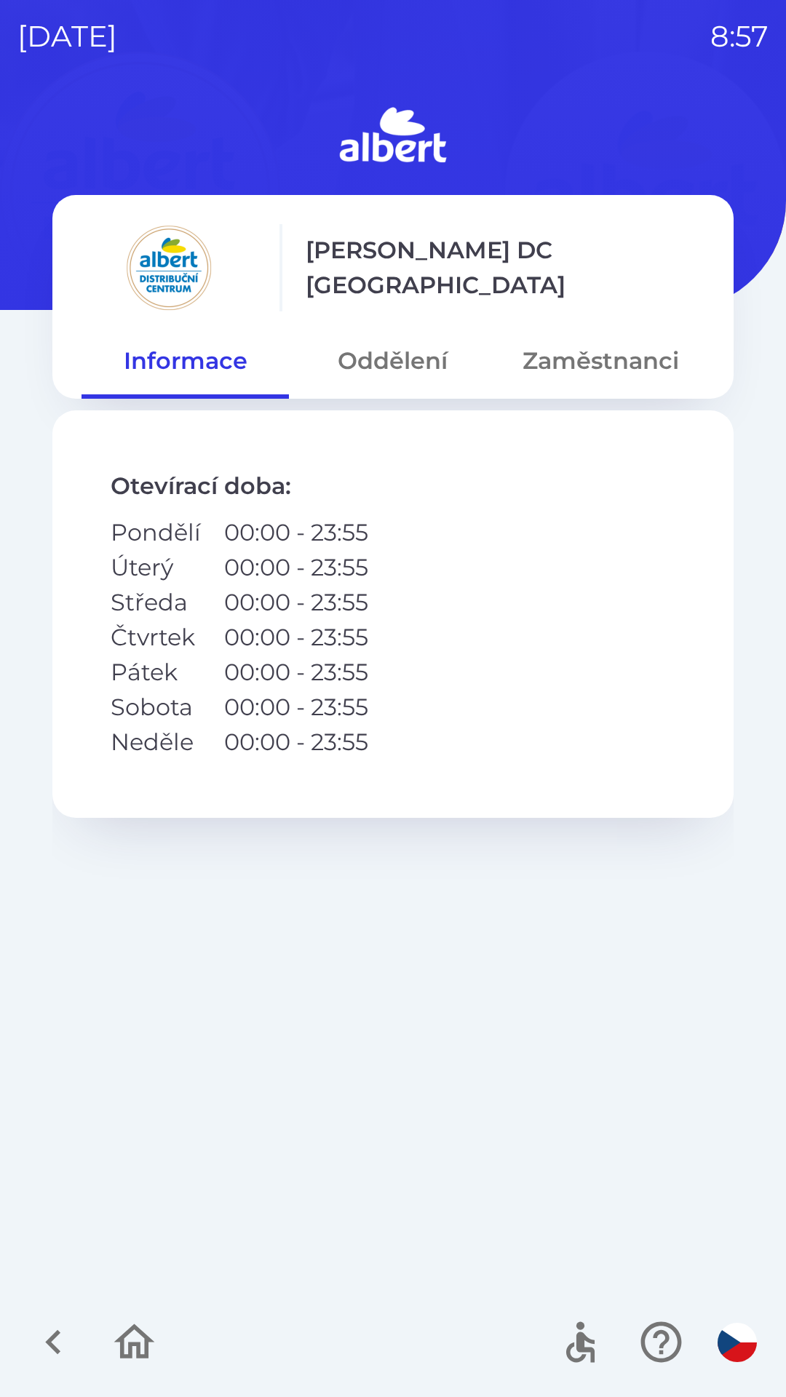
click at [388, 357] on button "Oddělení" at bounding box center [392, 361] width 207 height 52
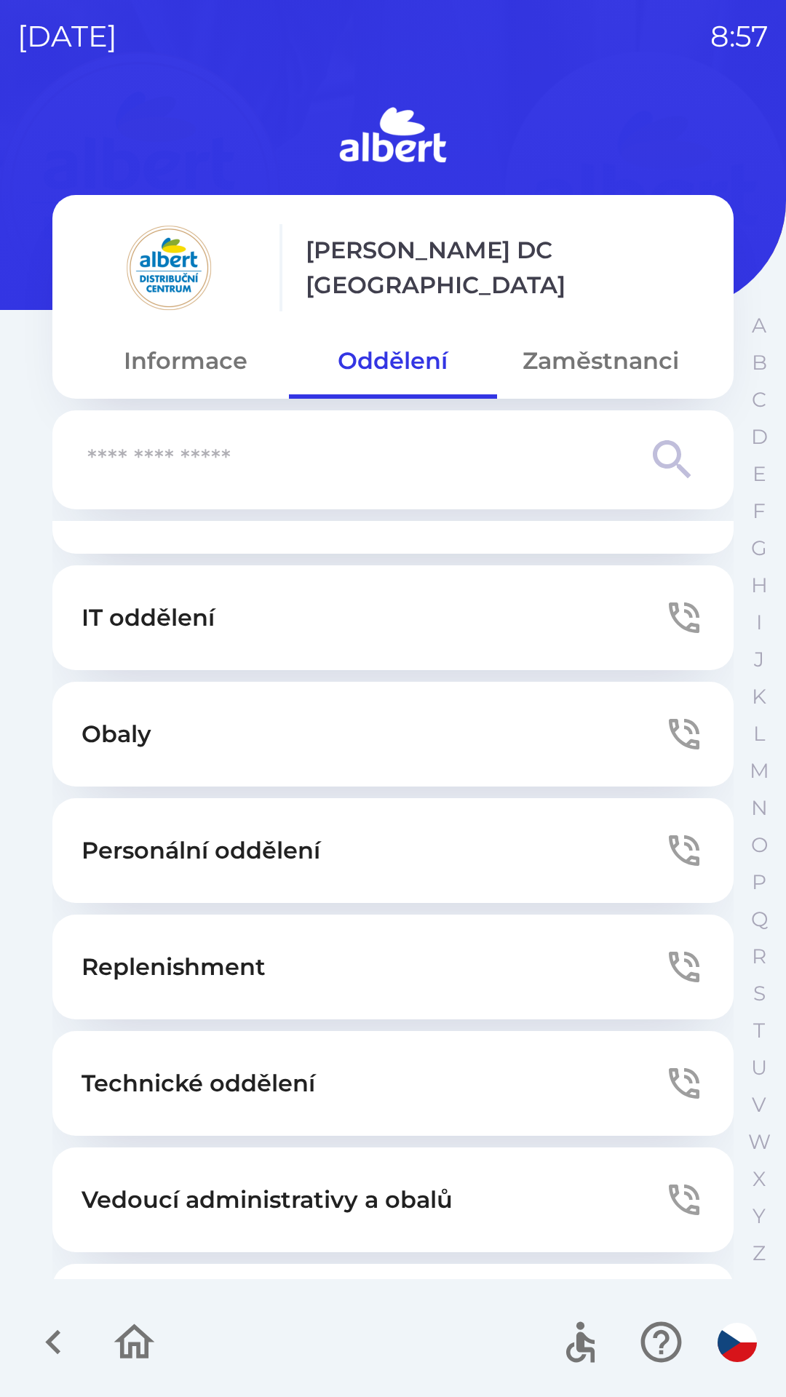
scroll to position [201, 0]
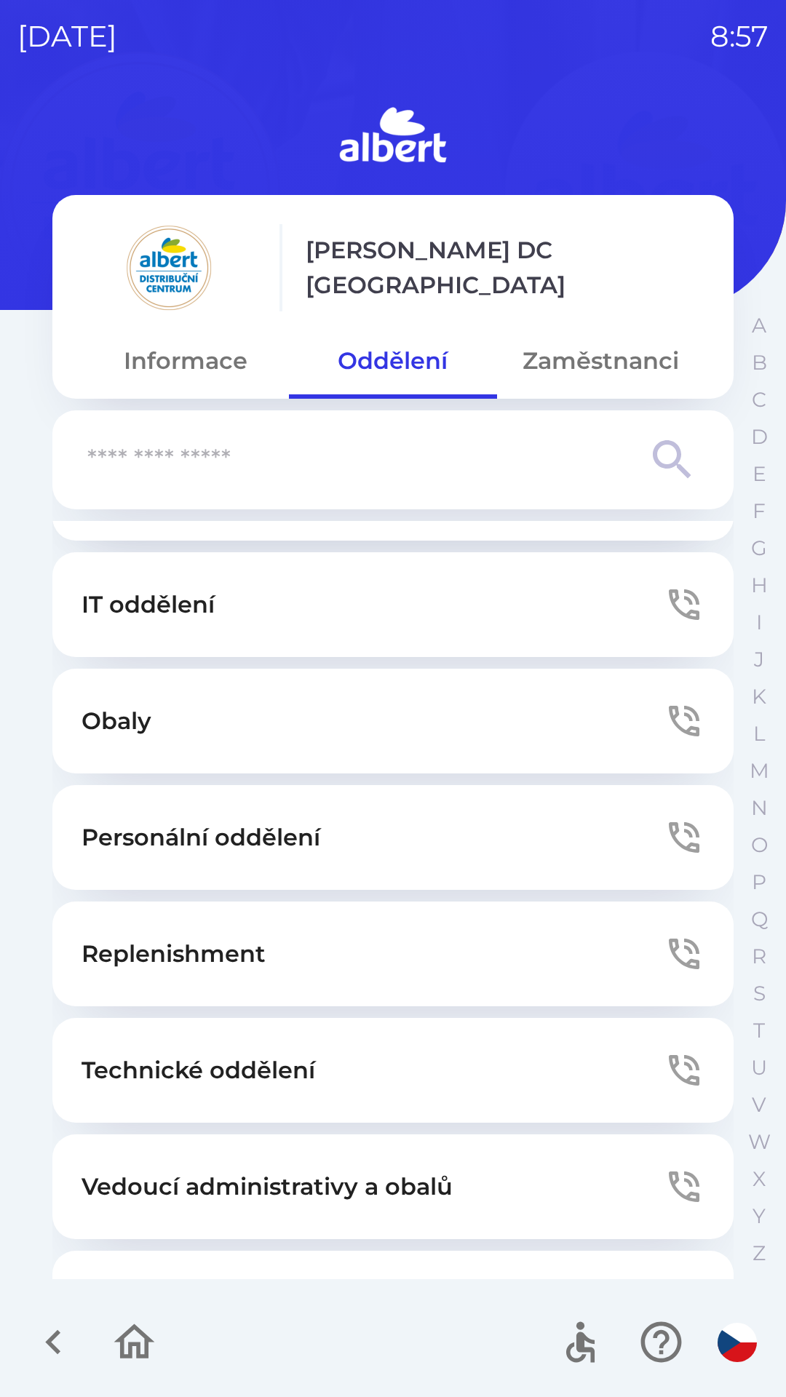
click at [409, 723] on button "Obaly" at bounding box center [392, 720] width 681 height 105
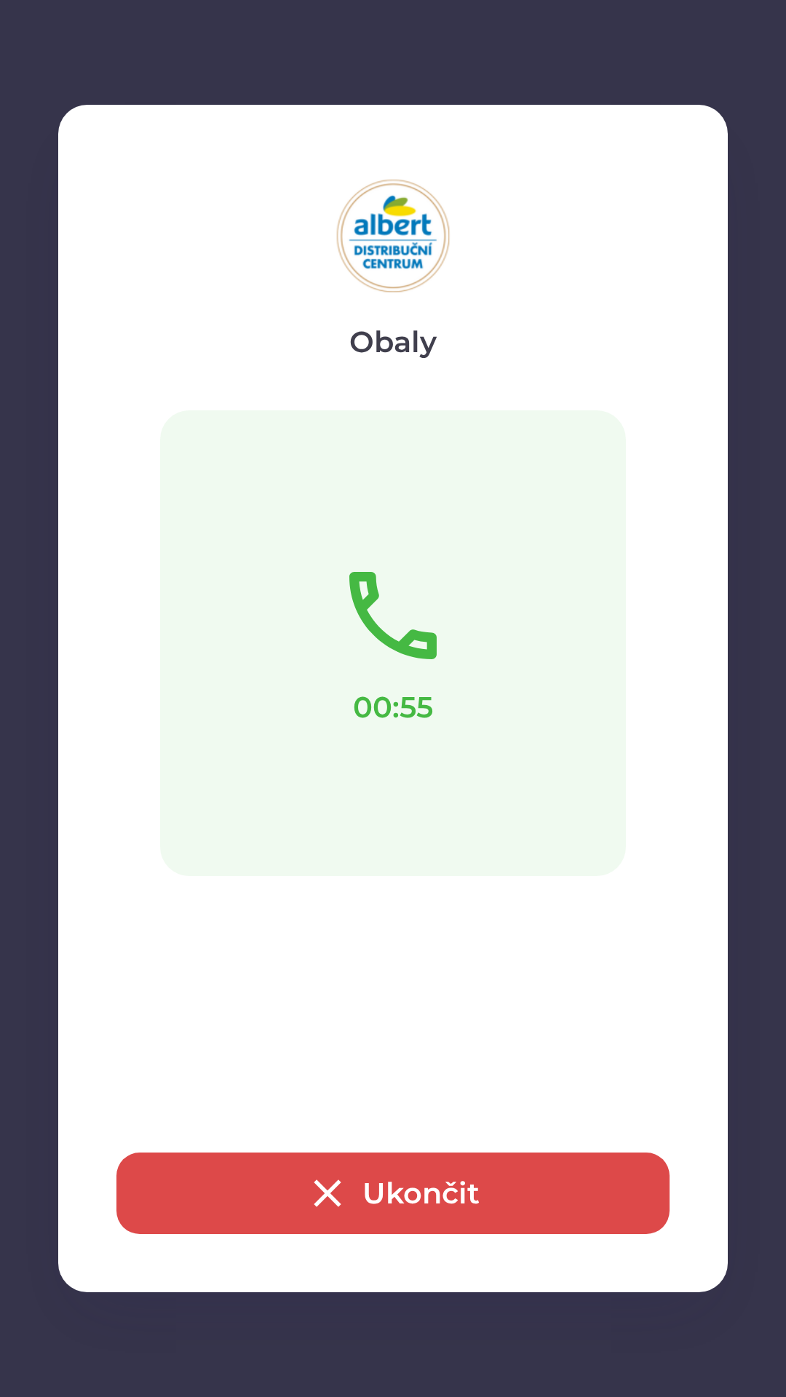
click at [378, 1185] on button "Ukončit" at bounding box center [392, 1192] width 553 height 81
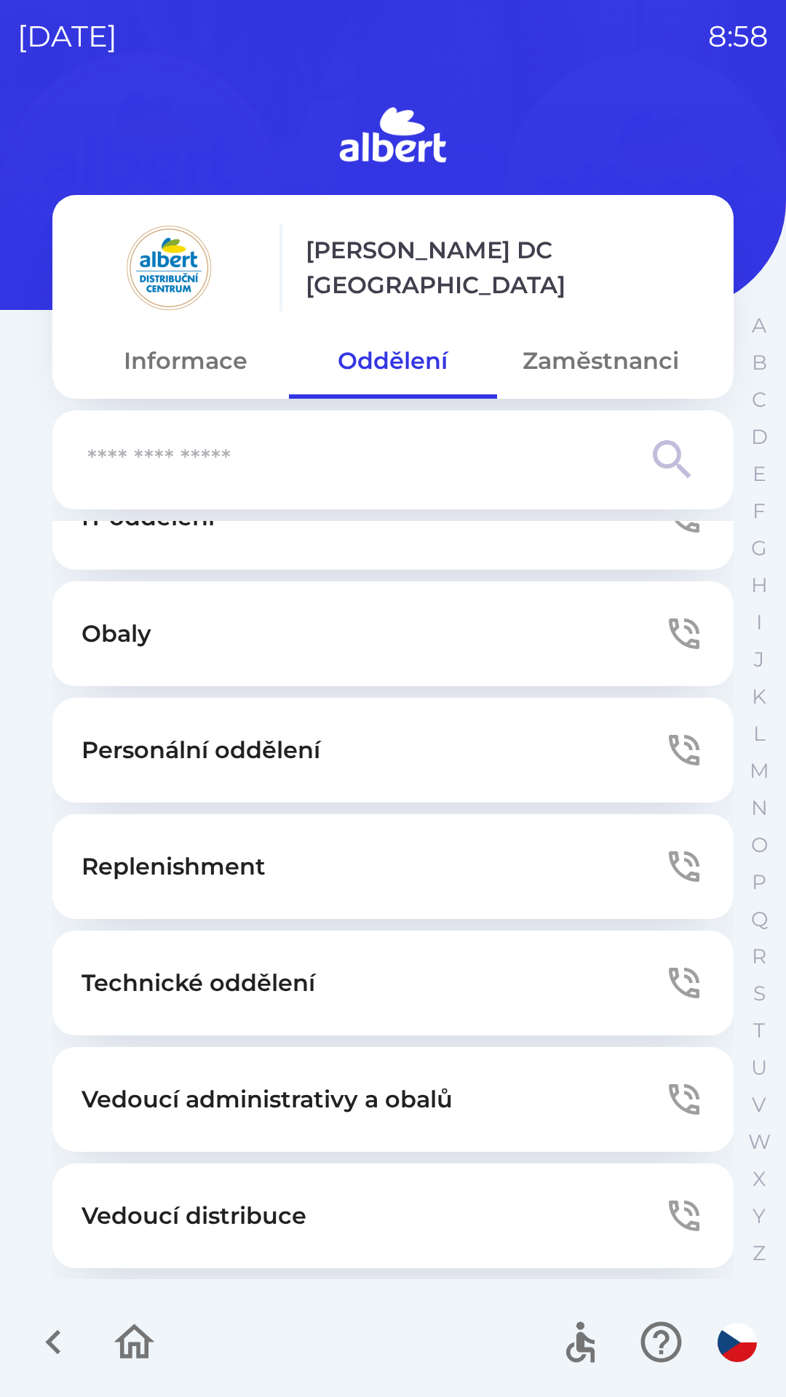
scroll to position [394, 0]
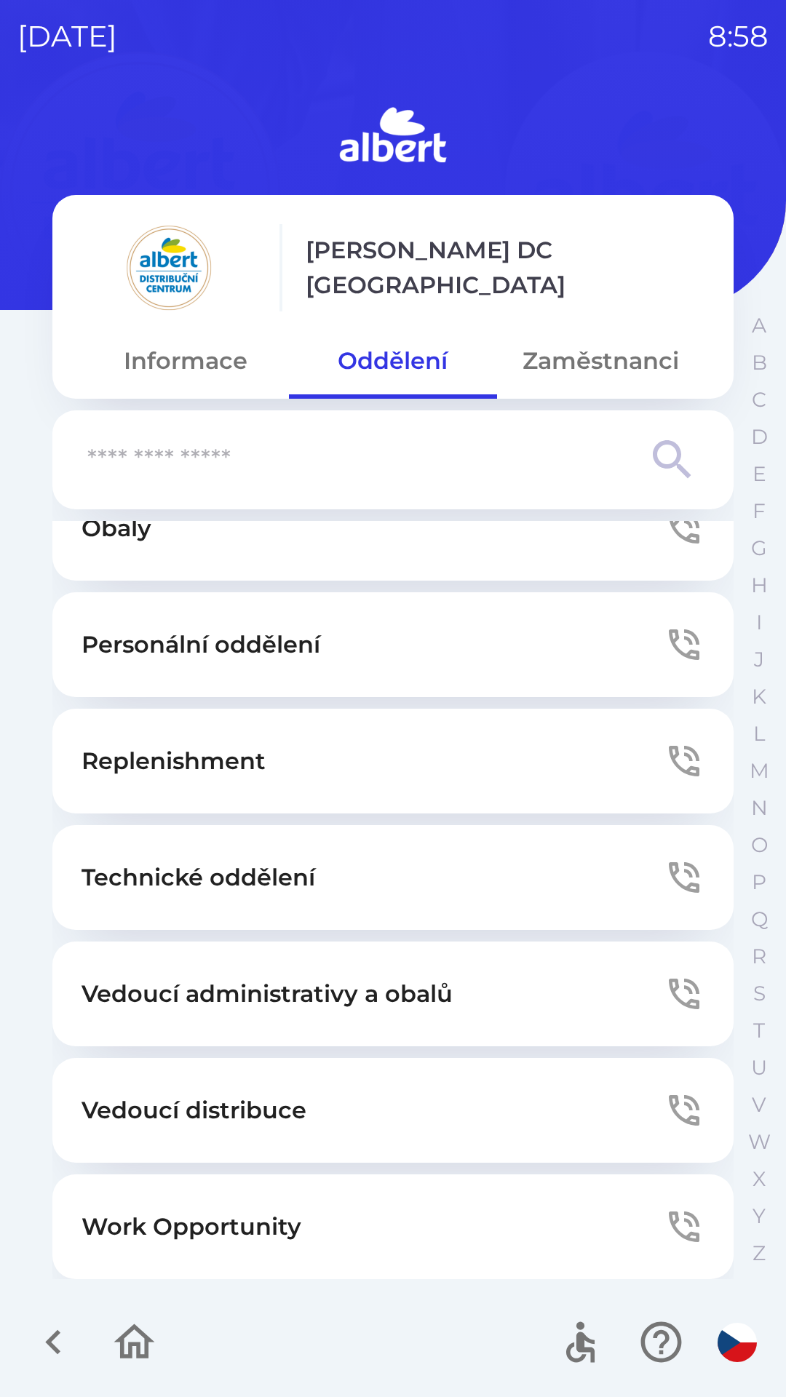
click at [580, 358] on button "Zaměstnanci" at bounding box center [600, 361] width 207 height 52
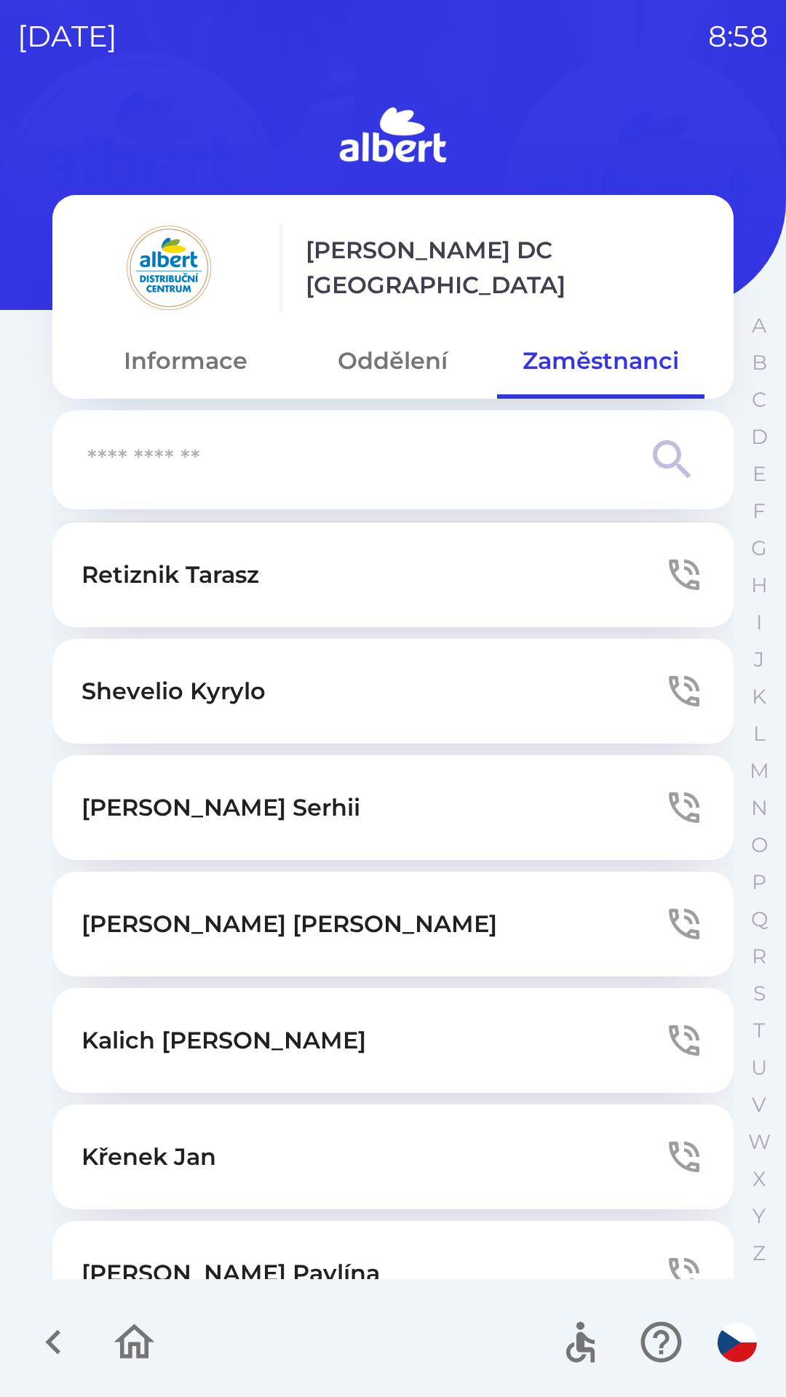
scroll to position [3443, 0]
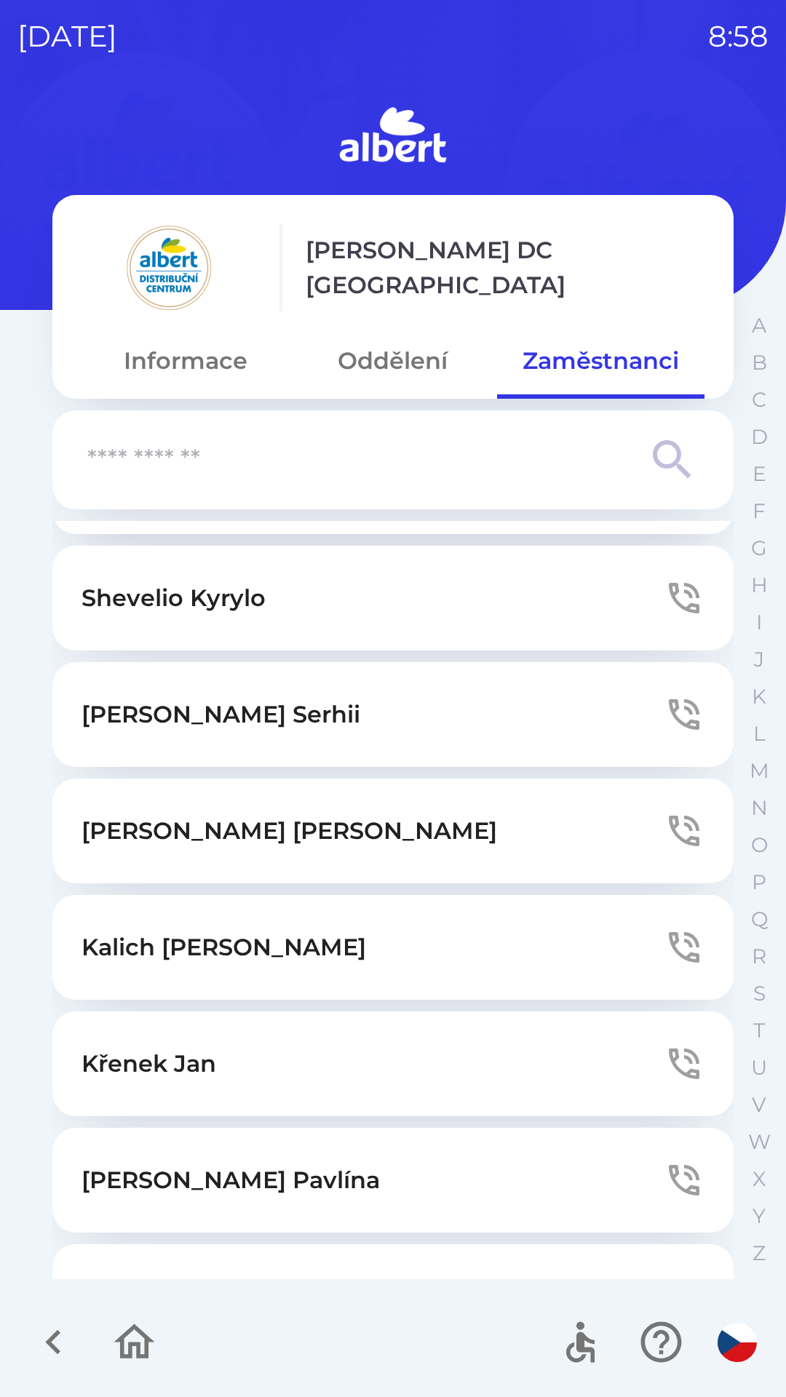
click at [319, 1244] on button "[PERSON_NAME]" at bounding box center [392, 1296] width 681 height 105
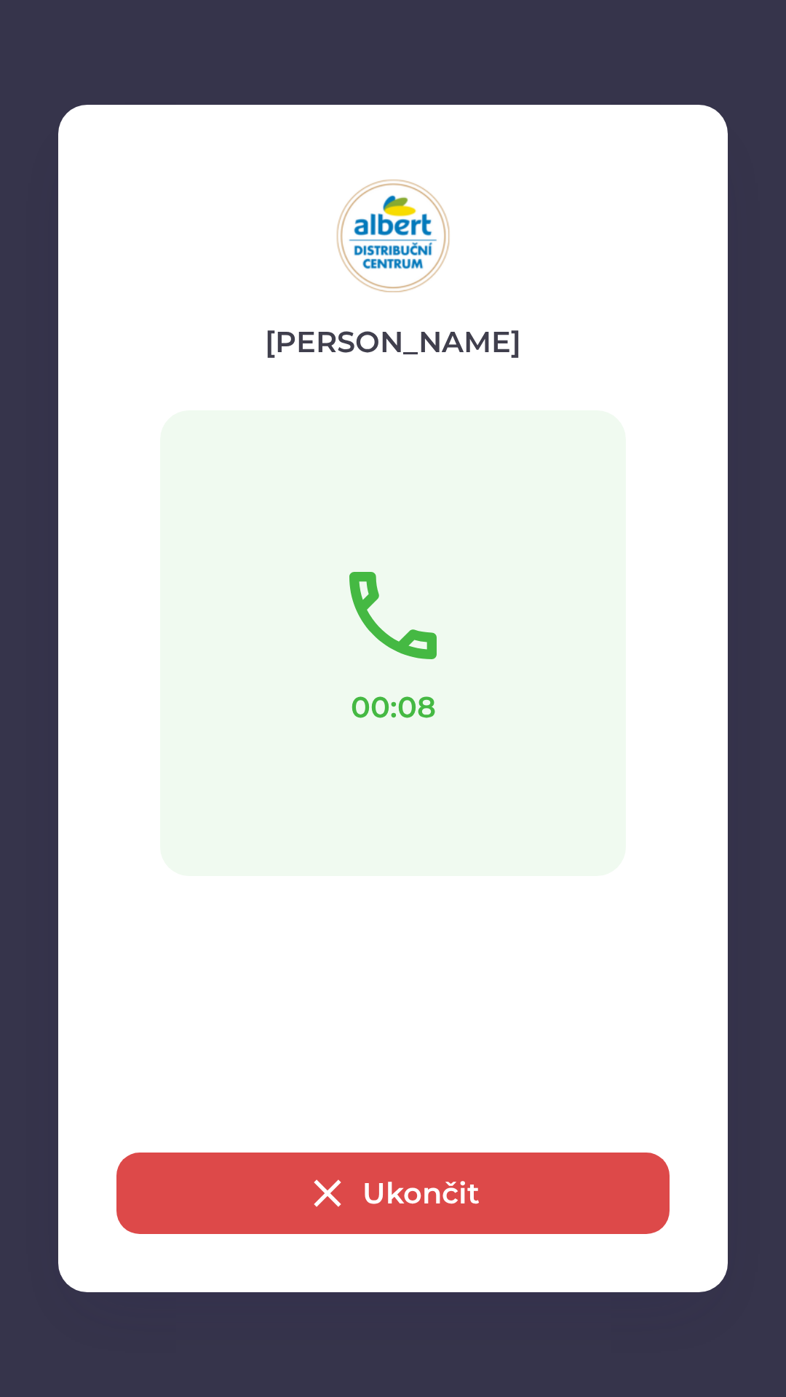
click at [401, 1184] on button "Ukončit" at bounding box center [392, 1192] width 553 height 81
